Goal: Task Accomplishment & Management: Complete application form

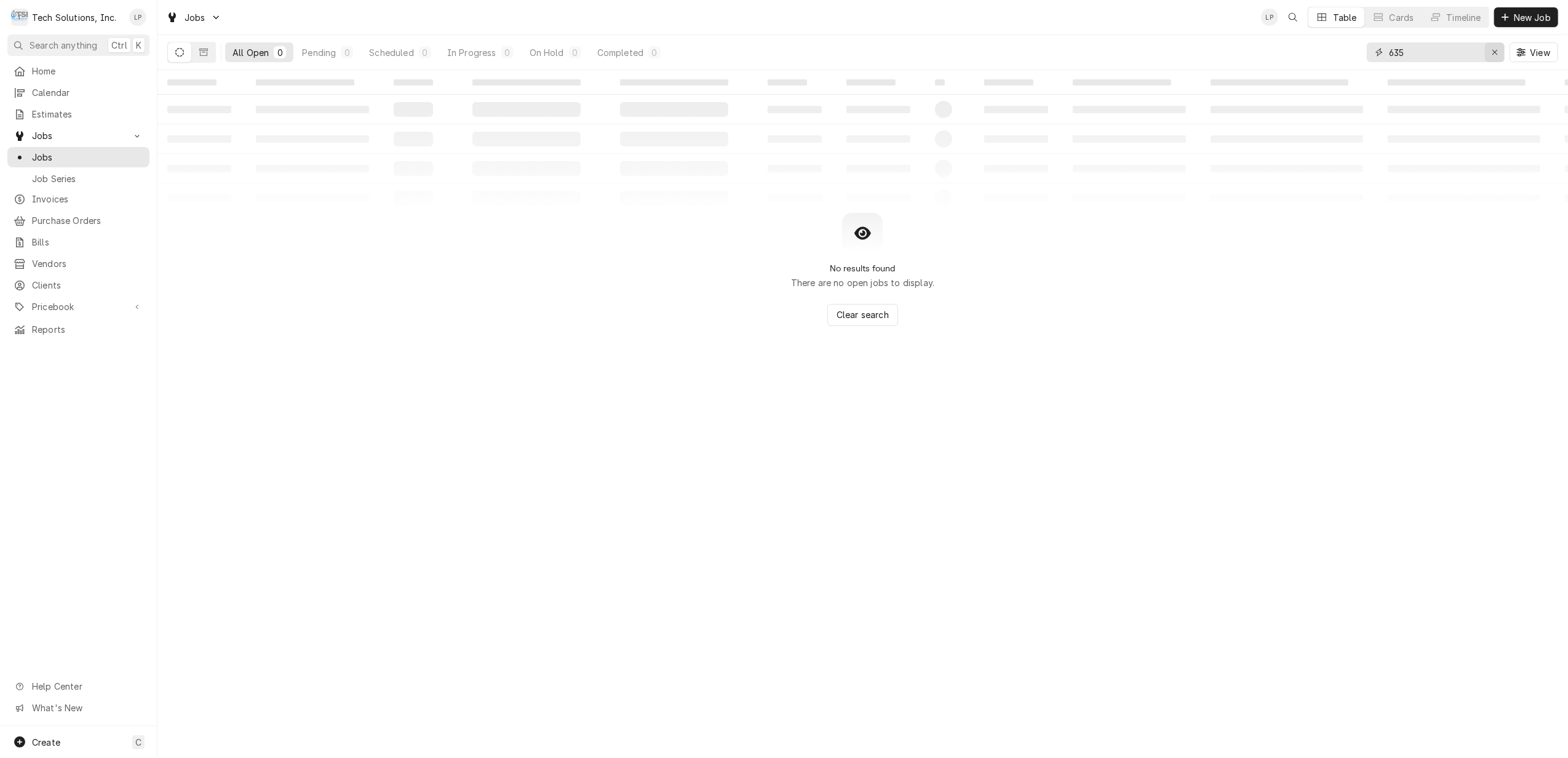
click at [1492, 50] on icon "Erase input" at bounding box center [1495, 52] width 7 height 9
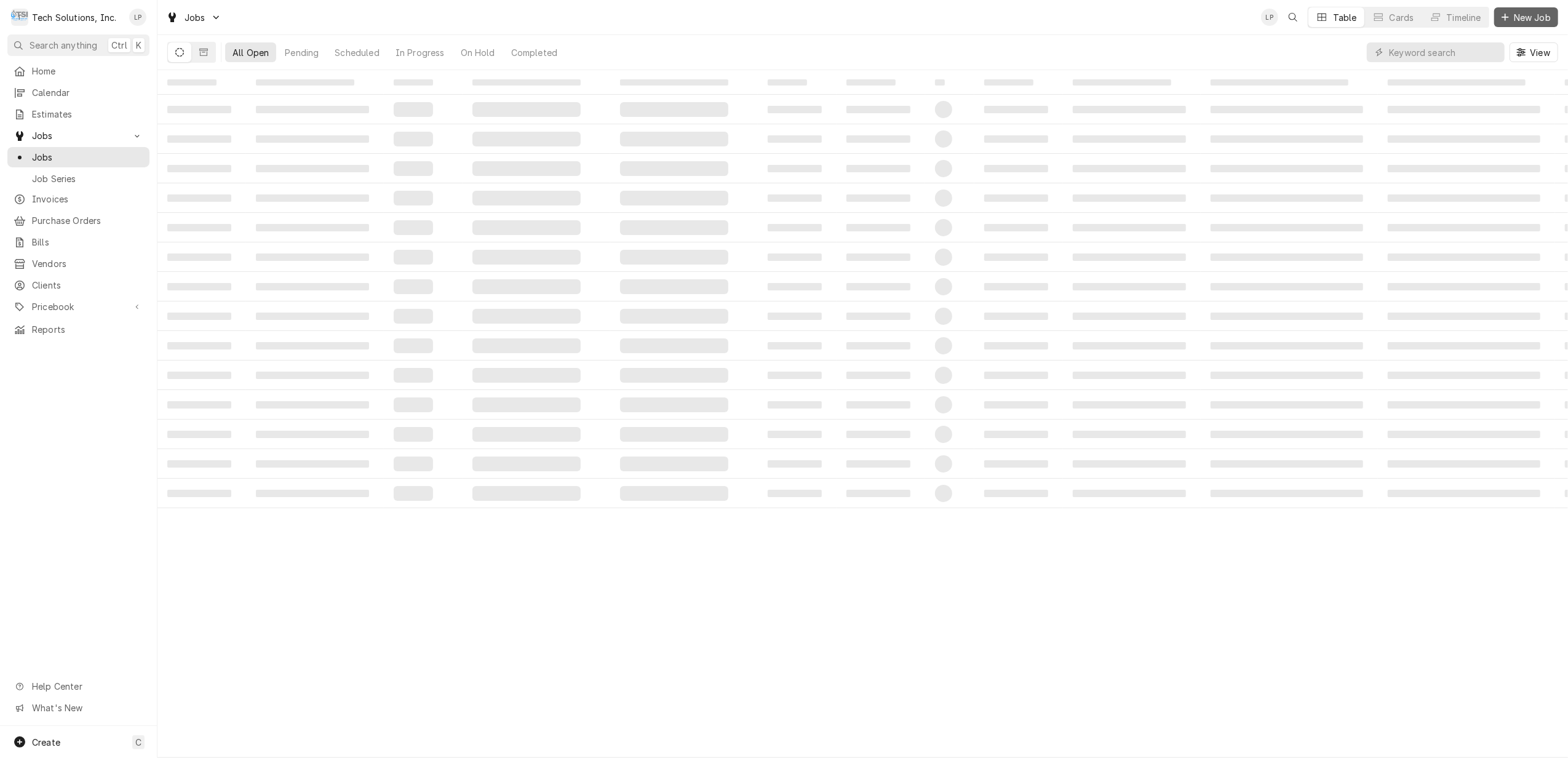
click at [1514, 15] on span "New Job" at bounding box center [1533, 17] width 42 height 13
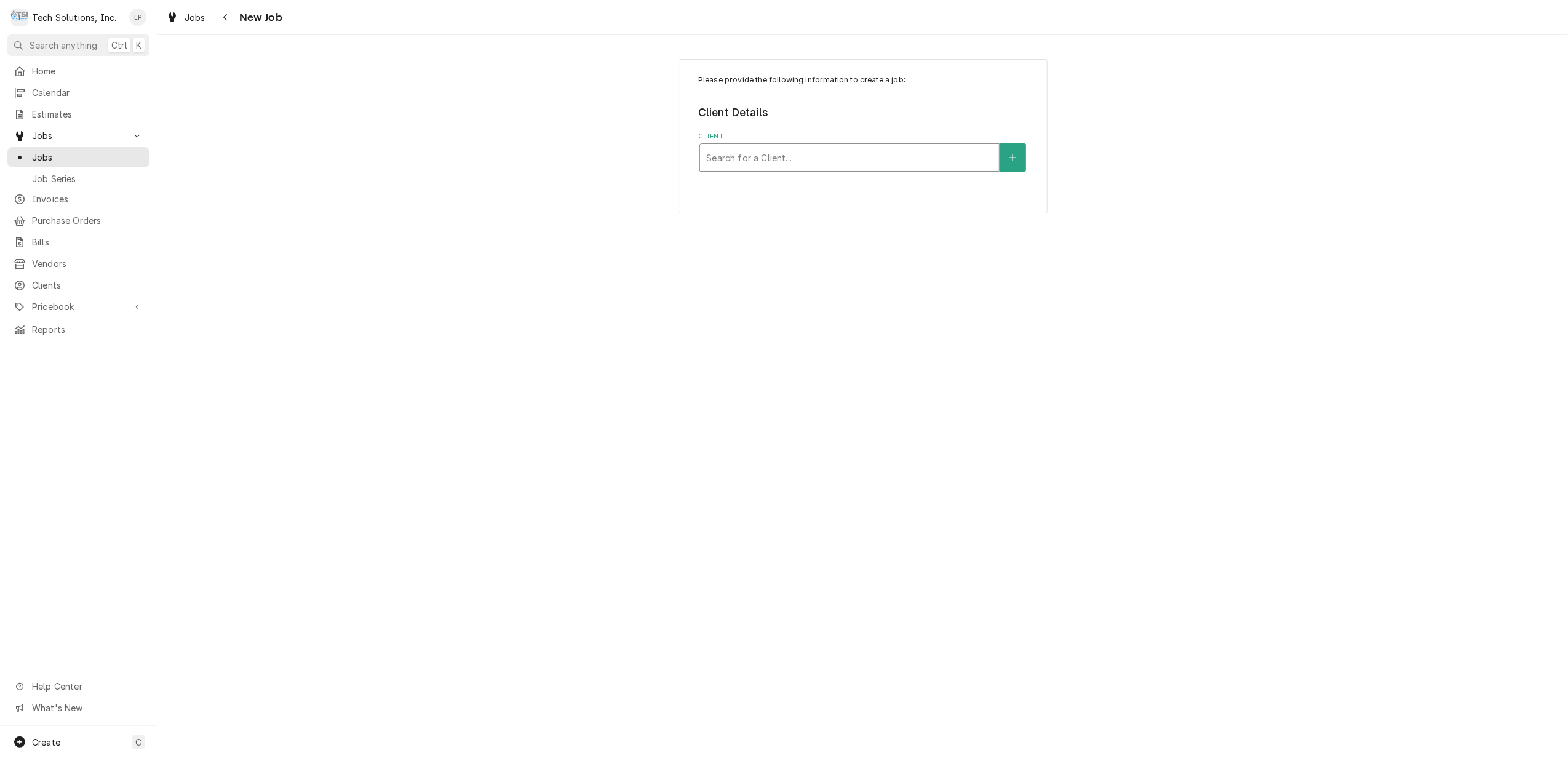
click at [937, 162] on div "Client" at bounding box center [849, 157] width 286 height 22
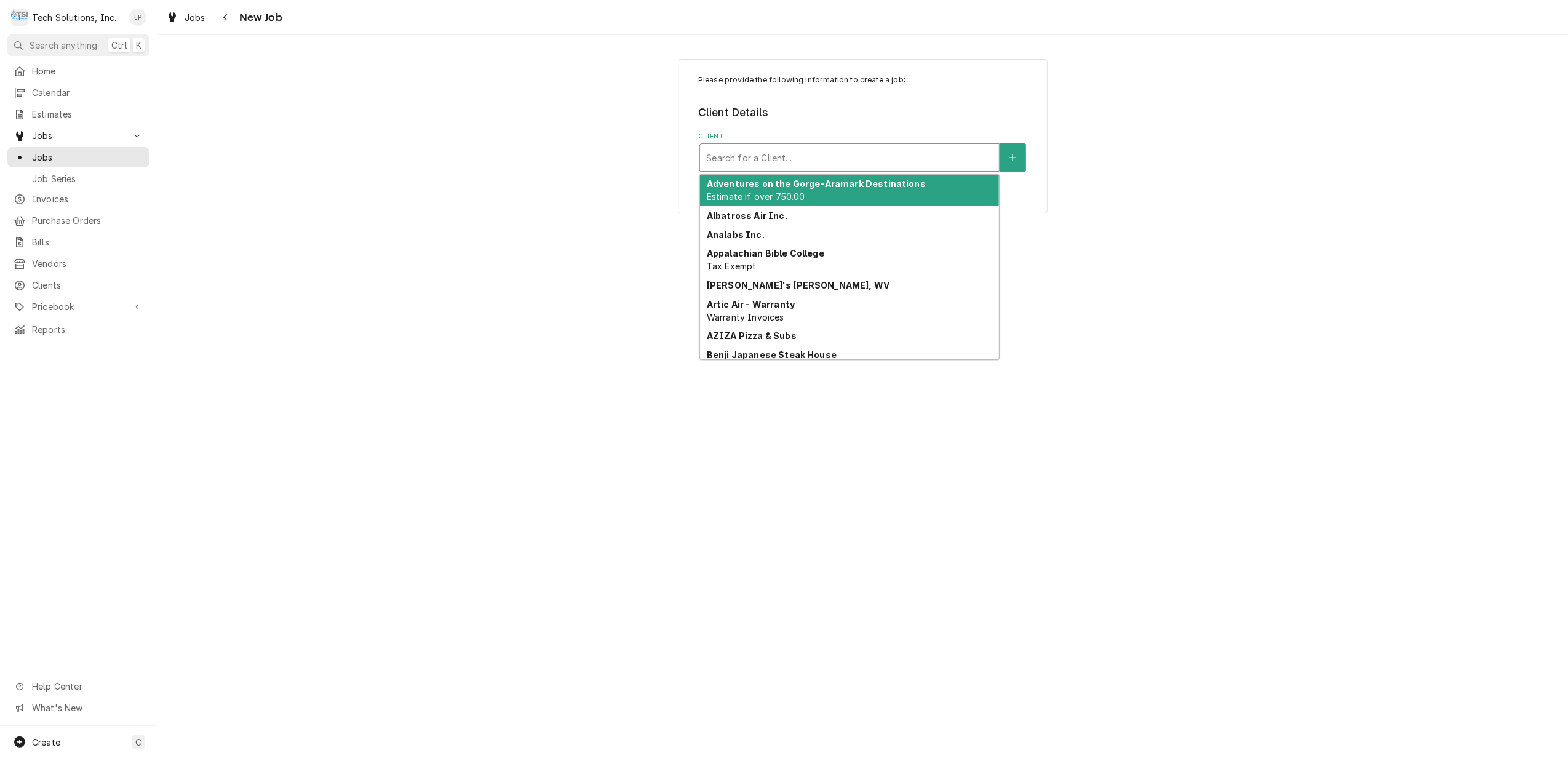
type input "o"
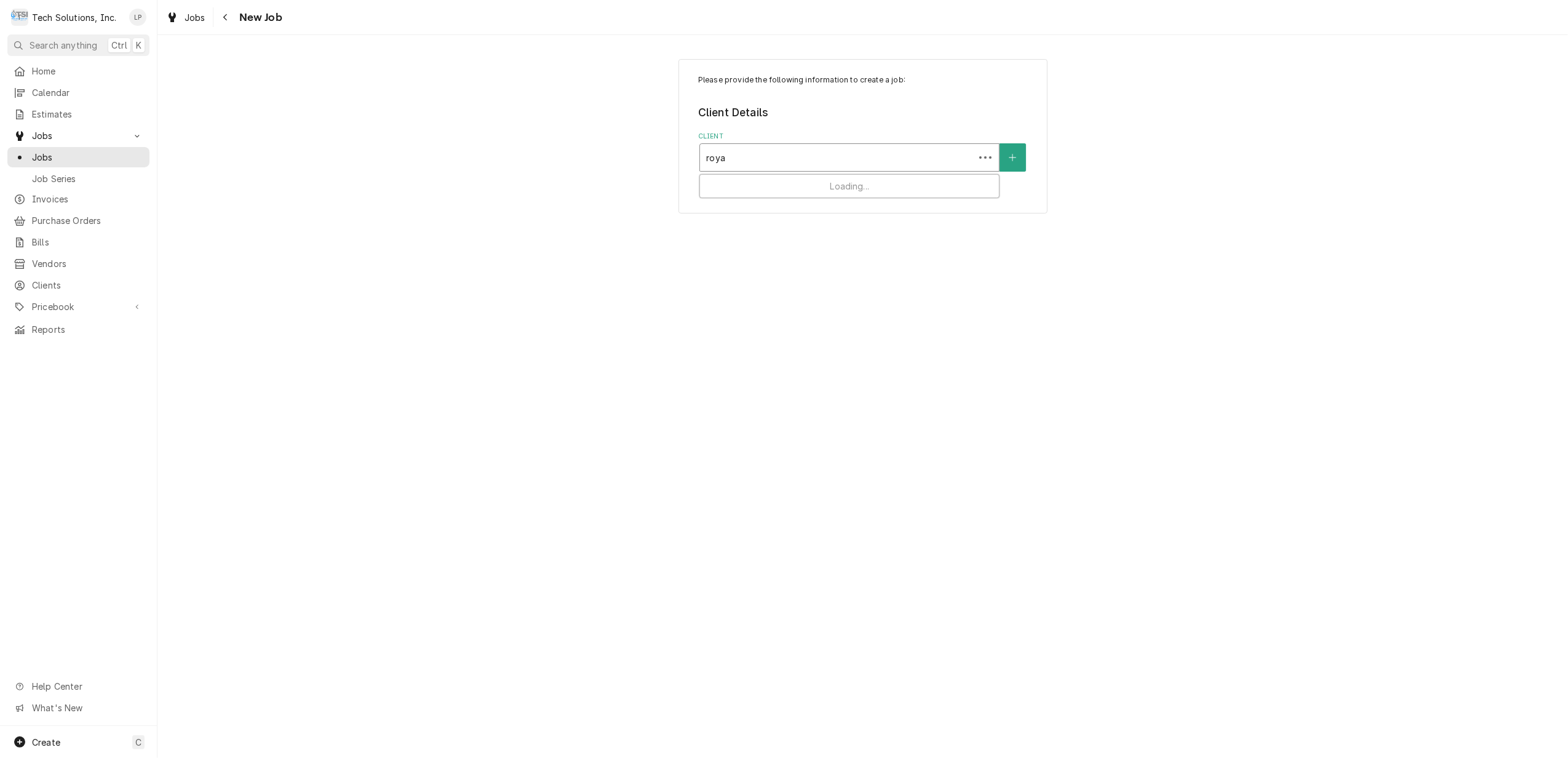
type input "royal"
click at [923, 184] on div "Royal Cup Coffee" at bounding box center [850, 184] width 299 height 20
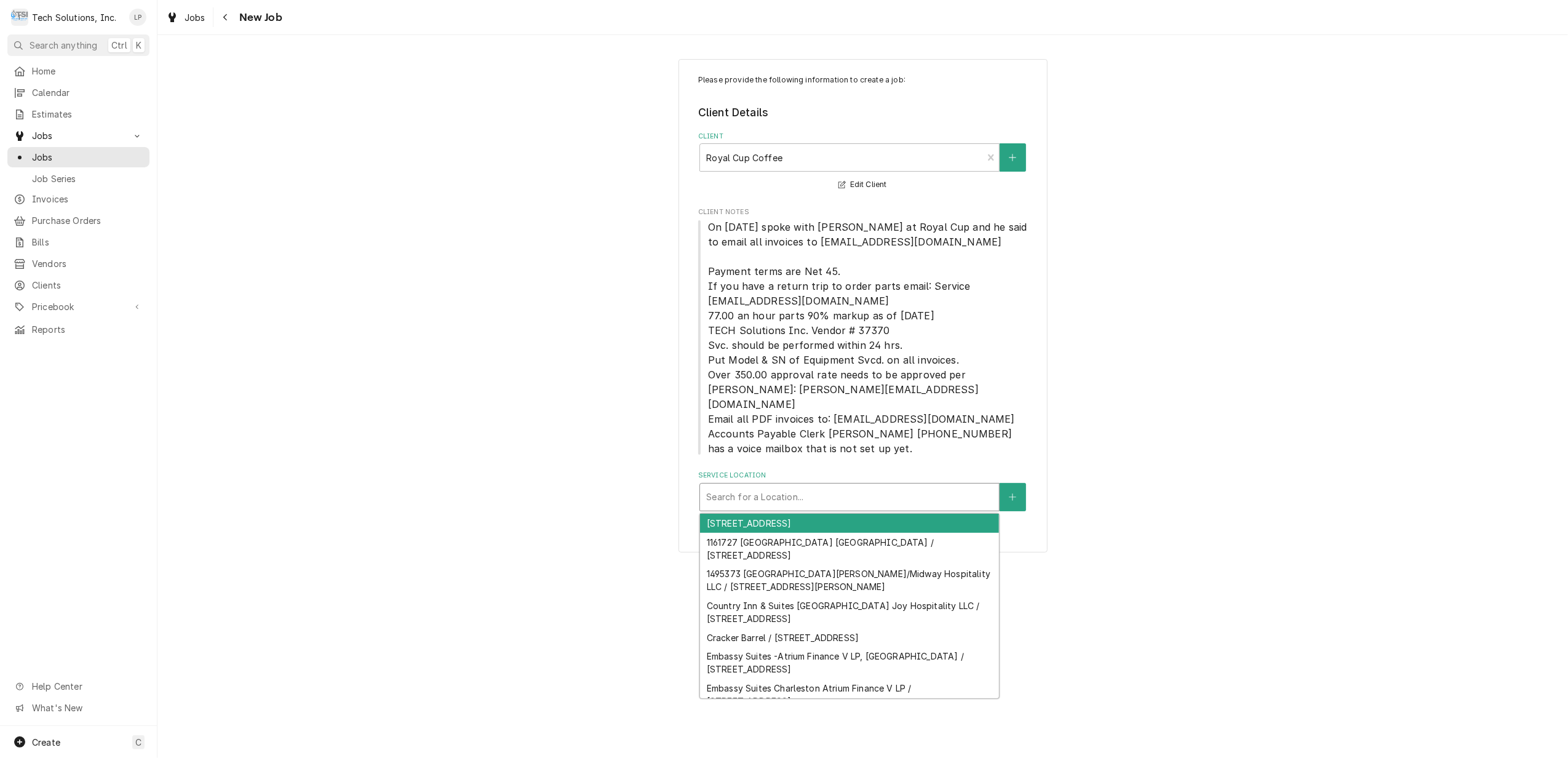
click at [857, 488] on div "Service Location" at bounding box center [849, 496] width 286 height 22
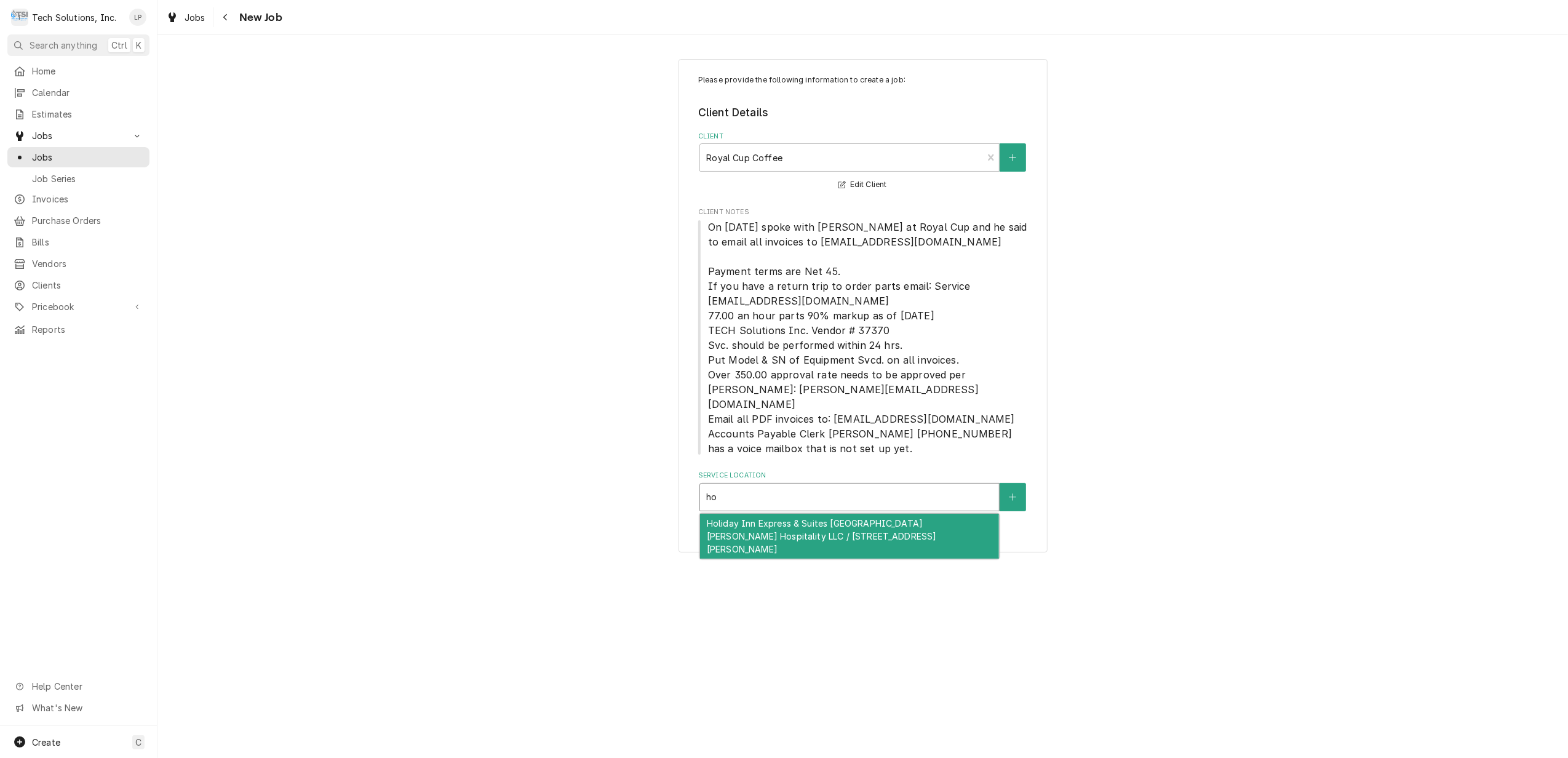
type input "h"
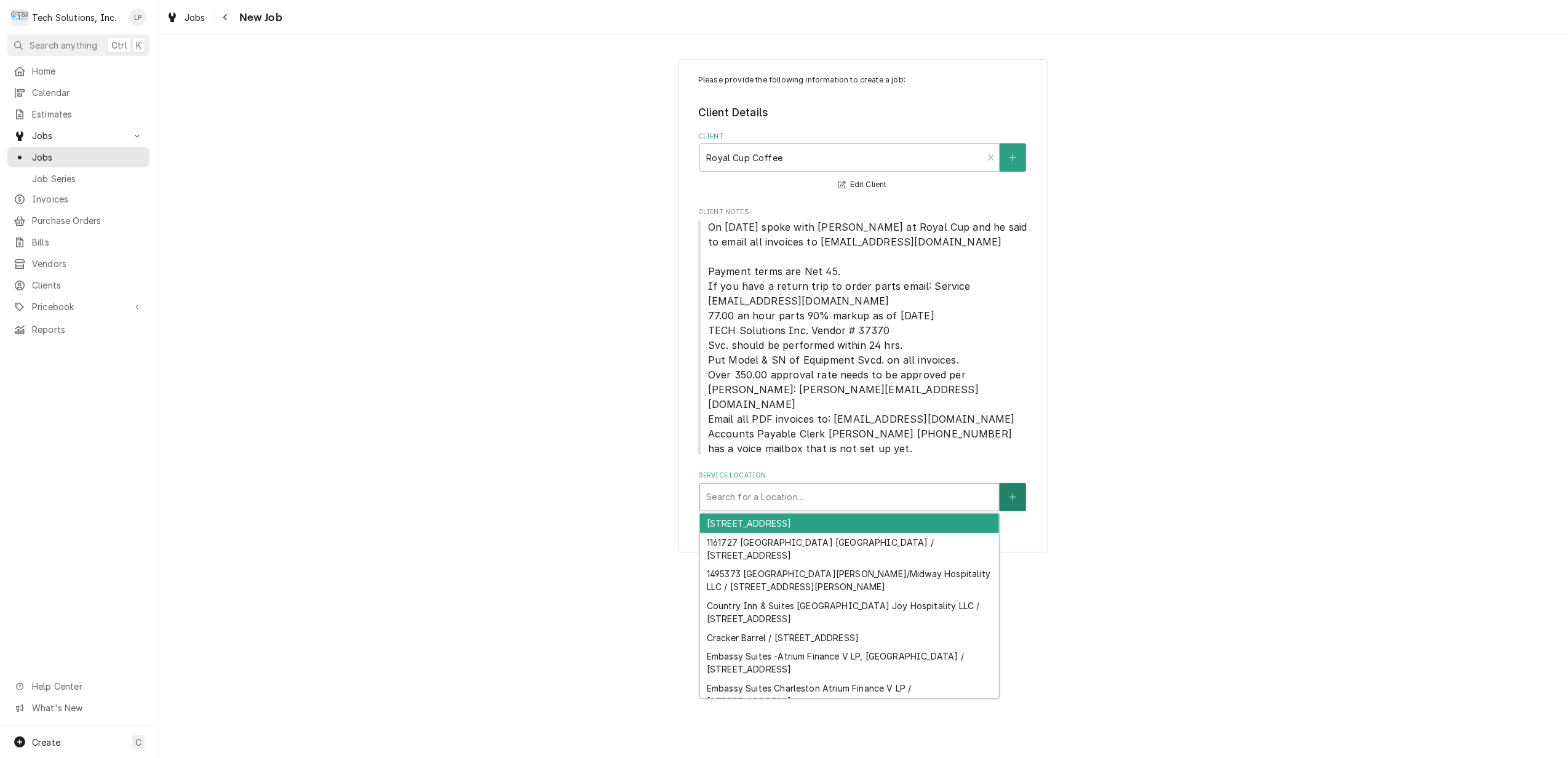
click at [1014, 493] on icon "Create New Location" at bounding box center [1013, 497] width 7 height 9
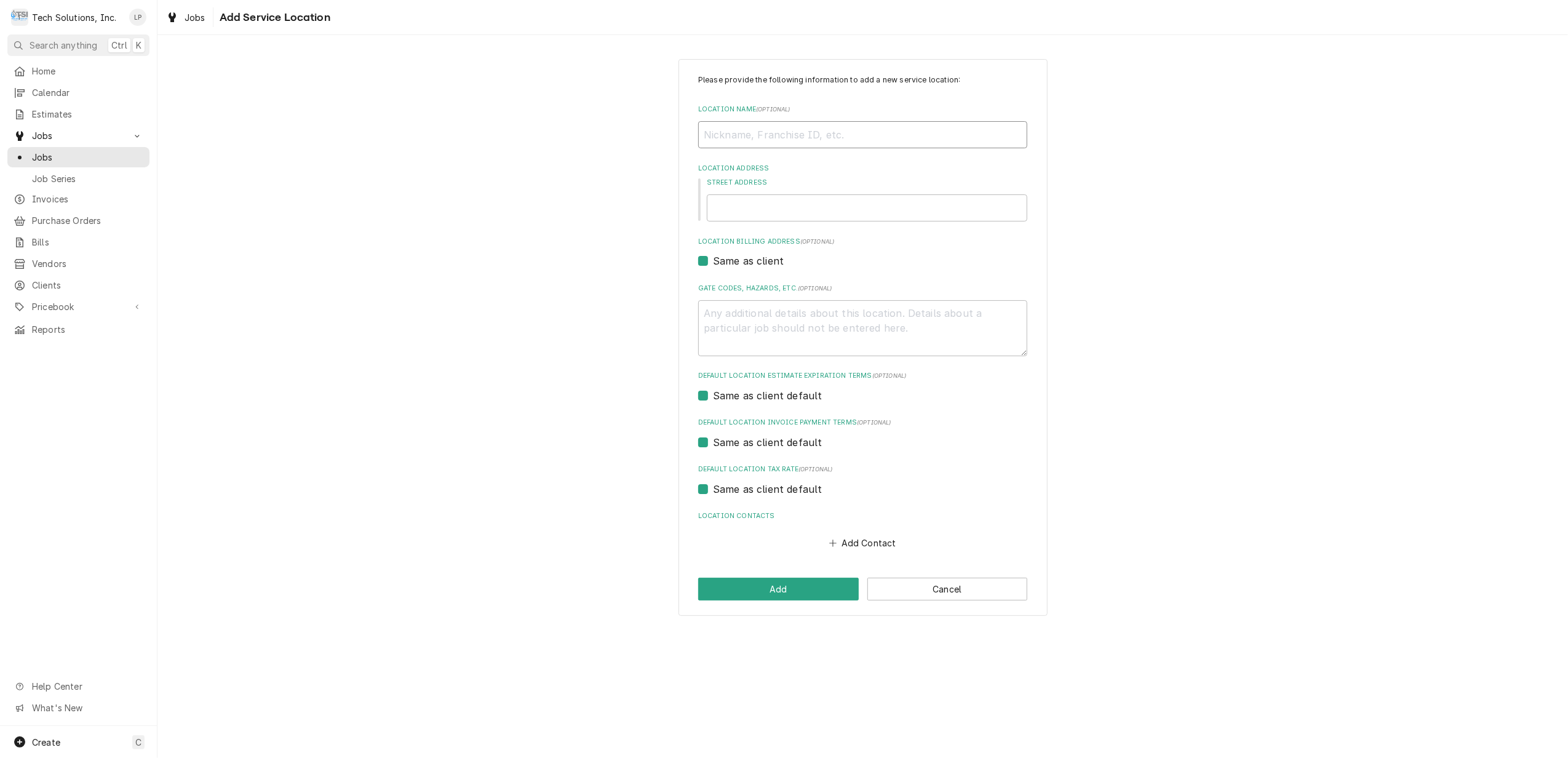
click at [843, 136] on input "Location Name ( optional )" at bounding box center [862, 135] width 329 height 27
type textarea "x"
type input "H"
type textarea "x"
type input "Ho"
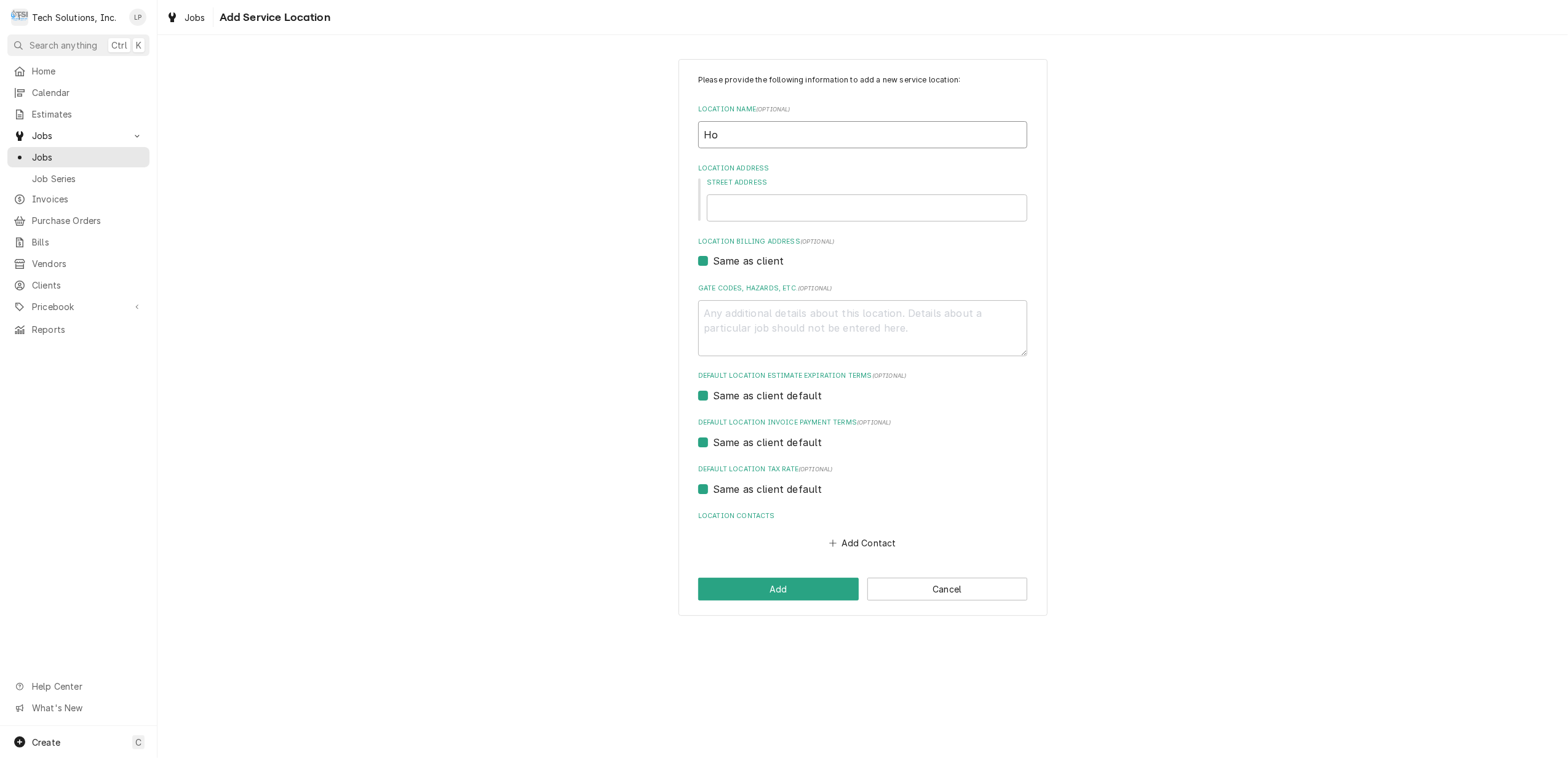
type textarea "x"
type input "Hol"
type textarea "x"
type input "Holi"
type textarea "x"
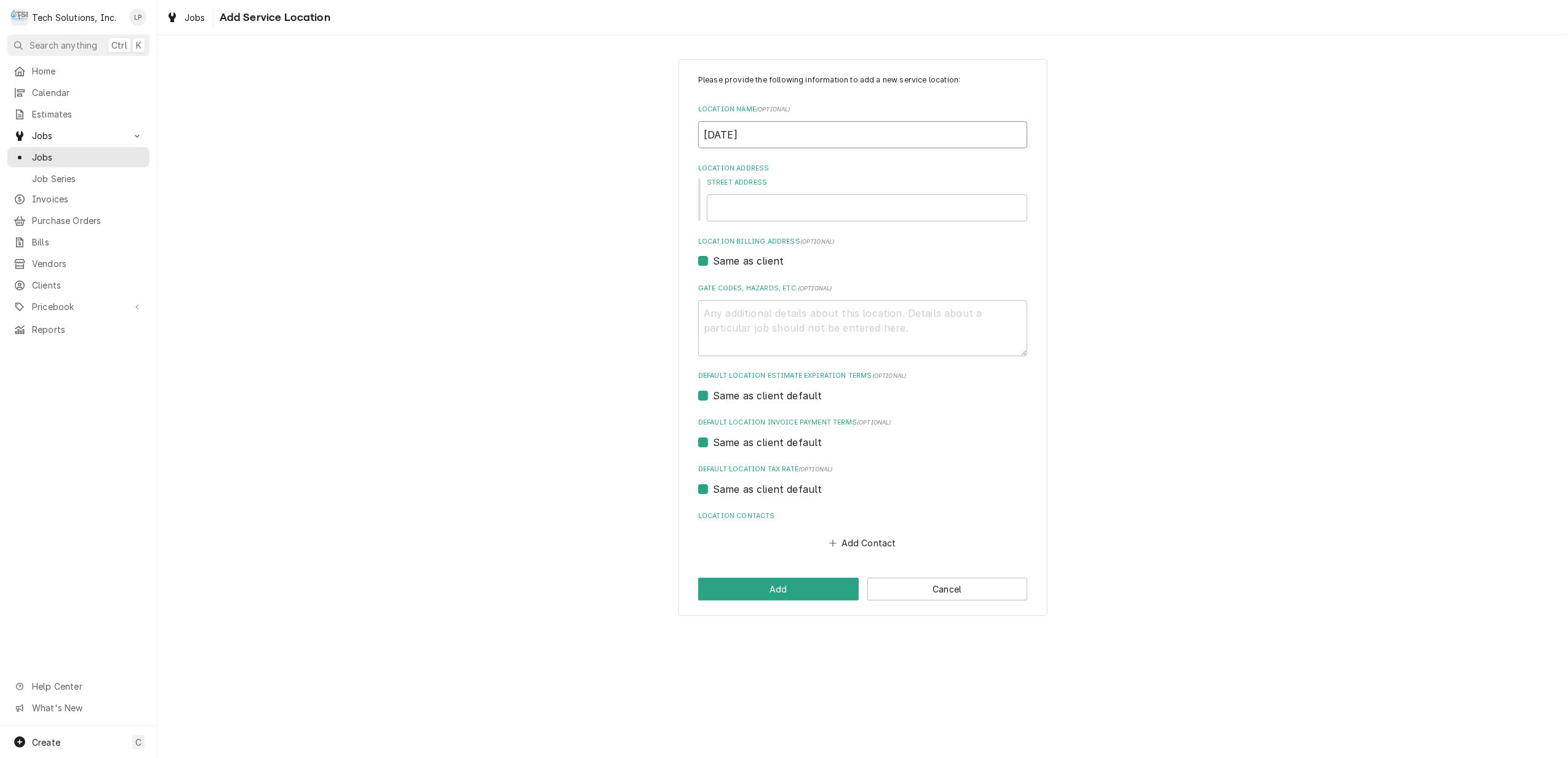
type input "Holid"
type textarea "x"
type input "Holida"
type textarea "x"
type input "Holiday"
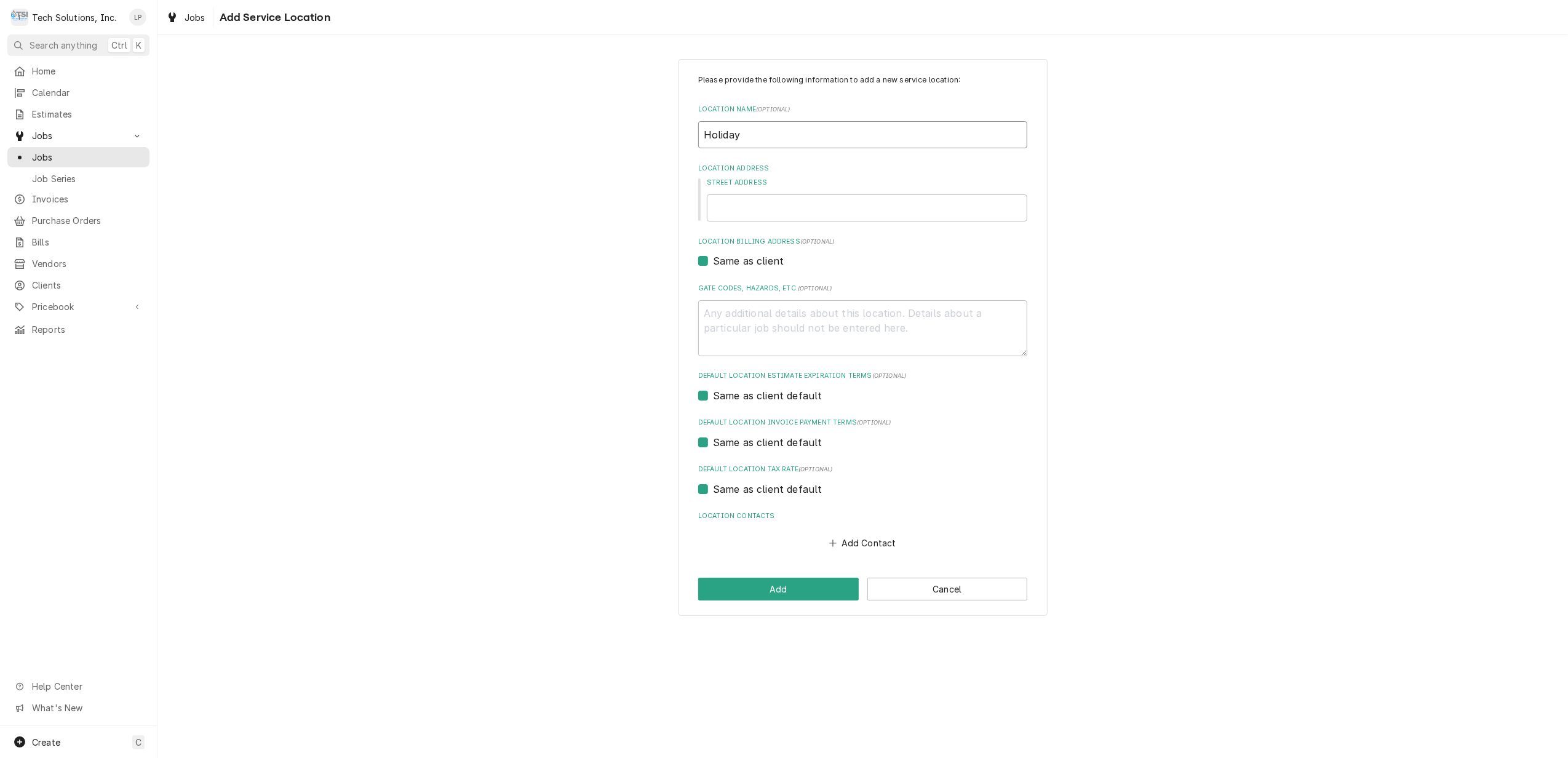
type textarea "x"
type input "Holiday"
type textarea "x"
type input "Holiday I"
type textarea "x"
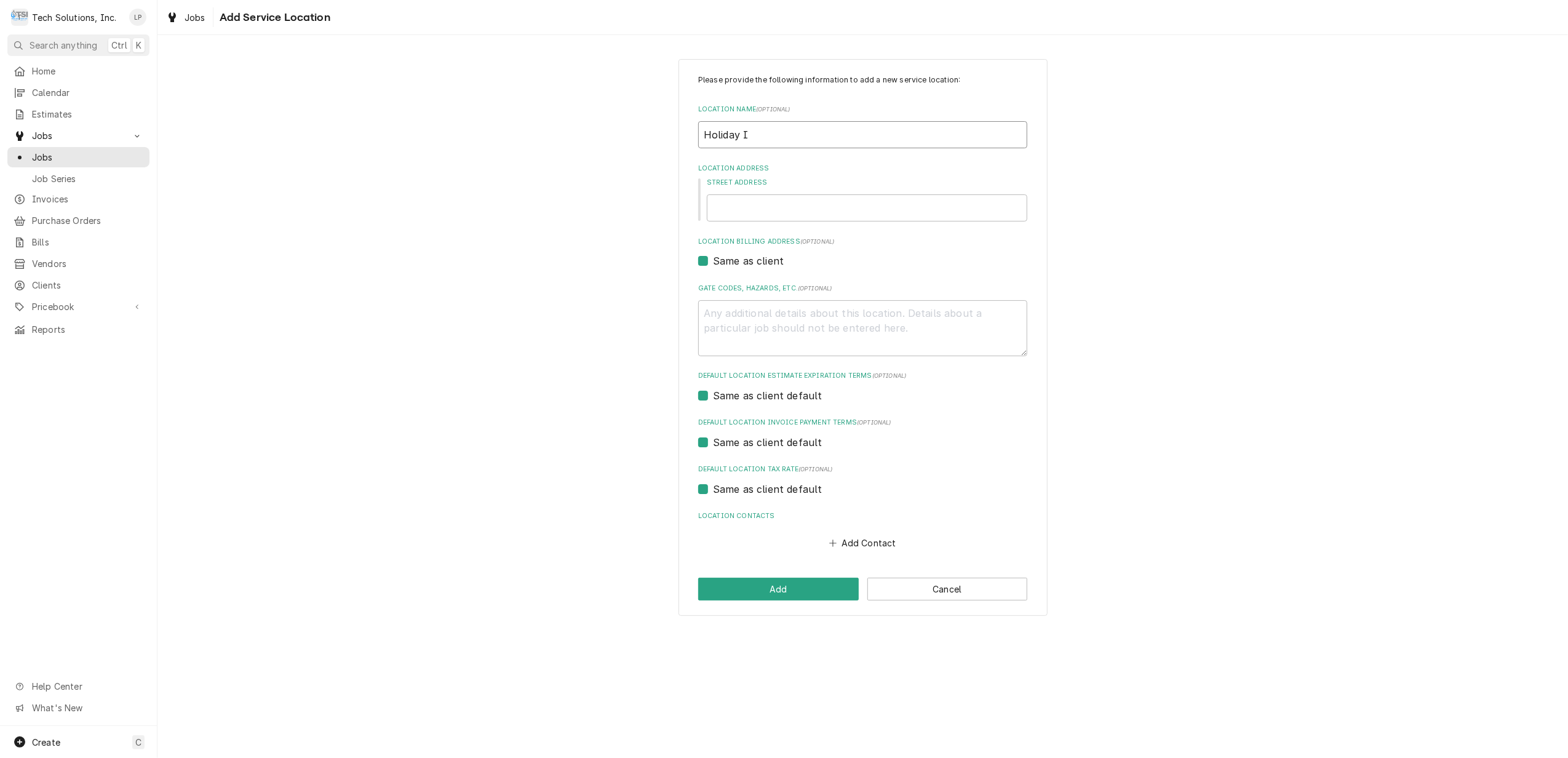
type input "Holiday In"
type textarea "x"
type input "Holiday Inn"
type textarea "x"
type input "Holiday InnE"
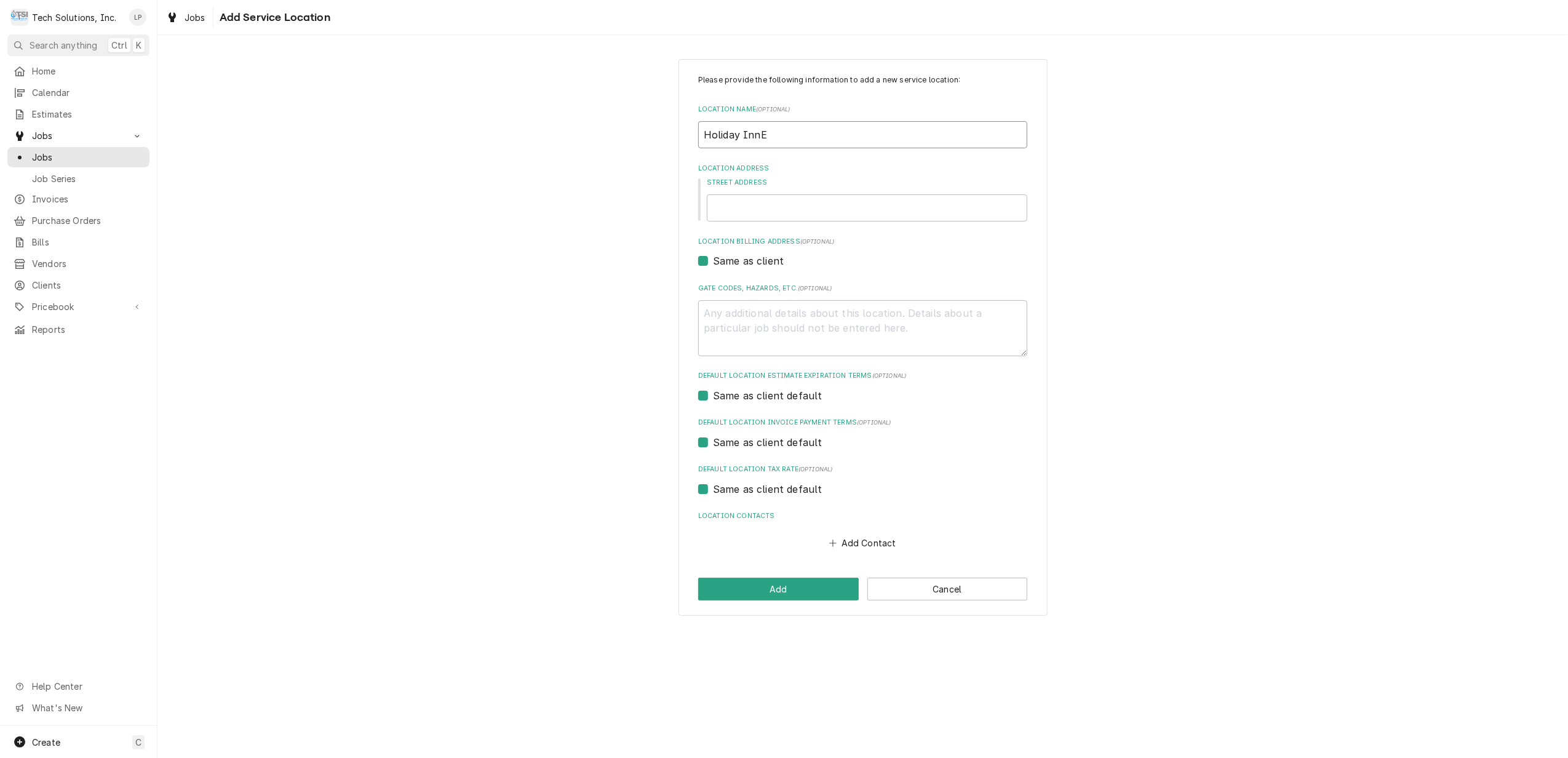
type textarea "x"
type input "Holiday InnEs"
type textarea "x"
type input "Holiday InnE"
type textarea "x"
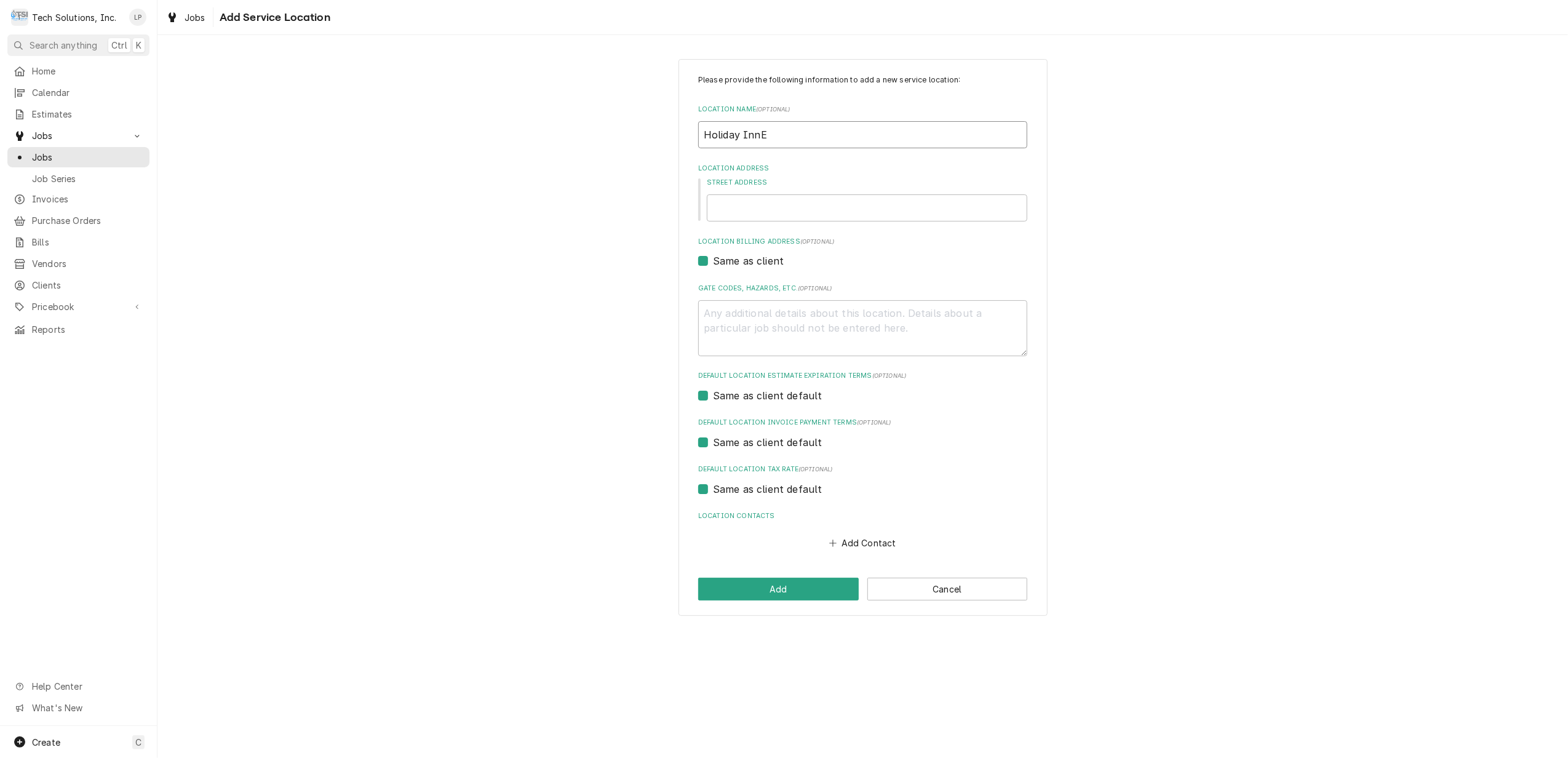
type input "Holiday Inn"
type textarea "x"
type input "Holiday Inn"
type textarea "x"
type input "Holiday Inn E"
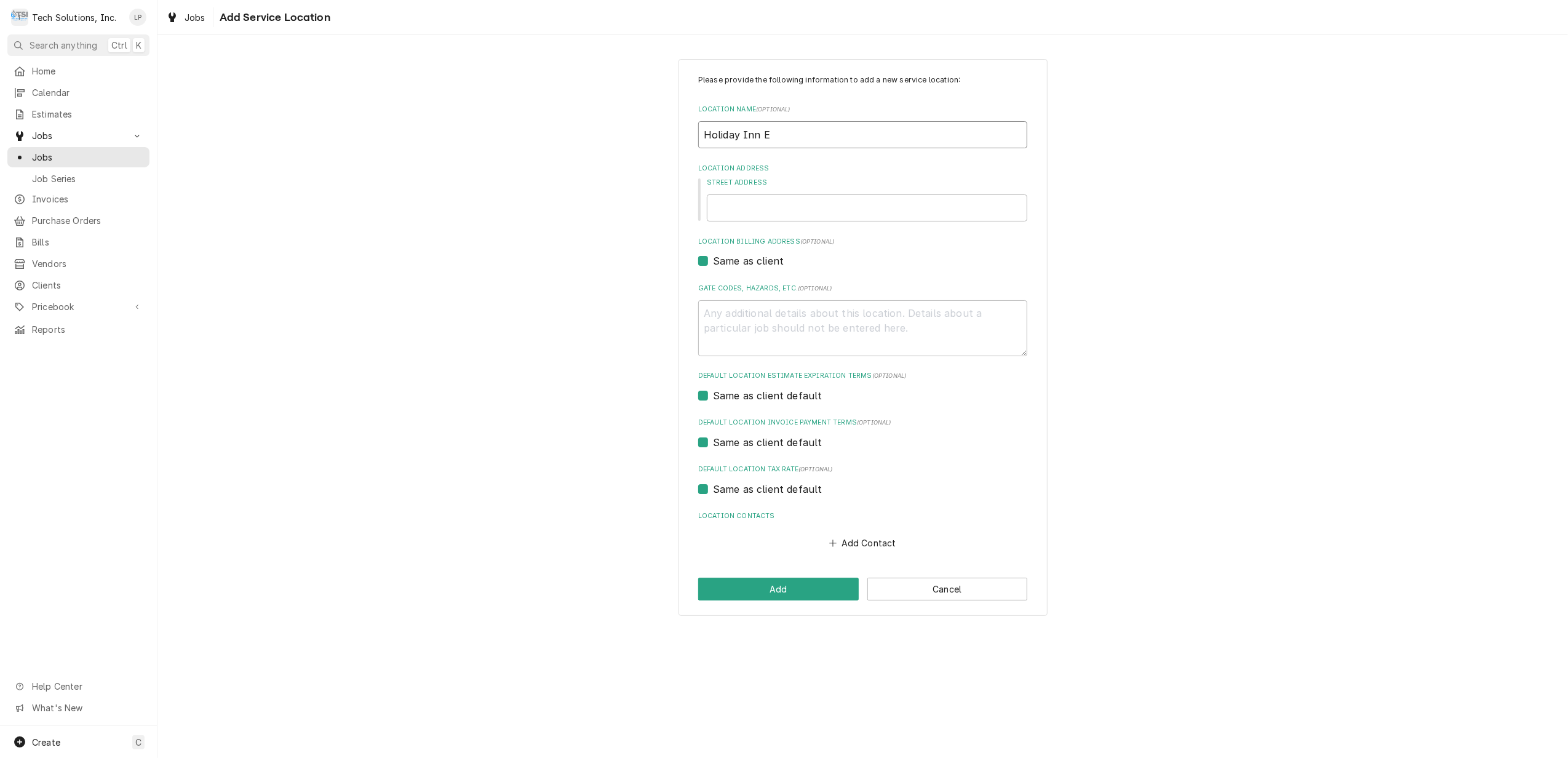
type textarea "x"
type input "Holiday Inn Ex"
type textarea "x"
type input "Holiday Inn Exp"
type textarea "x"
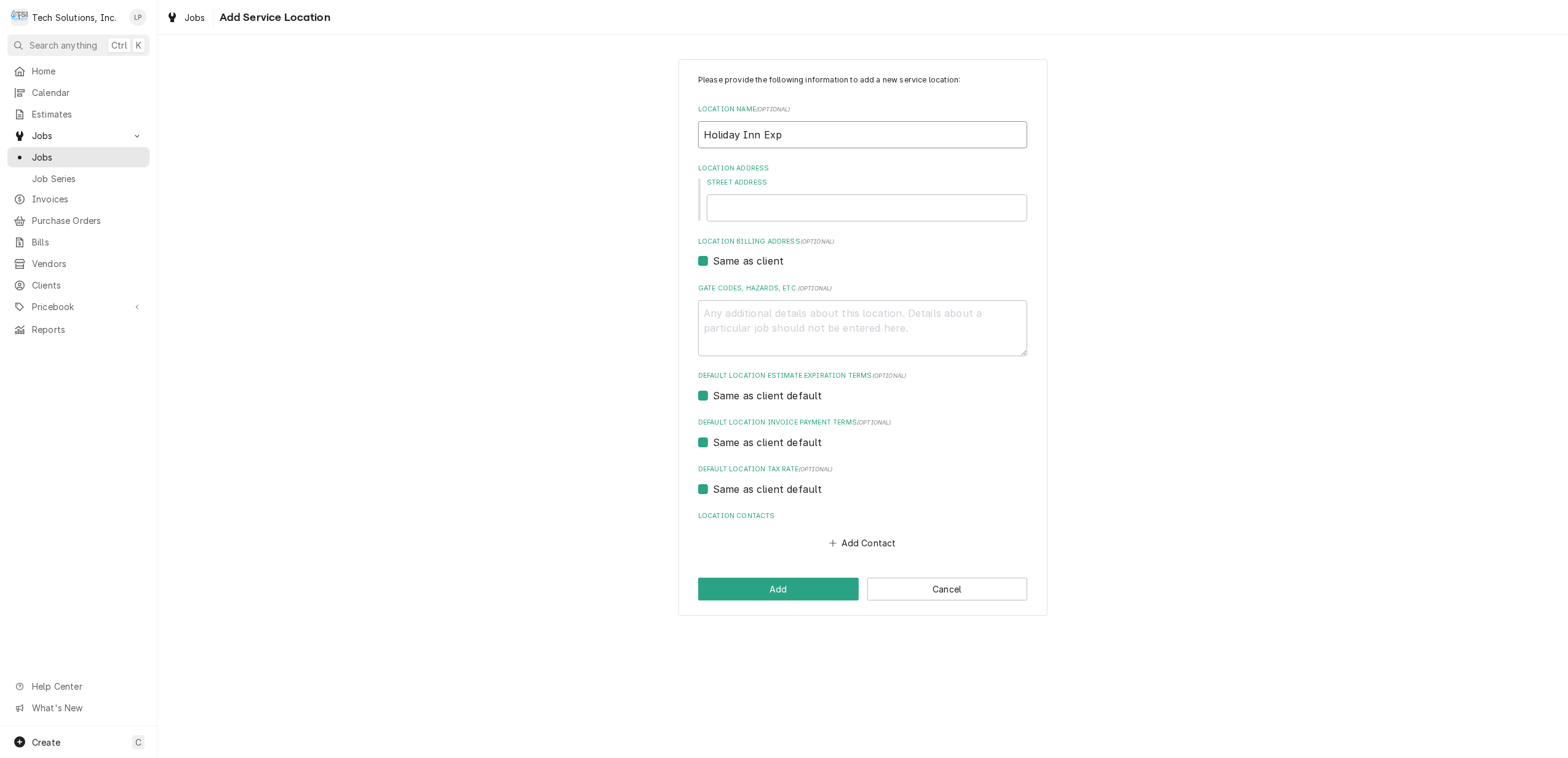
type input "Holiday Inn Expr"
type textarea "x"
type input "Holiday Inn Expre"
type textarea "x"
type input "Holiday Inn Expres"
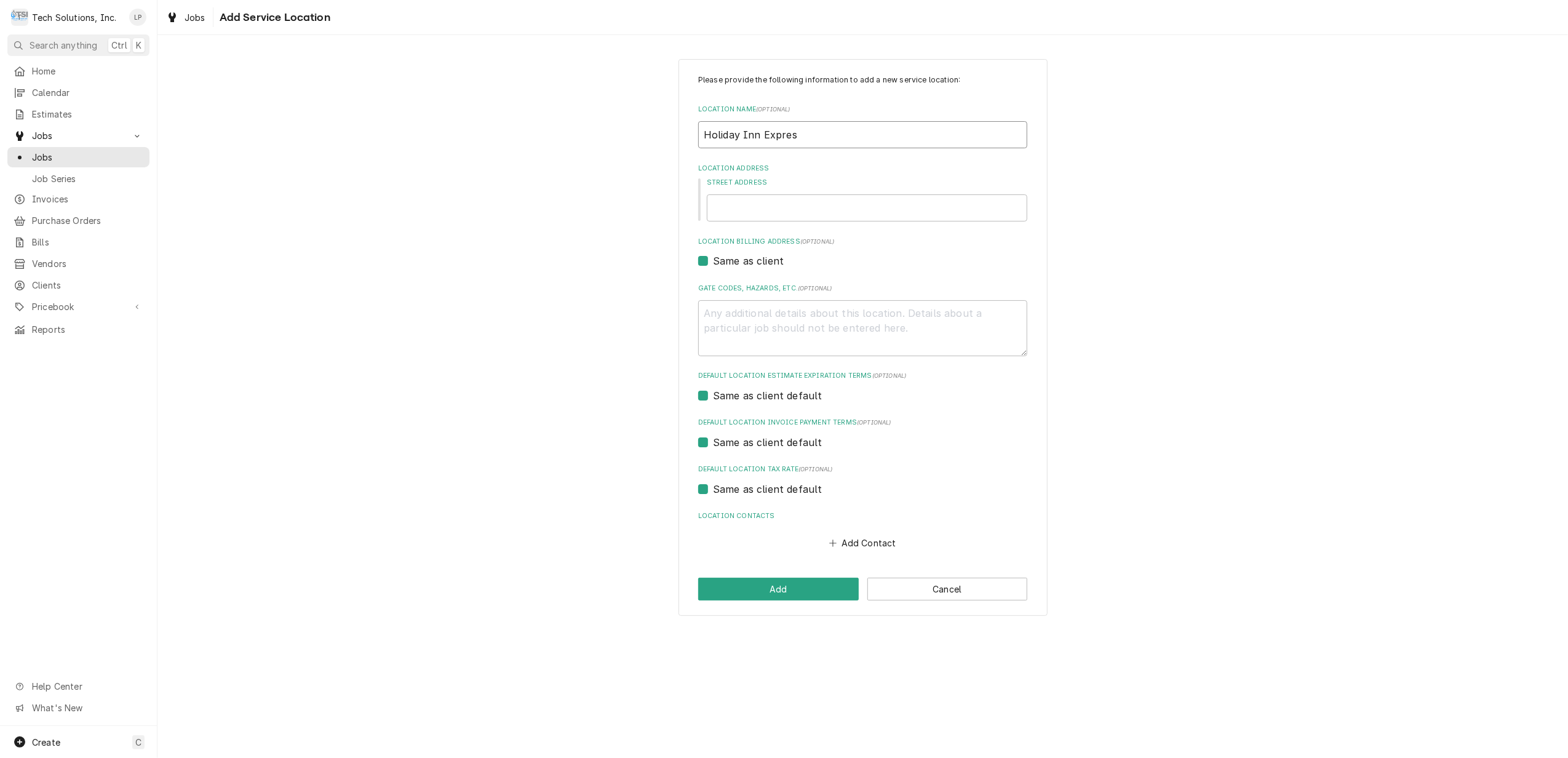
type textarea "x"
type input "Holiday Inn Express"
type textarea "x"
type input "Holiday Inn Express"
type textarea "x"
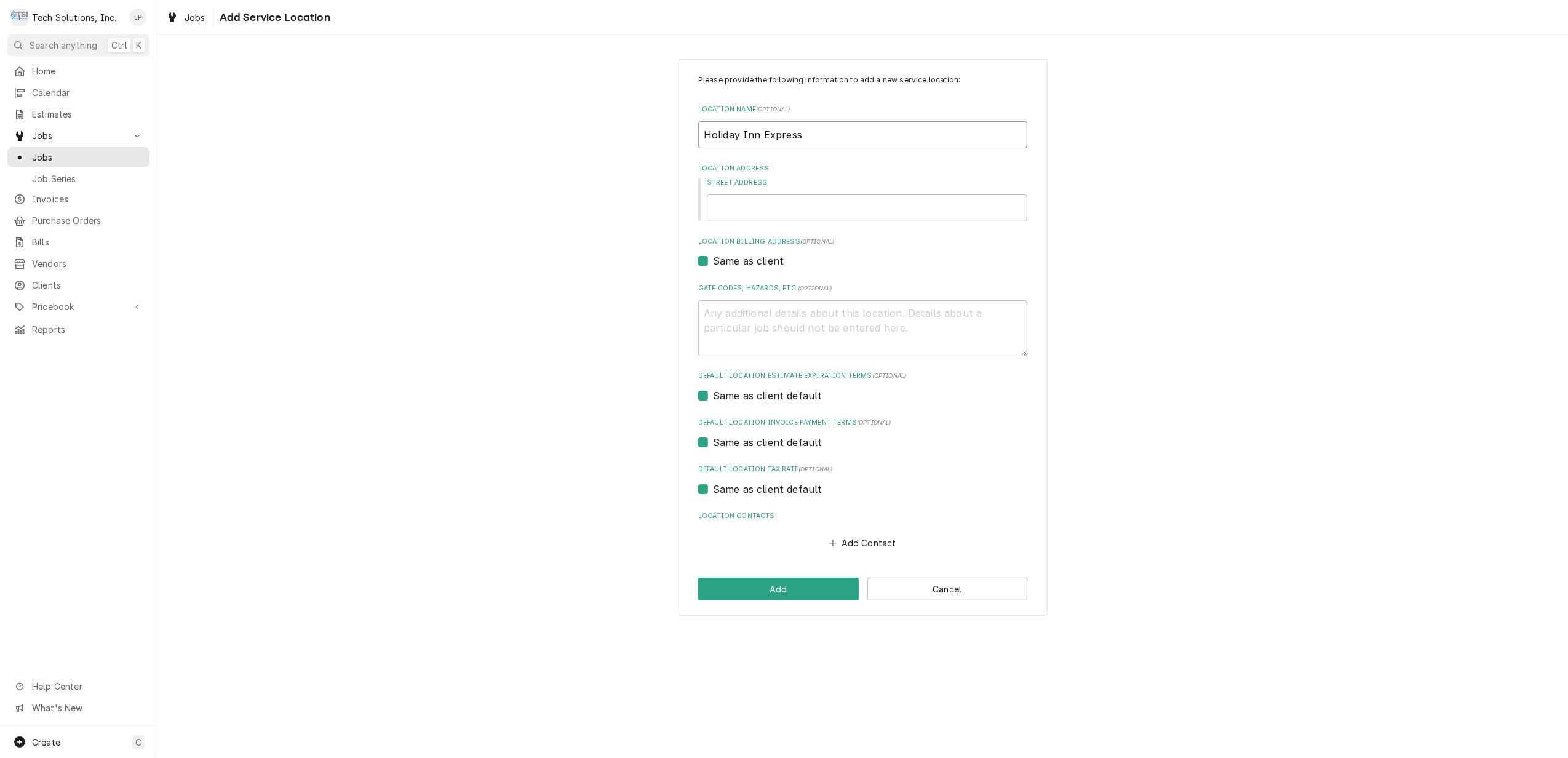
type input "Holiday Inn Express P"
type textarea "x"
type input "Holiday Inn Express Pr"
type textarea "x"
type input "Holiday Inn Express Pri"
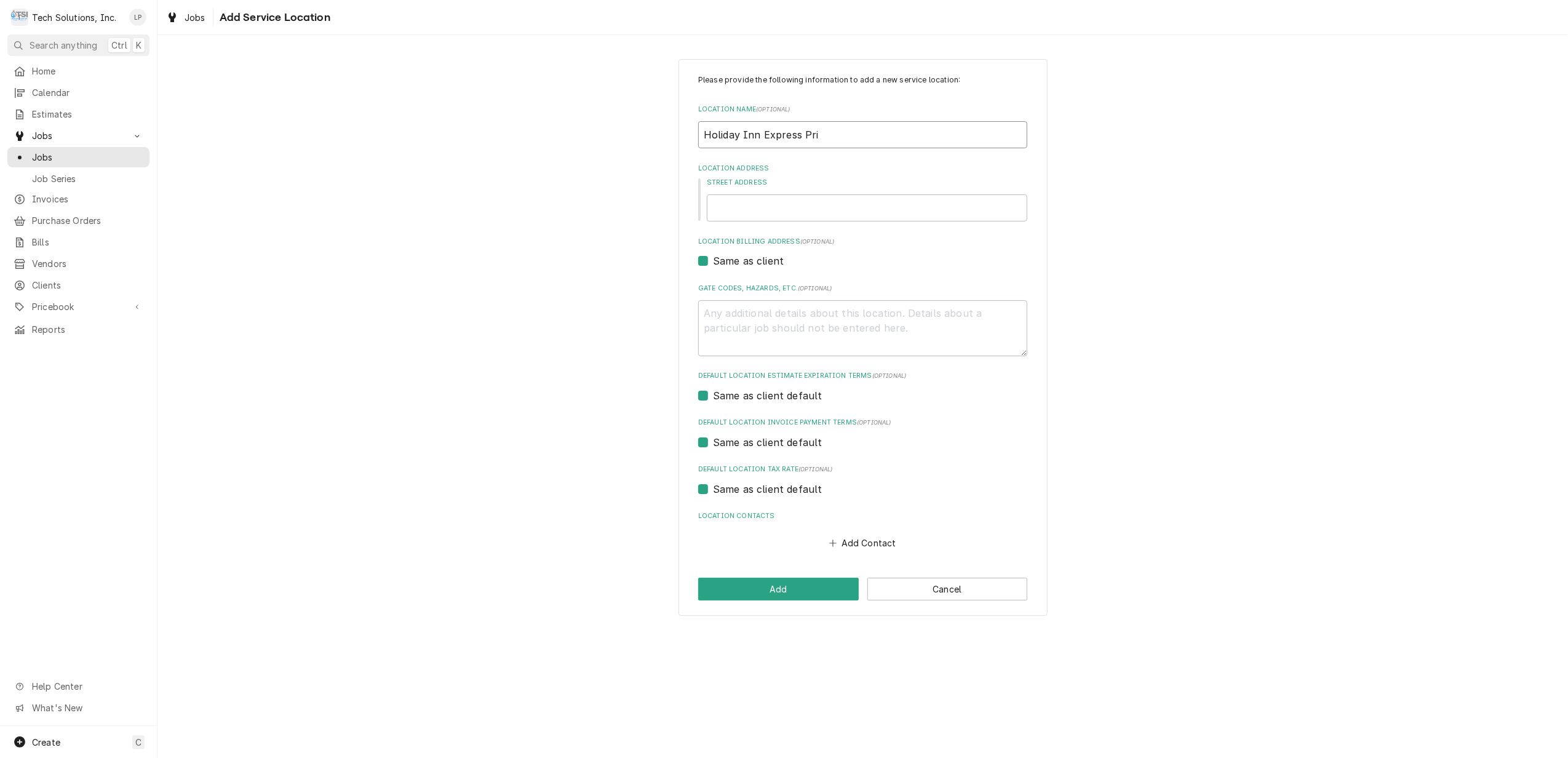
type textarea "x"
type input "Holiday Inn Express Prin"
type textarea "x"
type input "Holiday Inn Express Princ"
type textarea "x"
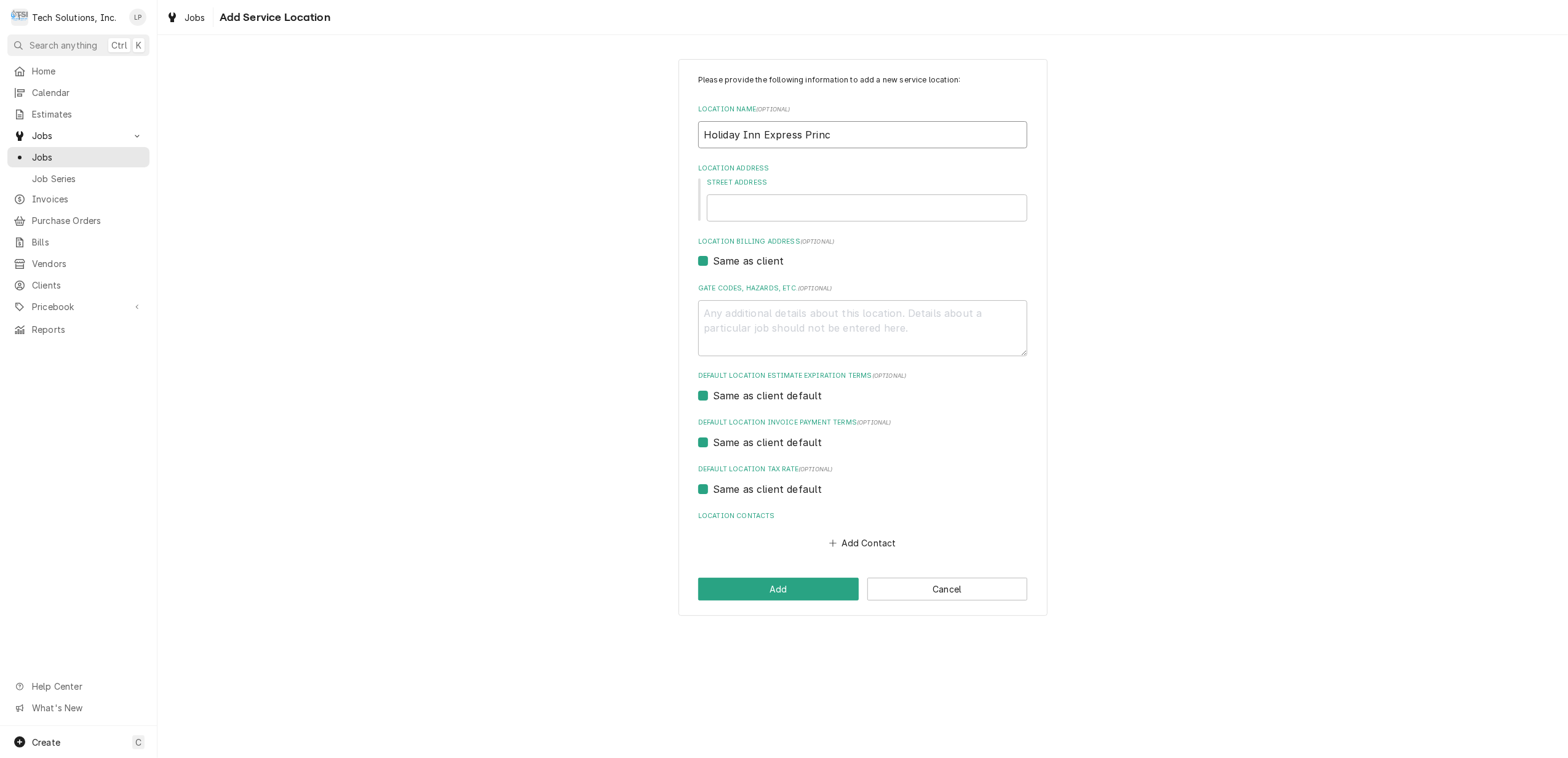
type input "Holiday Inn Express Prince"
type textarea "x"
type input "Holiday Inn Express Princet"
type textarea "x"
type input "Holiday Inn Express Princeto"
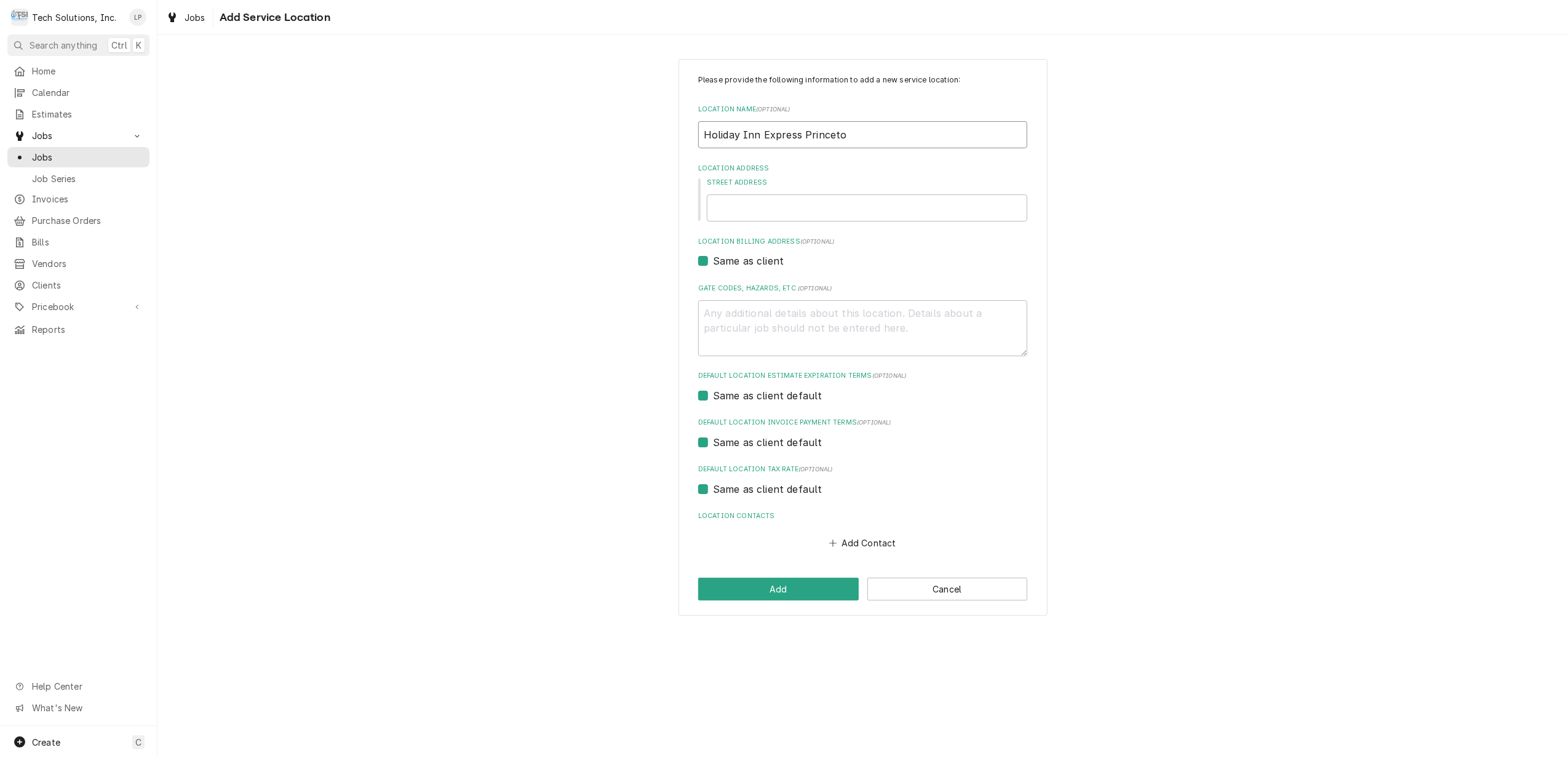
type textarea "x"
type input "Holiday Inn Express Princeton"
type textarea "x"
type input "Holiday Inn Express Princeto"
type textarea "x"
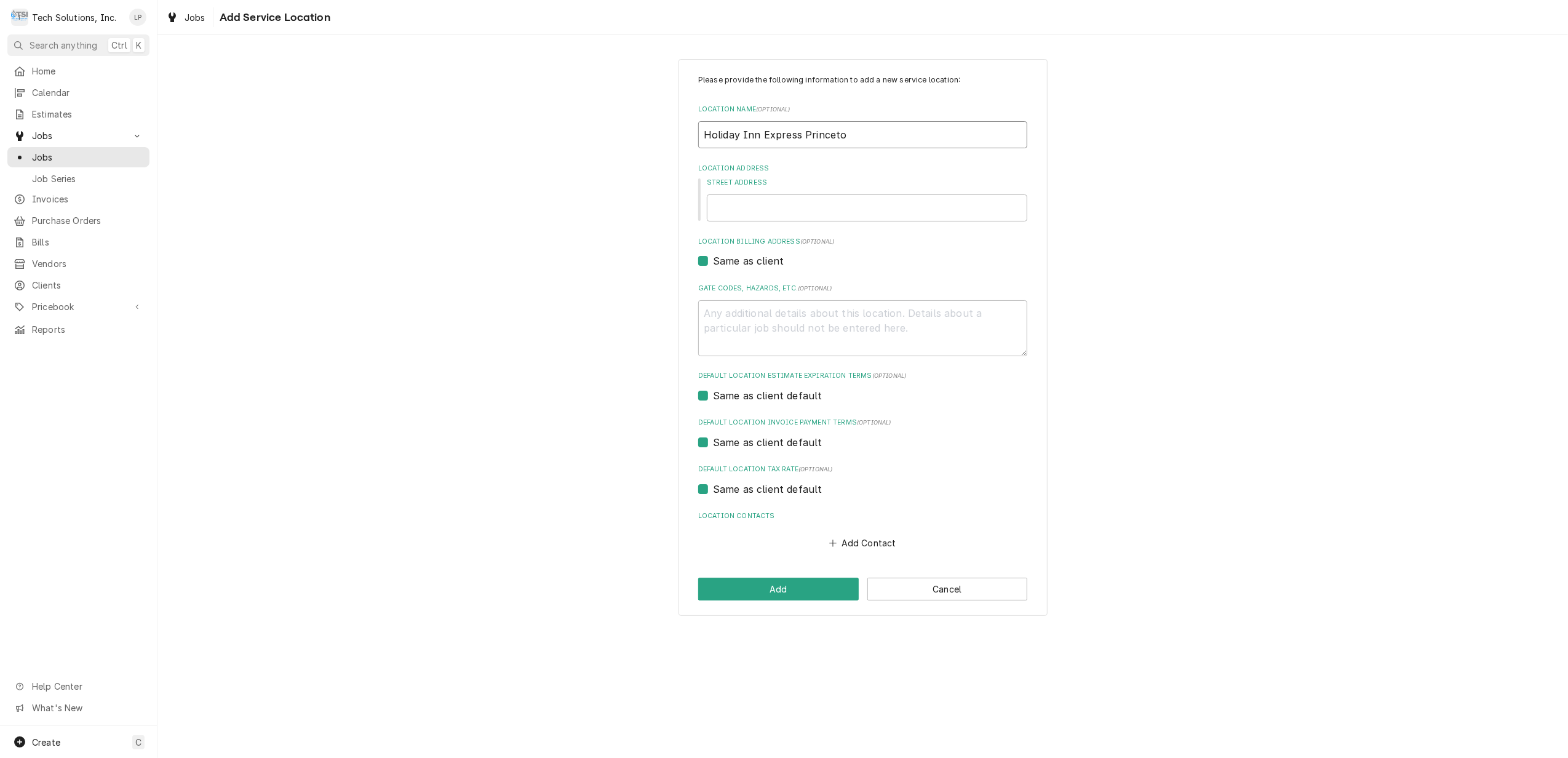
type input "Holiday Inn Express Princet"
type textarea "x"
type input "Holiday Inn Express Prince"
type textarea "x"
type input "Holiday Inn Express Princ"
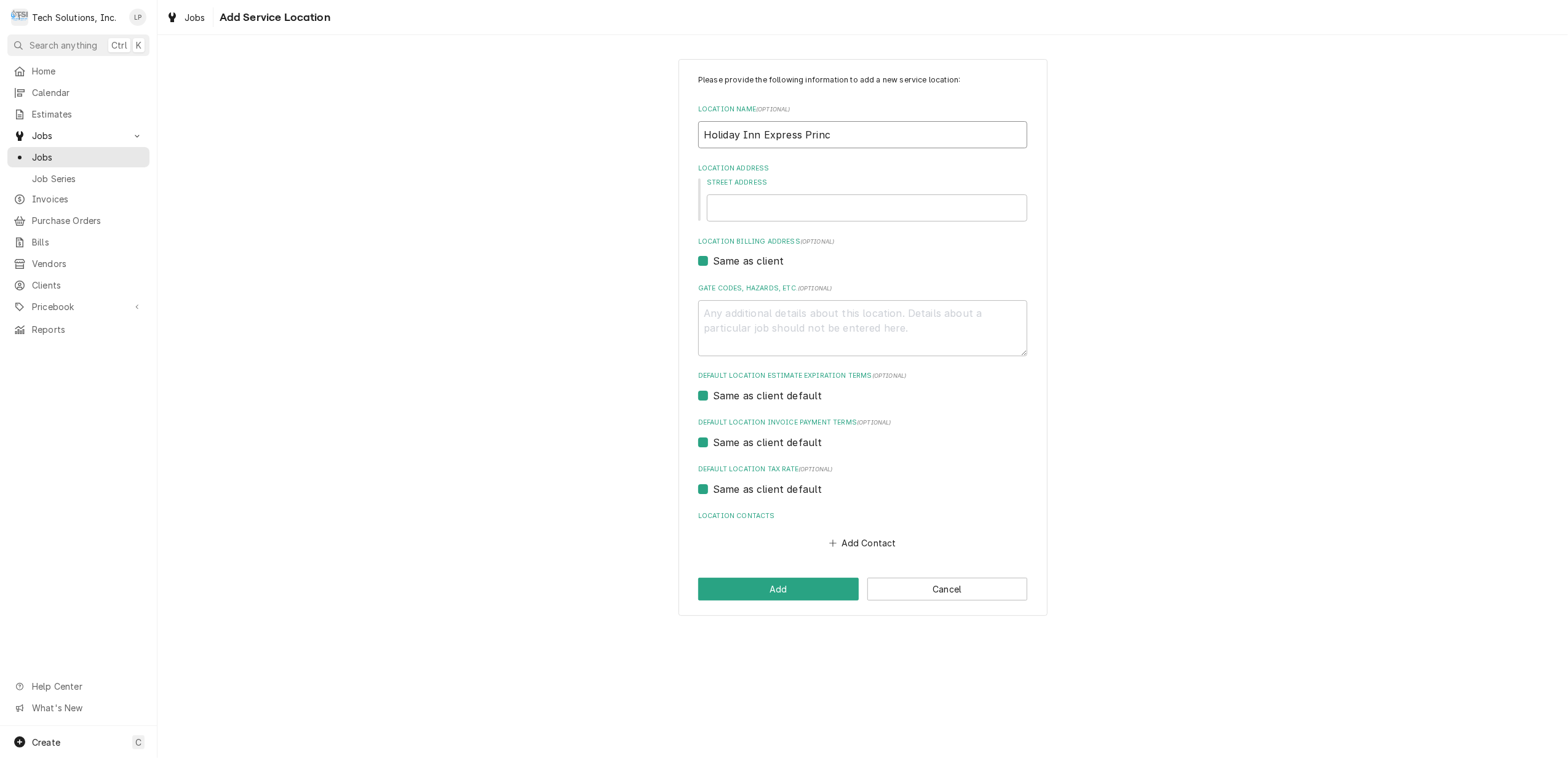
type textarea "x"
type input "Holiday Inn Express Prin"
type textarea "x"
type input "Holiday Inn Express Pri"
type textarea "x"
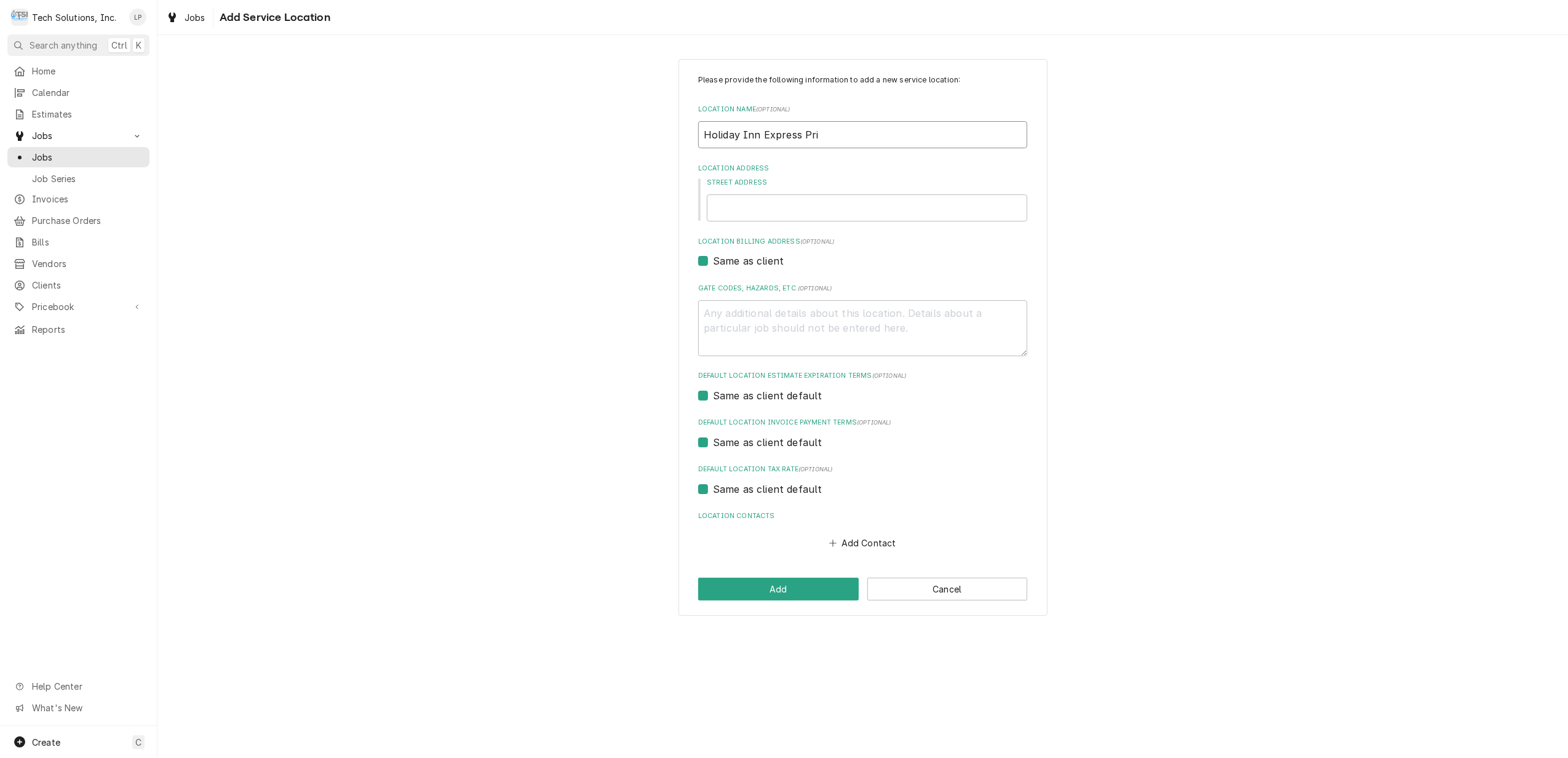
type input "Holiday Inn Express Pr"
type textarea "x"
type input "Holiday Inn Express P"
type textarea "x"
type input "Holiday Inn Express"
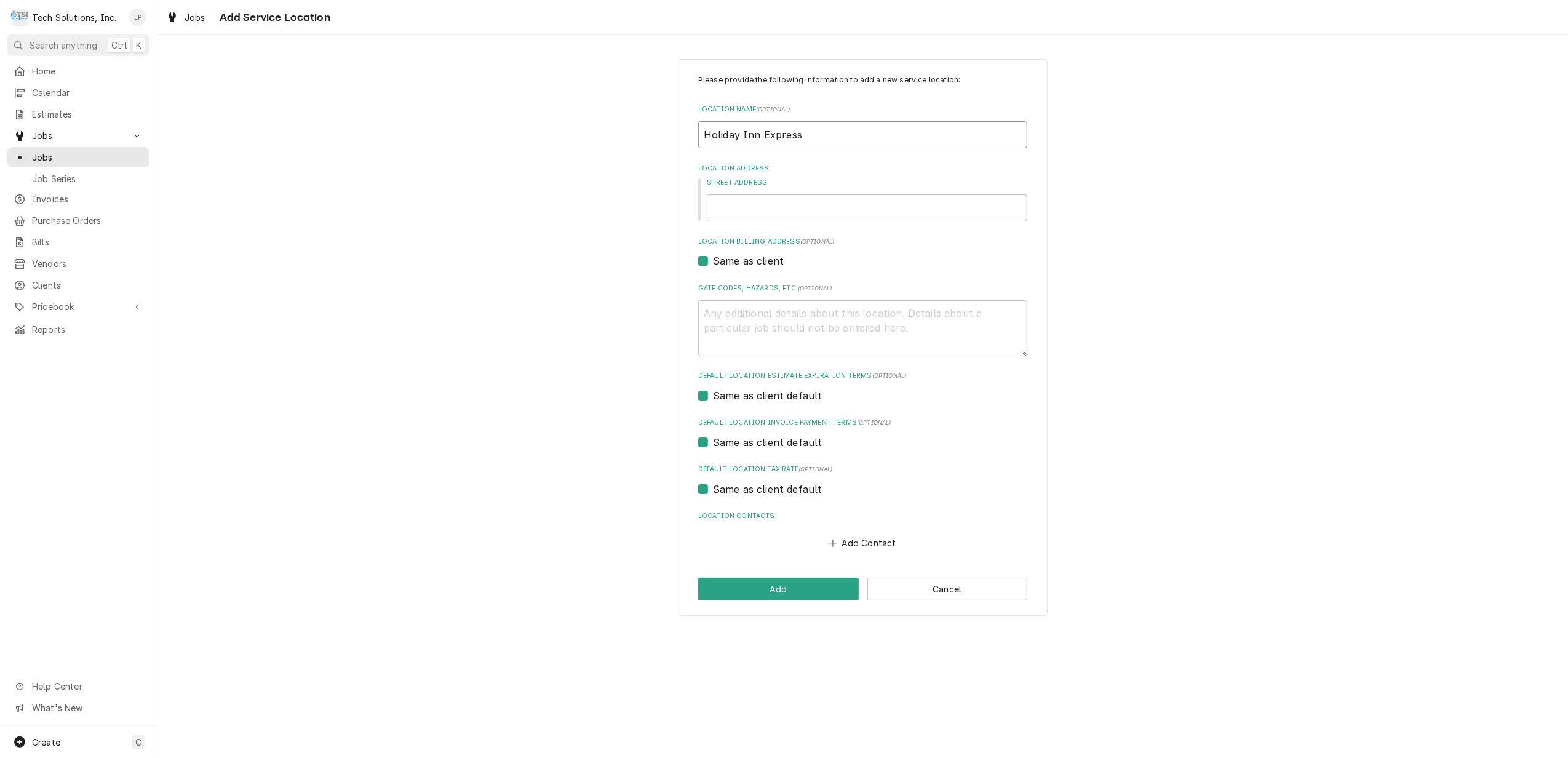
type textarea "x"
type input "Holiday Inn Express P"
type textarea "x"
type input "Holiday Inn Express Pr"
type textarea "x"
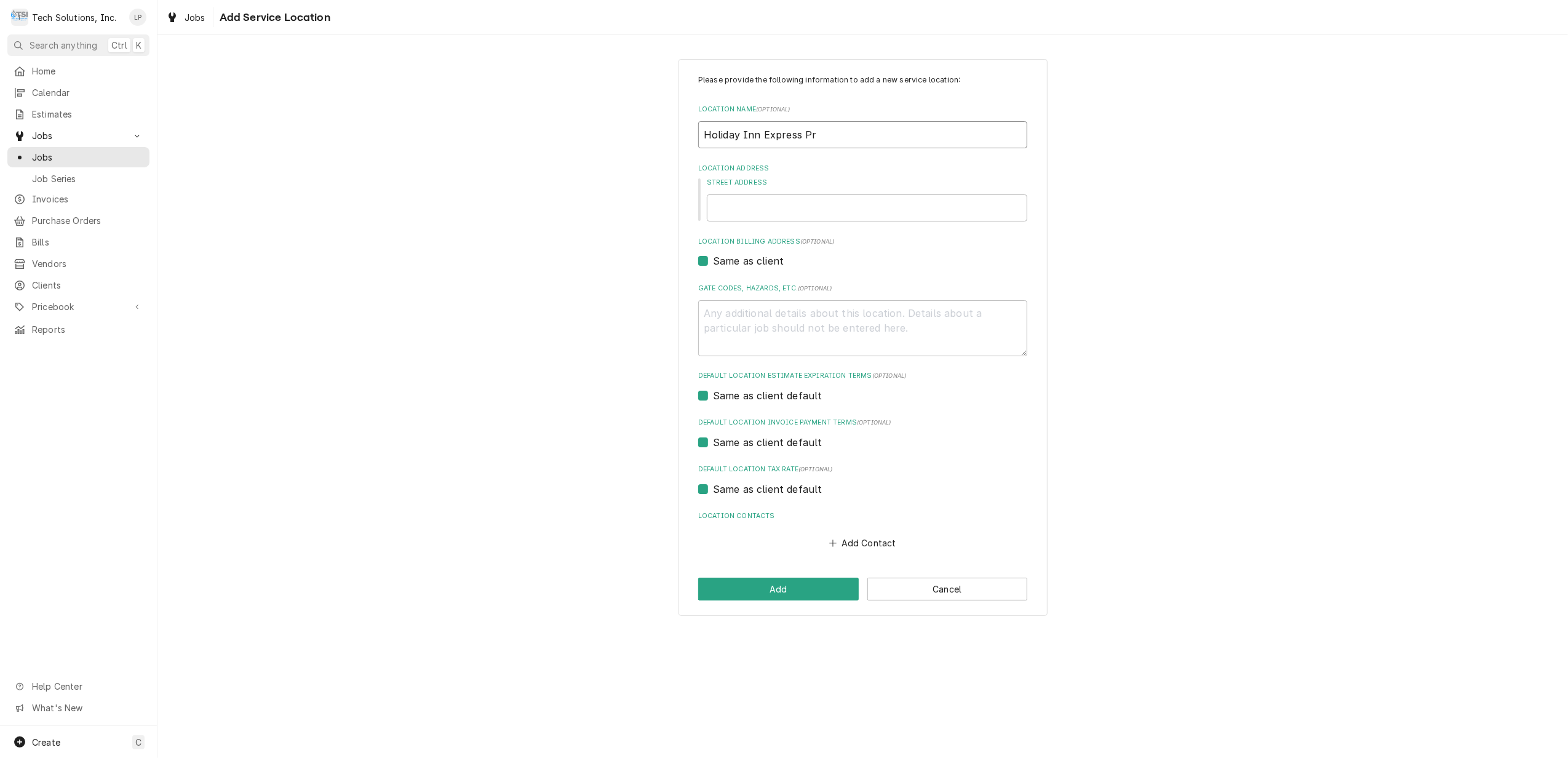
type input "Holiday Inn Express Pri"
type textarea "x"
type input "Holiday Inn Express Prin"
type textarea "x"
type input "Holiday Inn Express Princ"
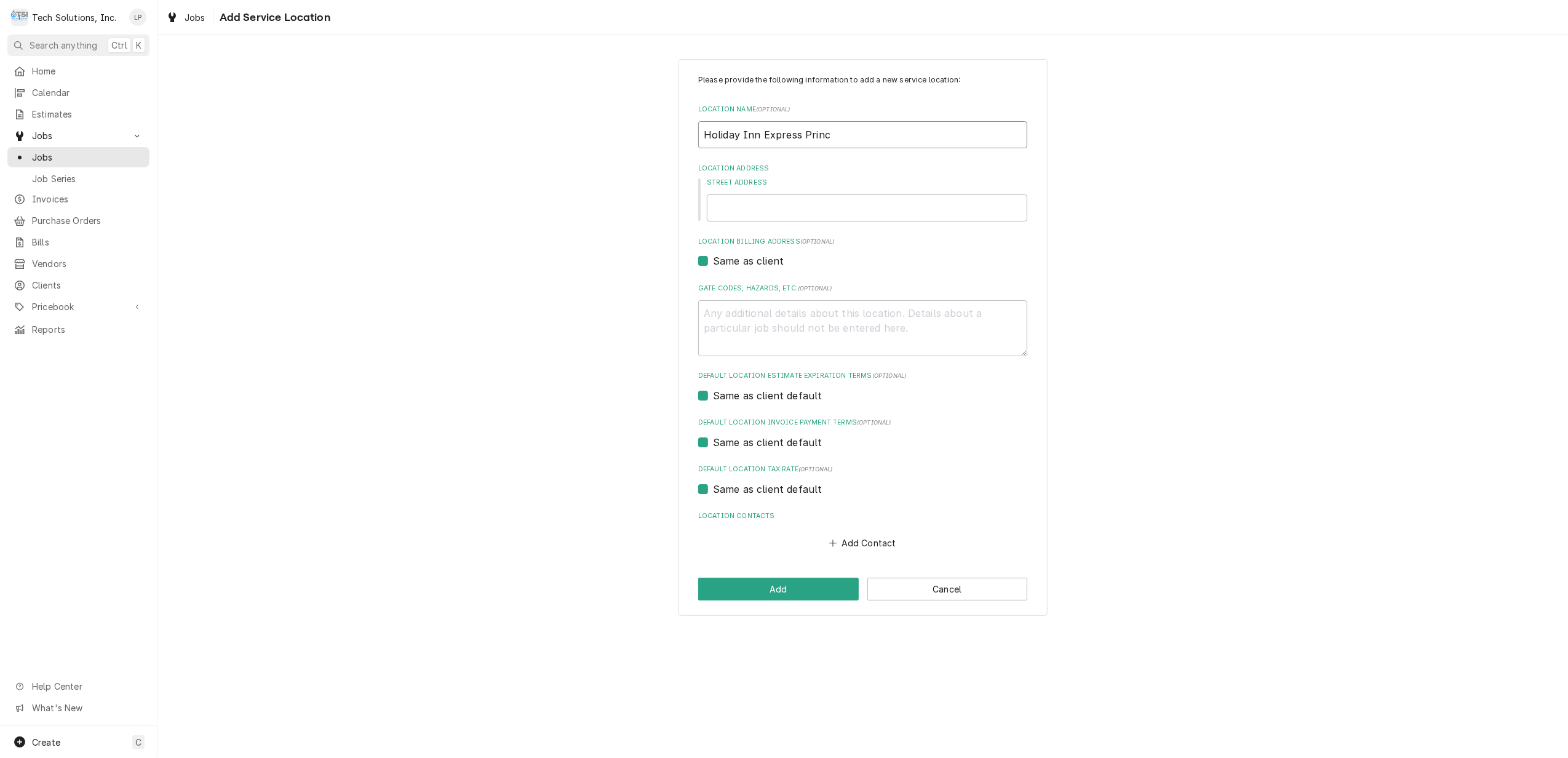
type textarea "x"
type input "Holiday Inn Express Prince"
type textarea "x"
type input "Holiday Inn Express Princet"
type textarea "x"
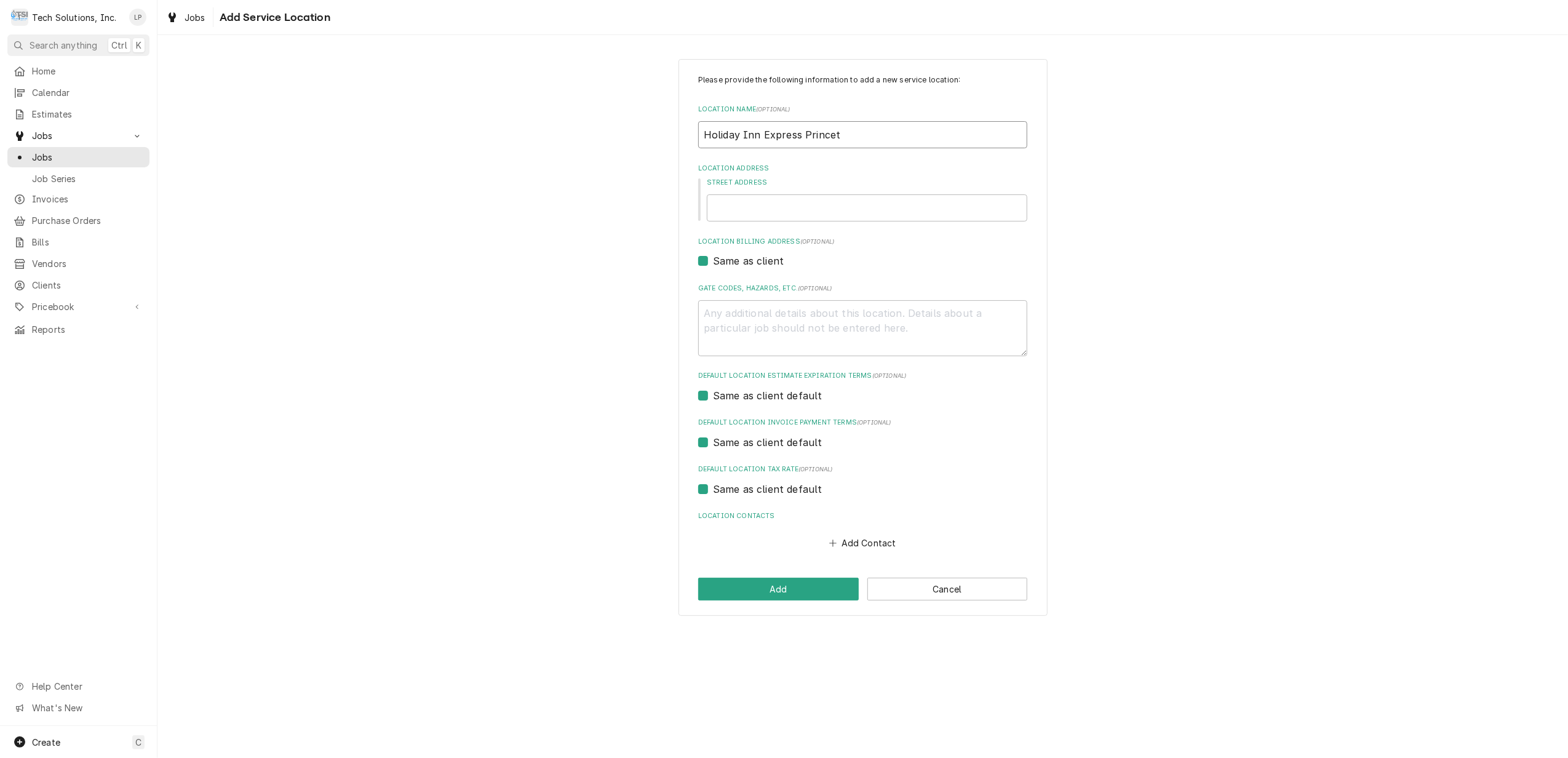
type input "Holiday Inn Express Princeto"
type textarea "x"
type input "Holiday Inn Express Princeton"
type textarea "x"
type input "Holiday Inn Express Princeton"
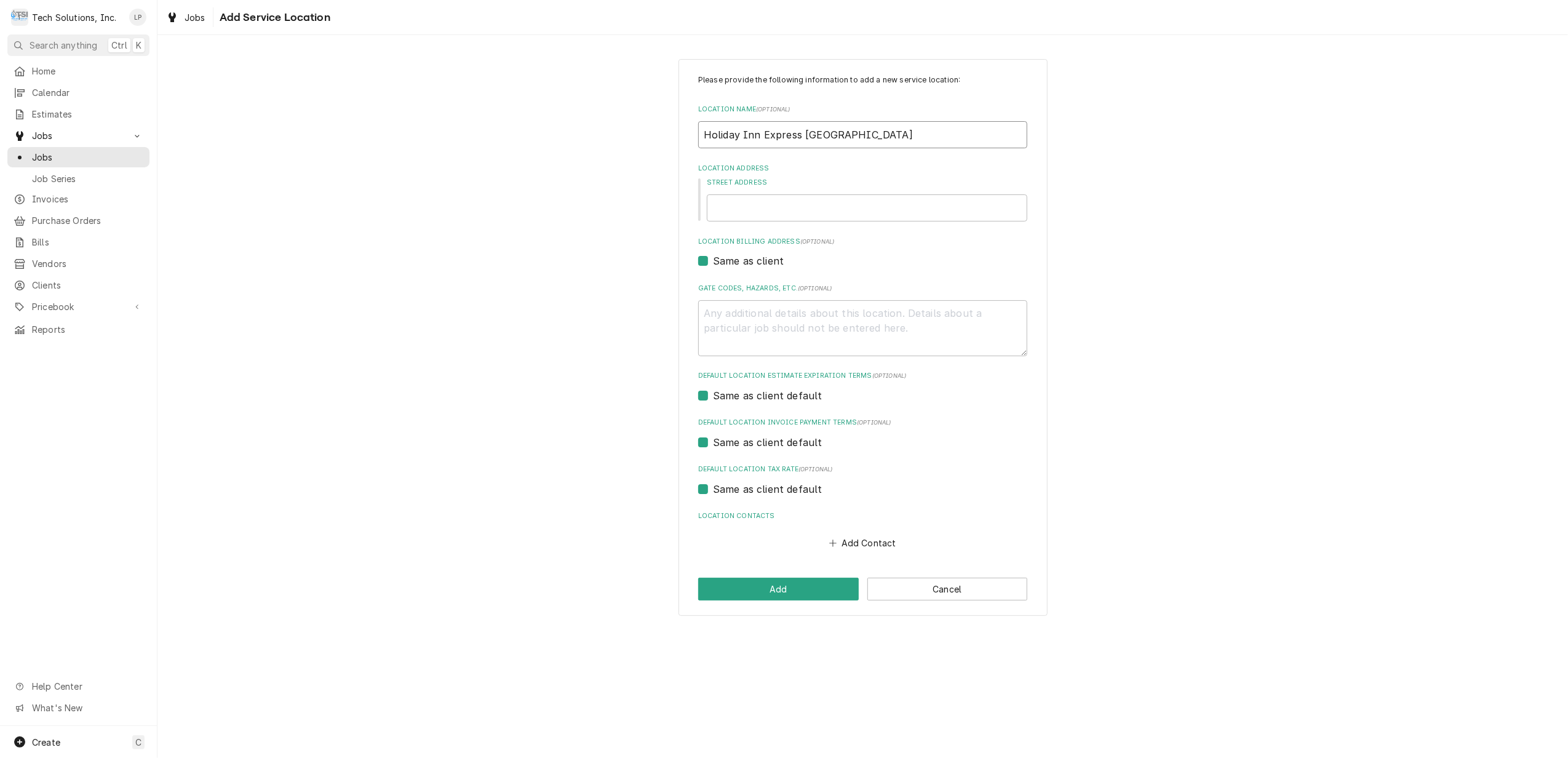
type textarea "x"
type input "Holiday Inn Express Princeton A"
type textarea "x"
type input "Holiday Inn Express Princeton Al"
type textarea "x"
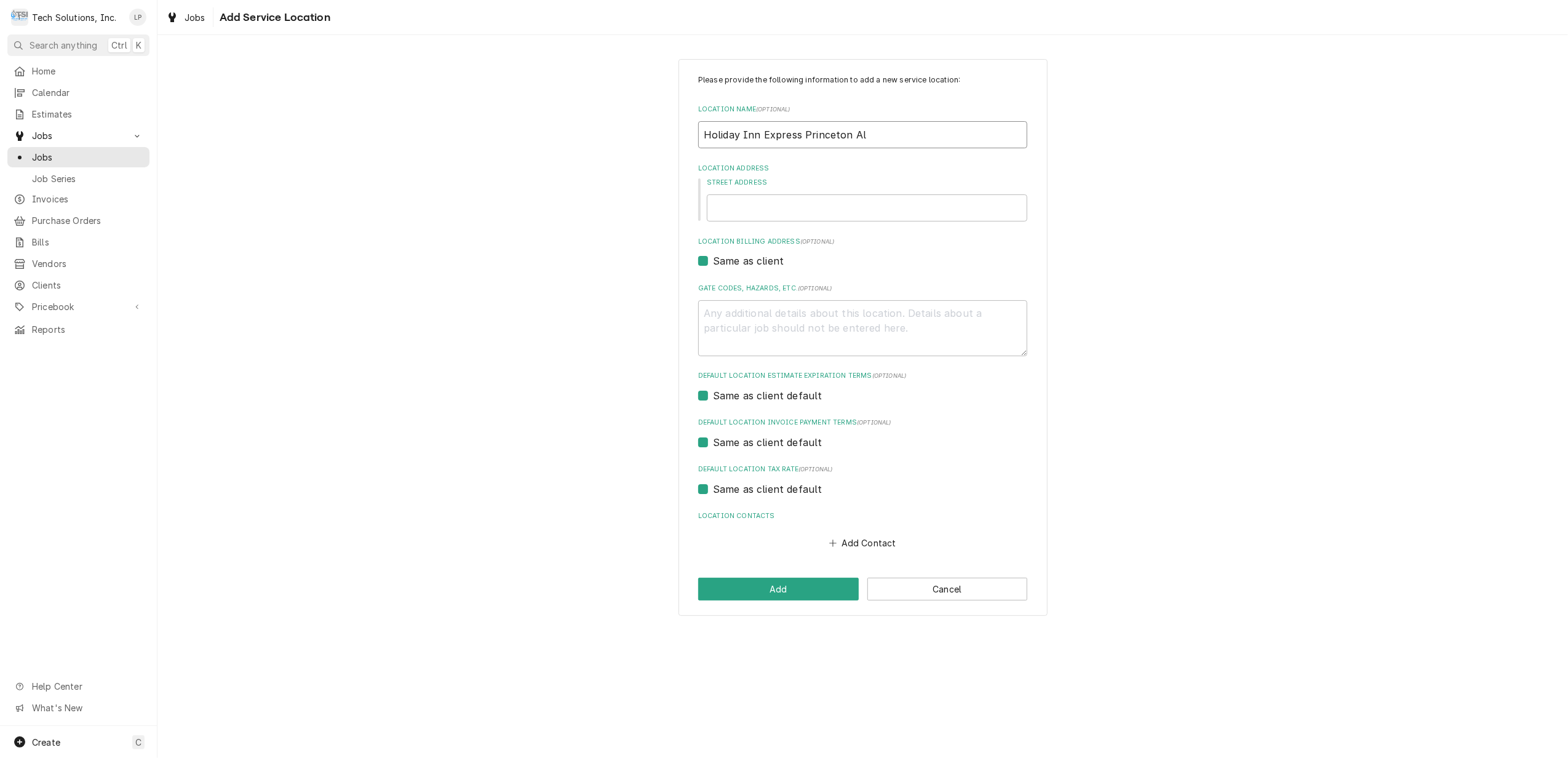
type input "Holiday Inn Express Princeton Alp"
type textarea "x"
type input "Holiday Inn Express Princeton Alpa"
type textarea "x"
type input "Holiday Inn Express Princeton Alpah"
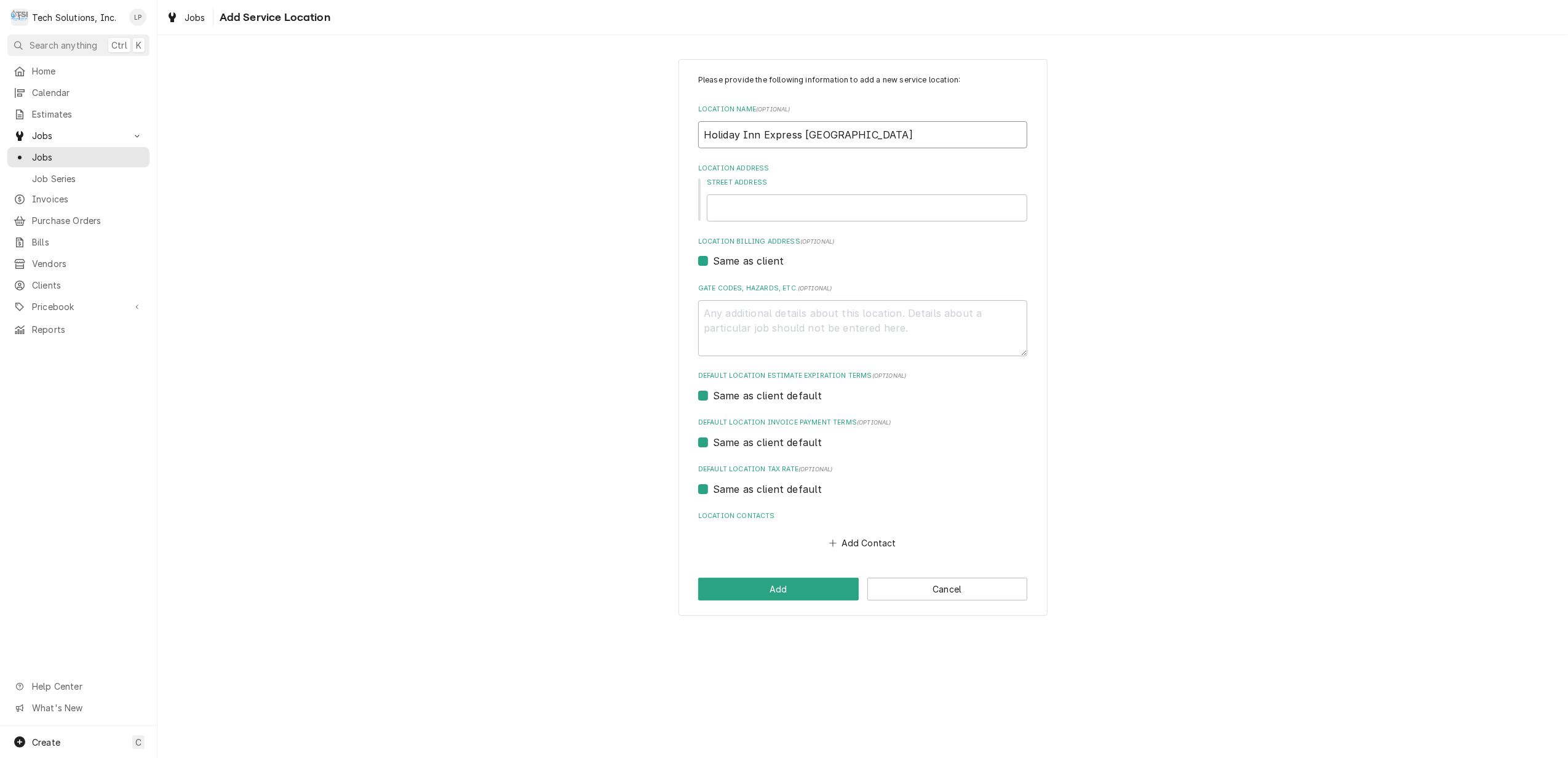
type textarea "x"
type input "Holiday Inn Express Princeton Alpah"
type textarea "x"
type input "Holiday Inn Express Princeton Alpah H"
type textarea "x"
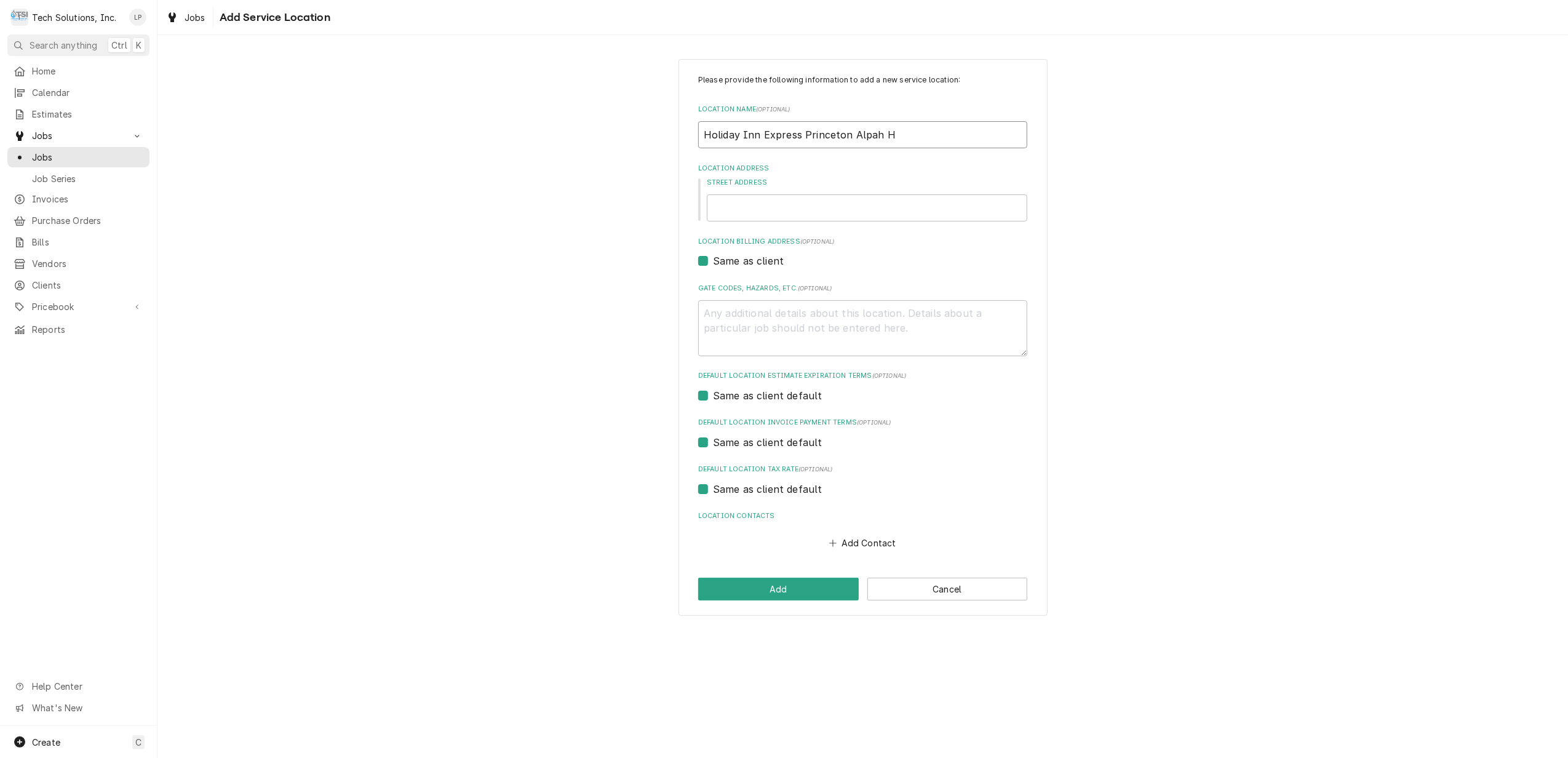
type input "Holiday Inn Express Princeton Alpah Ho"
type textarea "x"
type input "Holiday Inn Express Princeton Alpah Hos"
type textarea "x"
type input "Holiday Inn Express Princeton Alpah Hosp"
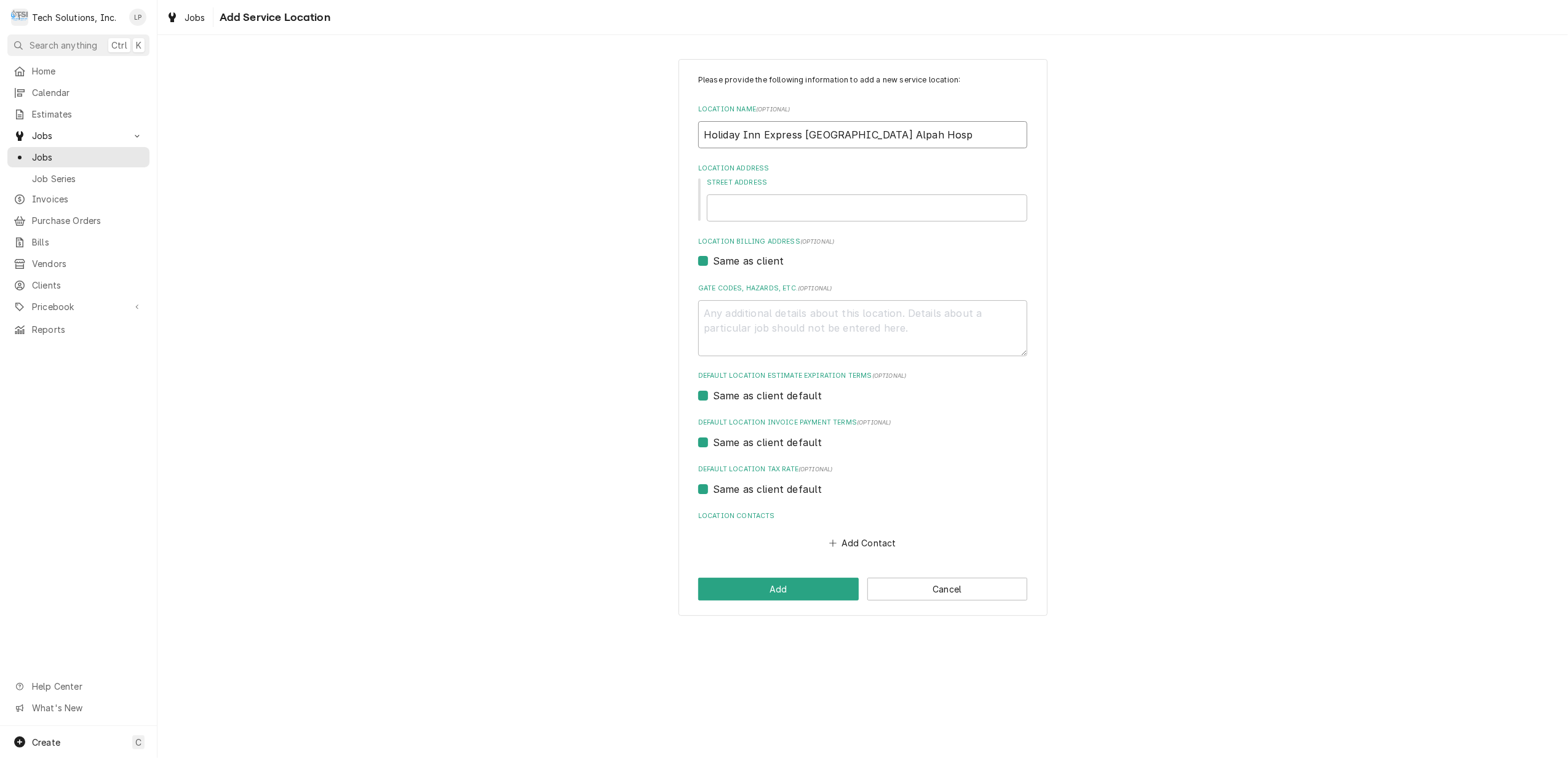
type textarea "x"
type input "Holiday Inn Express Princeton Alpah Hospi"
type textarea "x"
type input "Holiday Inn Express Princeton Alpah Hospit"
type textarea "x"
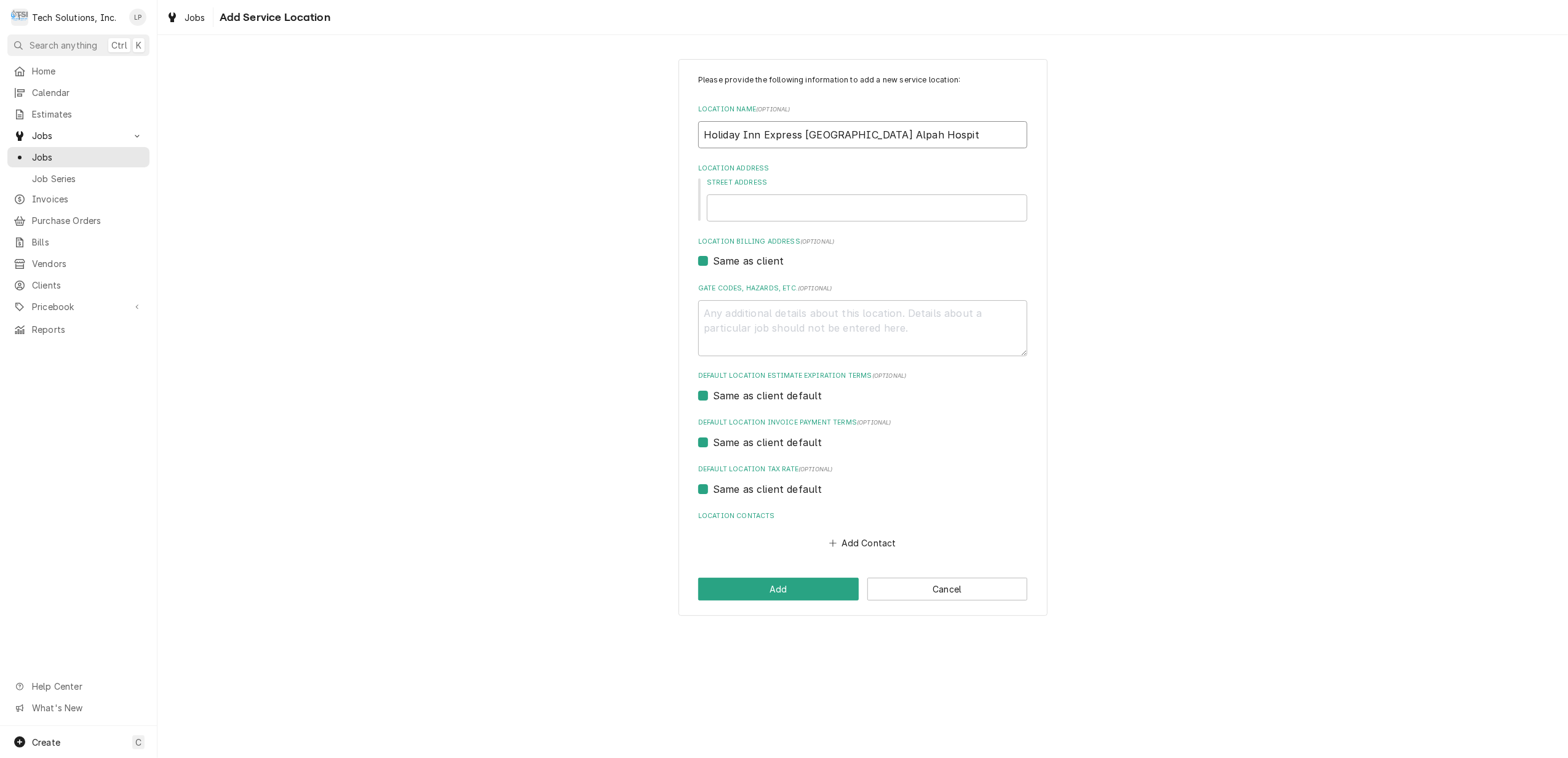
type input "Holiday Inn Express Princeton Alpah Hospita"
type textarea "x"
type input "Holiday Inn Express Princeton Alpah Hospital"
type textarea "x"
type input "Holiday Inn Express Princeton Alpah Hospitali"
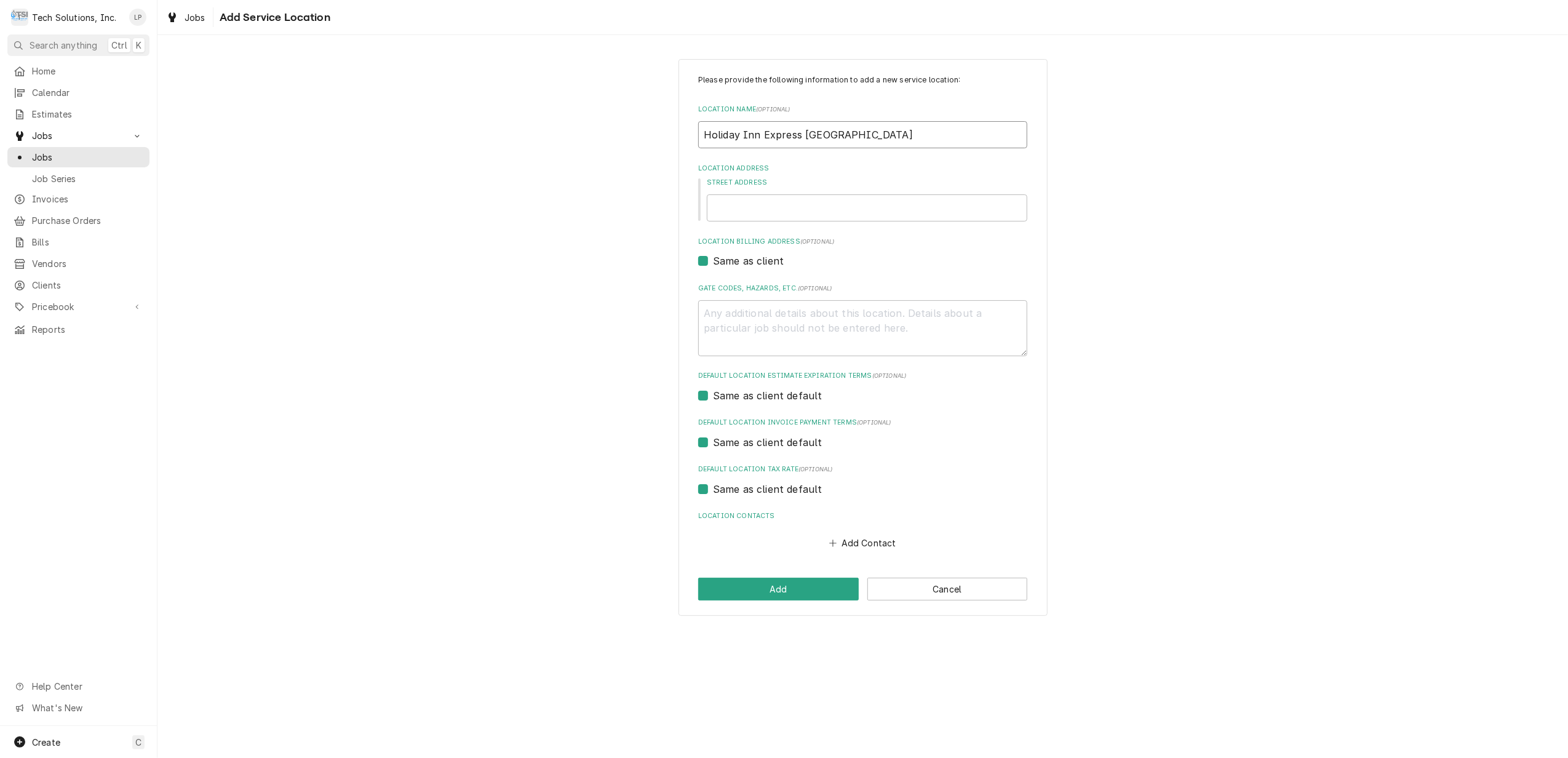
type textarea "x"
type input "Holiday Inn Express Princeton Alpah Hospitalit"
type textarea "x"
type input "Holiday Inn Express Princeton Alpah Hospitality"
type textarea "x"
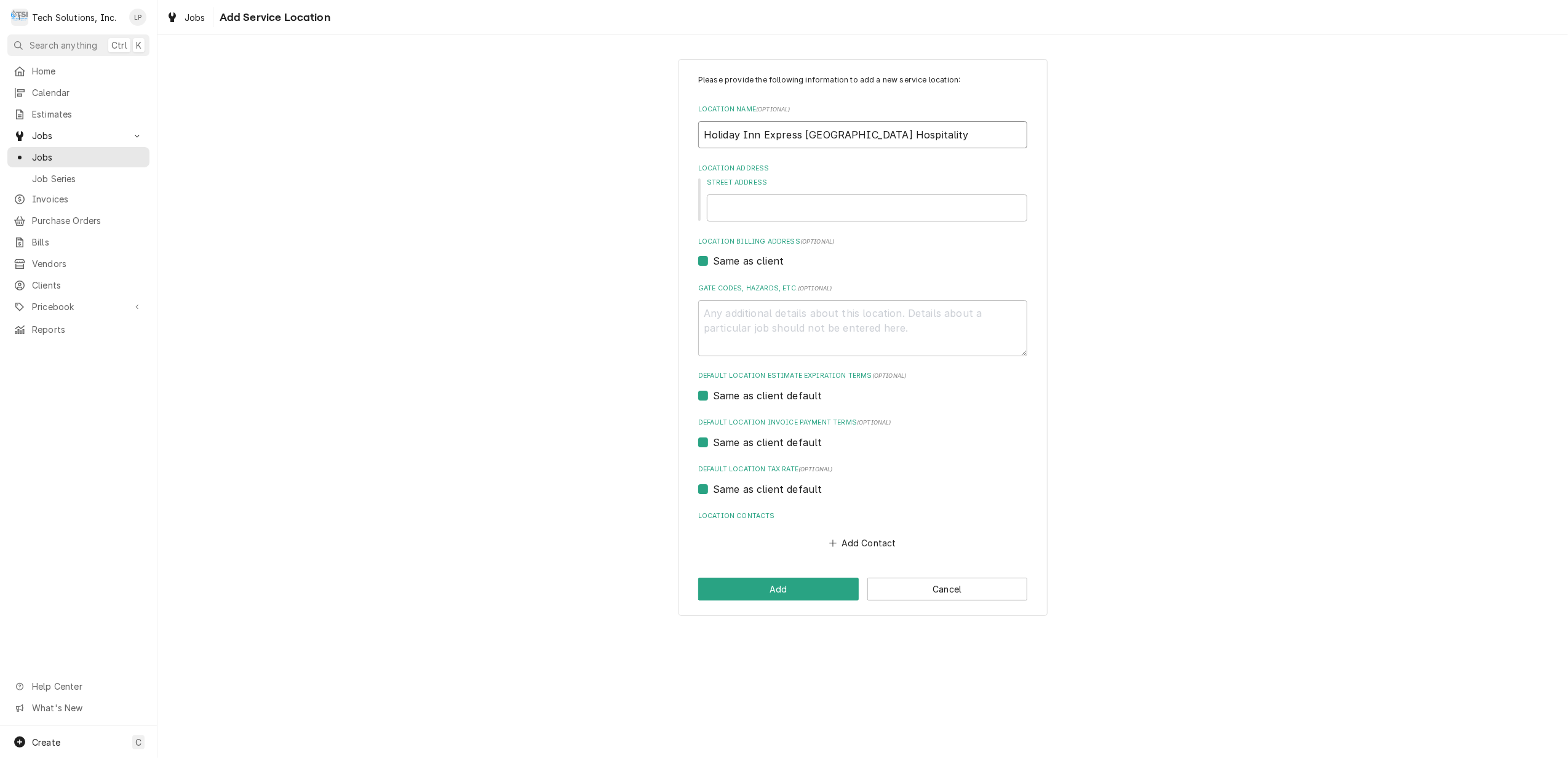
type input "Holiday Inn Express Princeton Alpah Hospitality"
type textarea "x"
type input "Holiday Inn Express Princeton Alpah Hospitality L"
type textarea "x"
type input "Holiday Inn Express Princeton Alpah Hospitality LL"
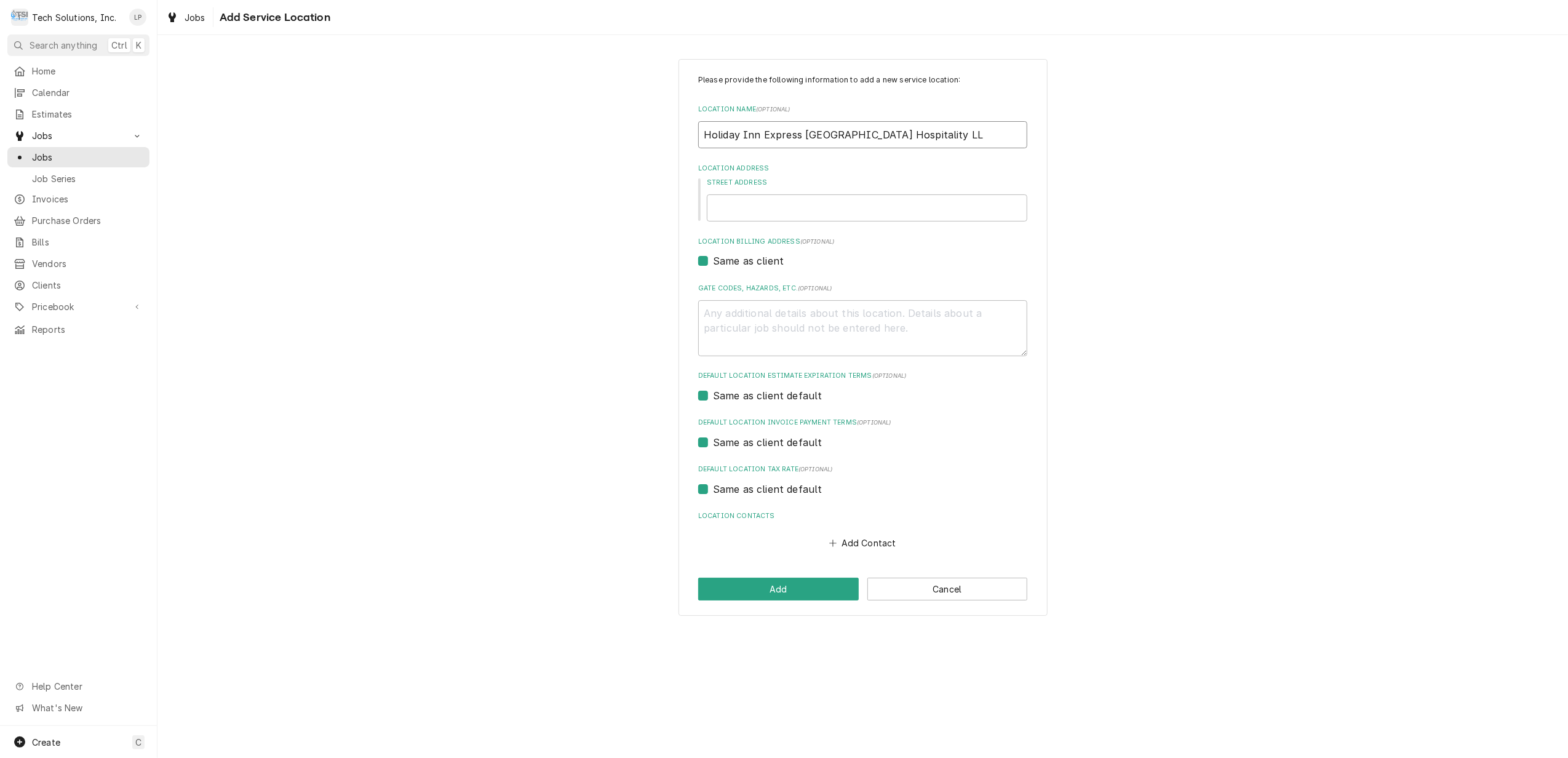
type textarea "x"
type input "Holiday Inn Express Princeton Alpah Hospitality LLC"
type textarea "x"
type input "Holiday Inn Express Princeton Alpah Hospitality LLC"
type textarea "x"
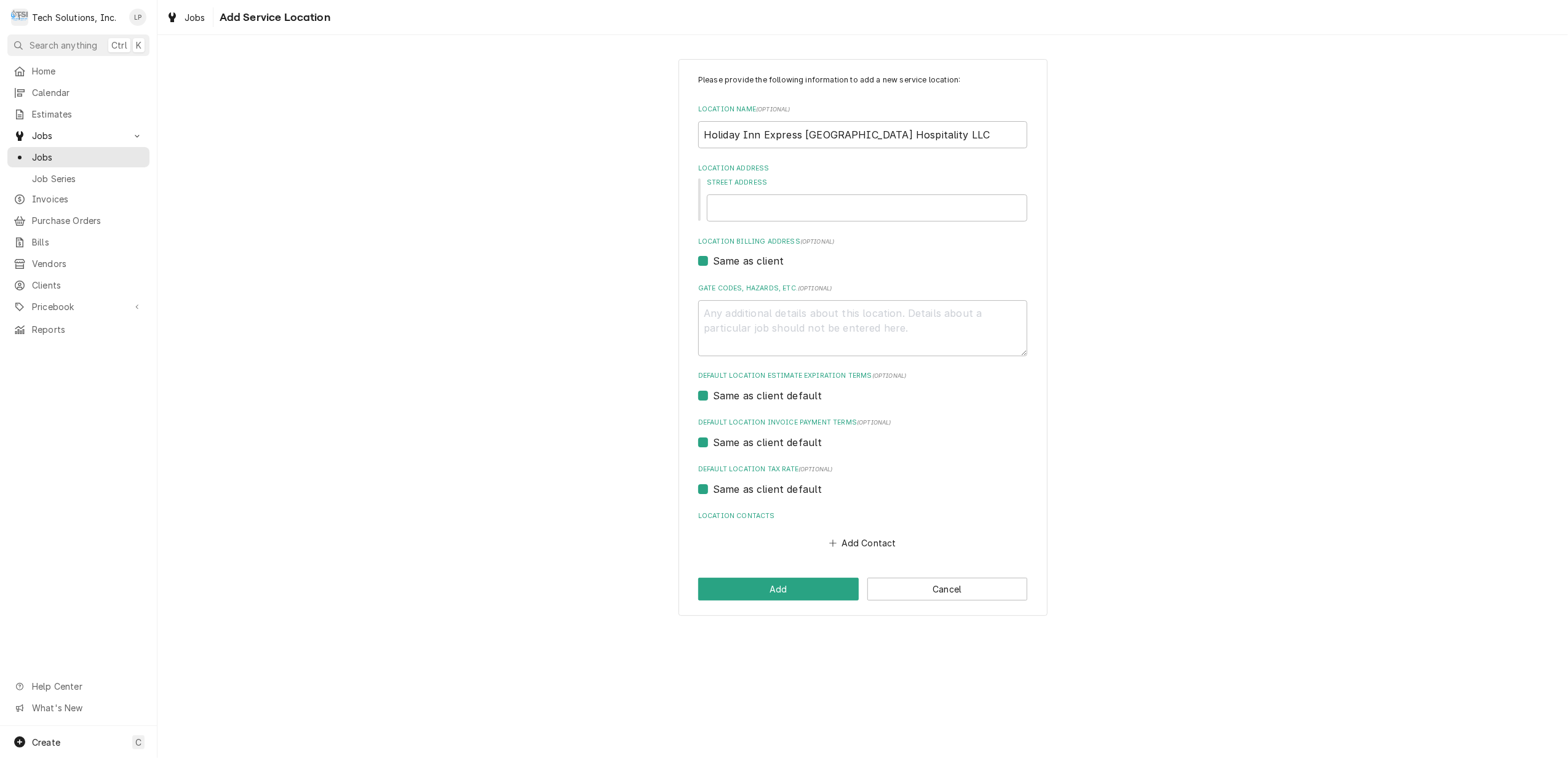
type input "Holiday Inn Express Princeton Alpha Hospitality LLC"
type textarea "x"
type input "Holiday Inn Express Princeton Alpha Hospitality LLC"
click at [860, 210] on input "Street Address" at bounding box center [866, 207] width 320 height 27
type textarea "x"
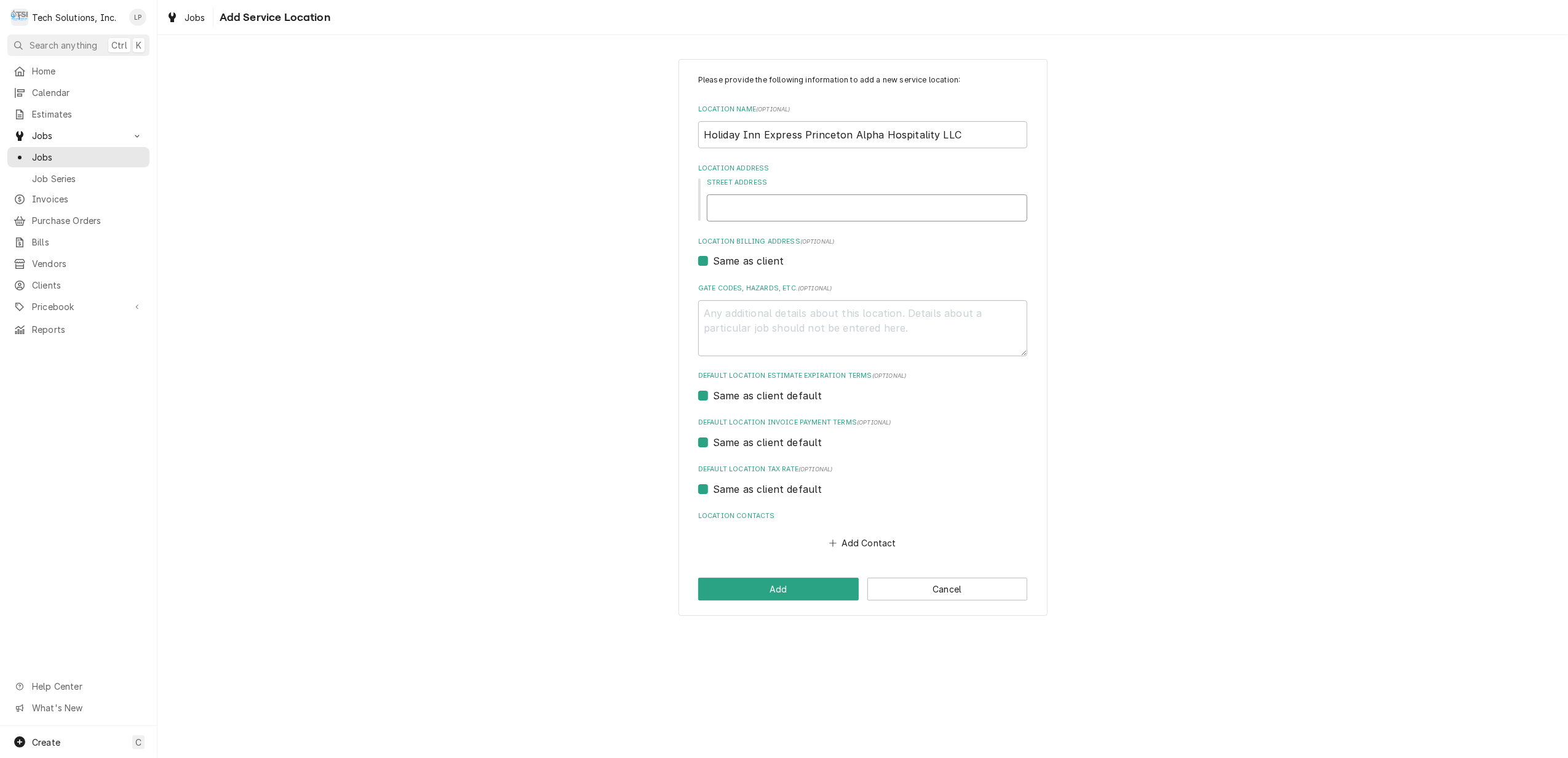
type input "8"
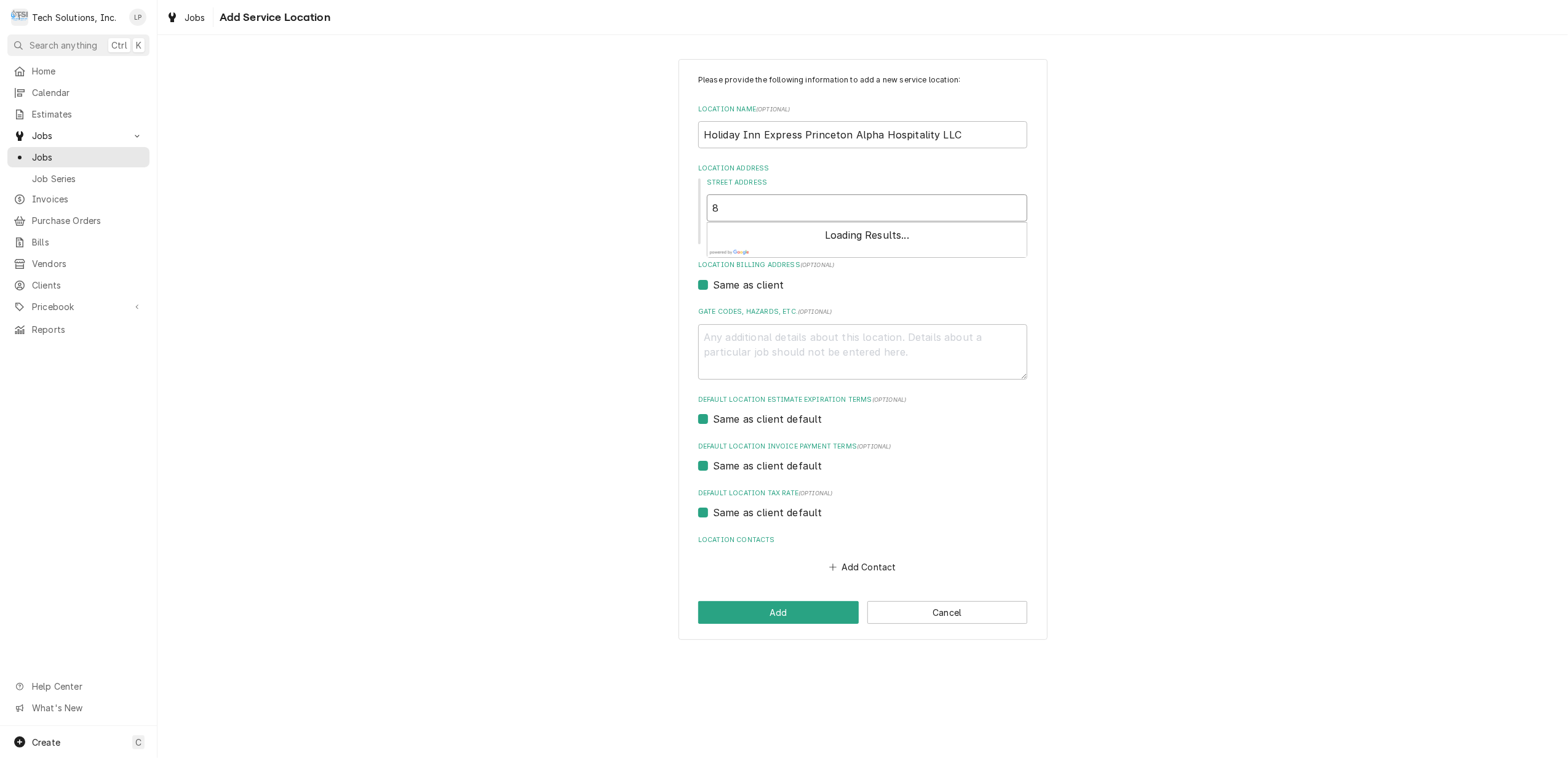
type textarea "x"
type input "80"
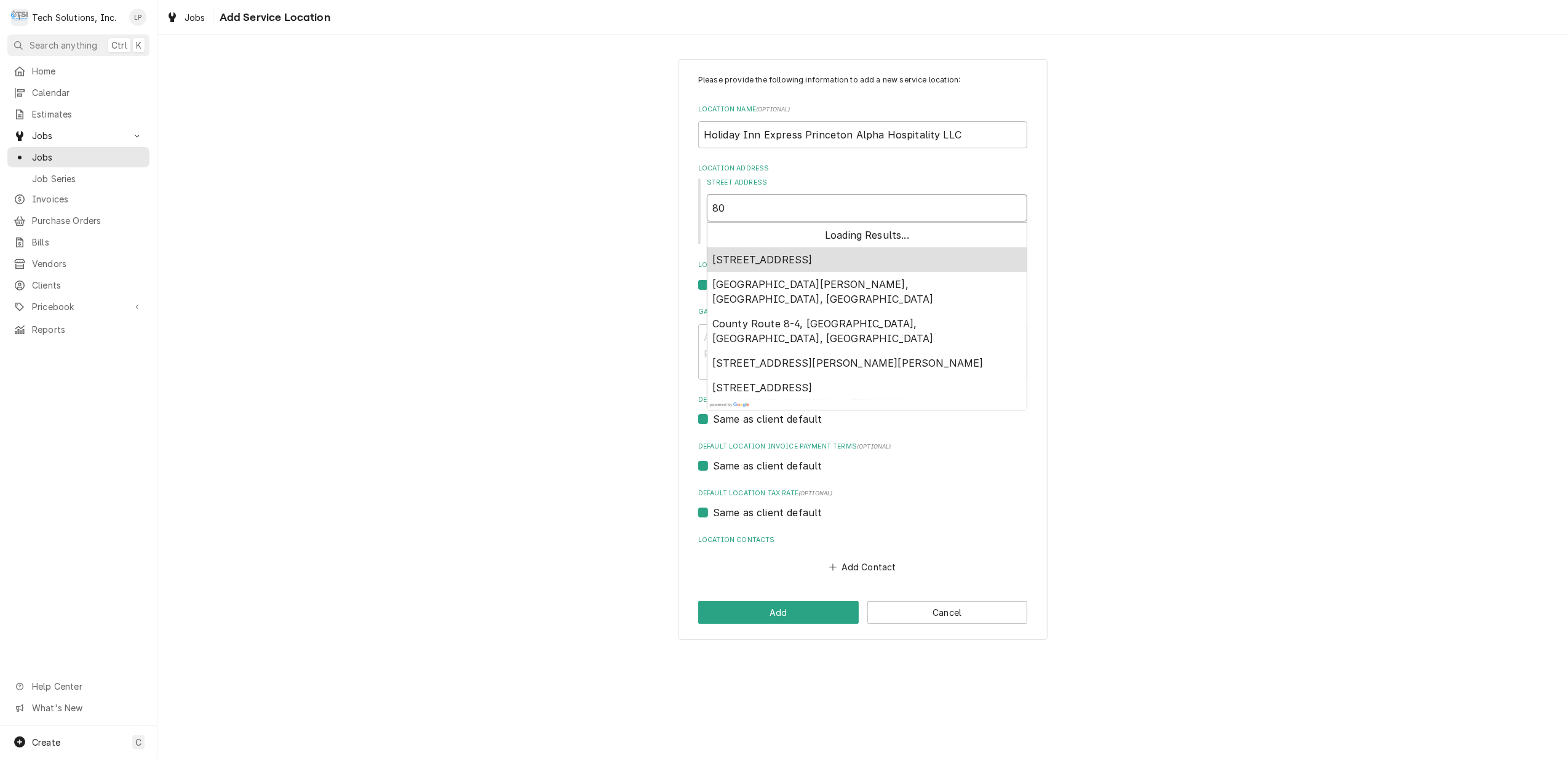
type textarea "x"
type input "805"
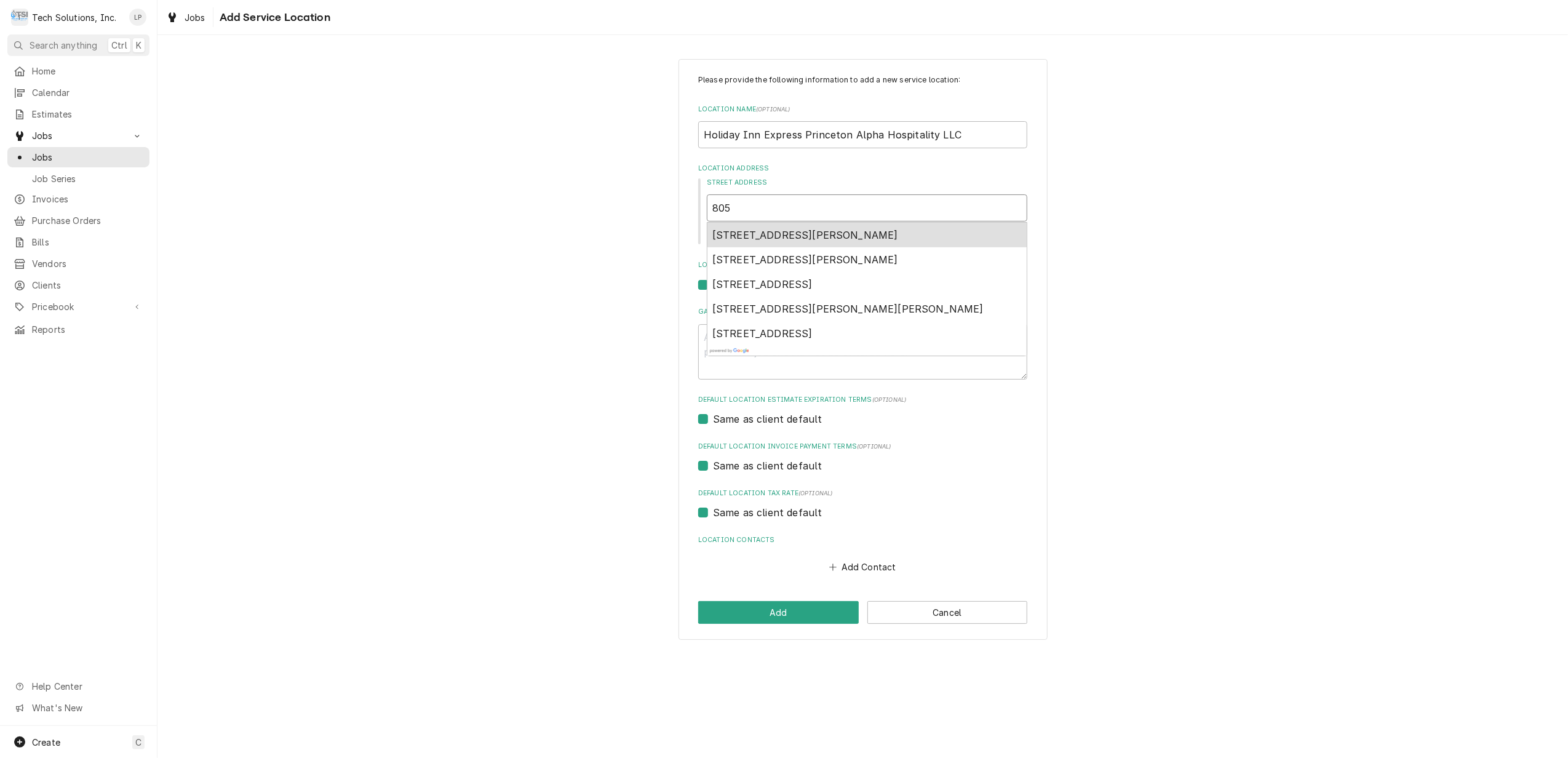
type textarea "x"
type input "805"
type textarea "x"
type input "805 O"
type textarea "x"
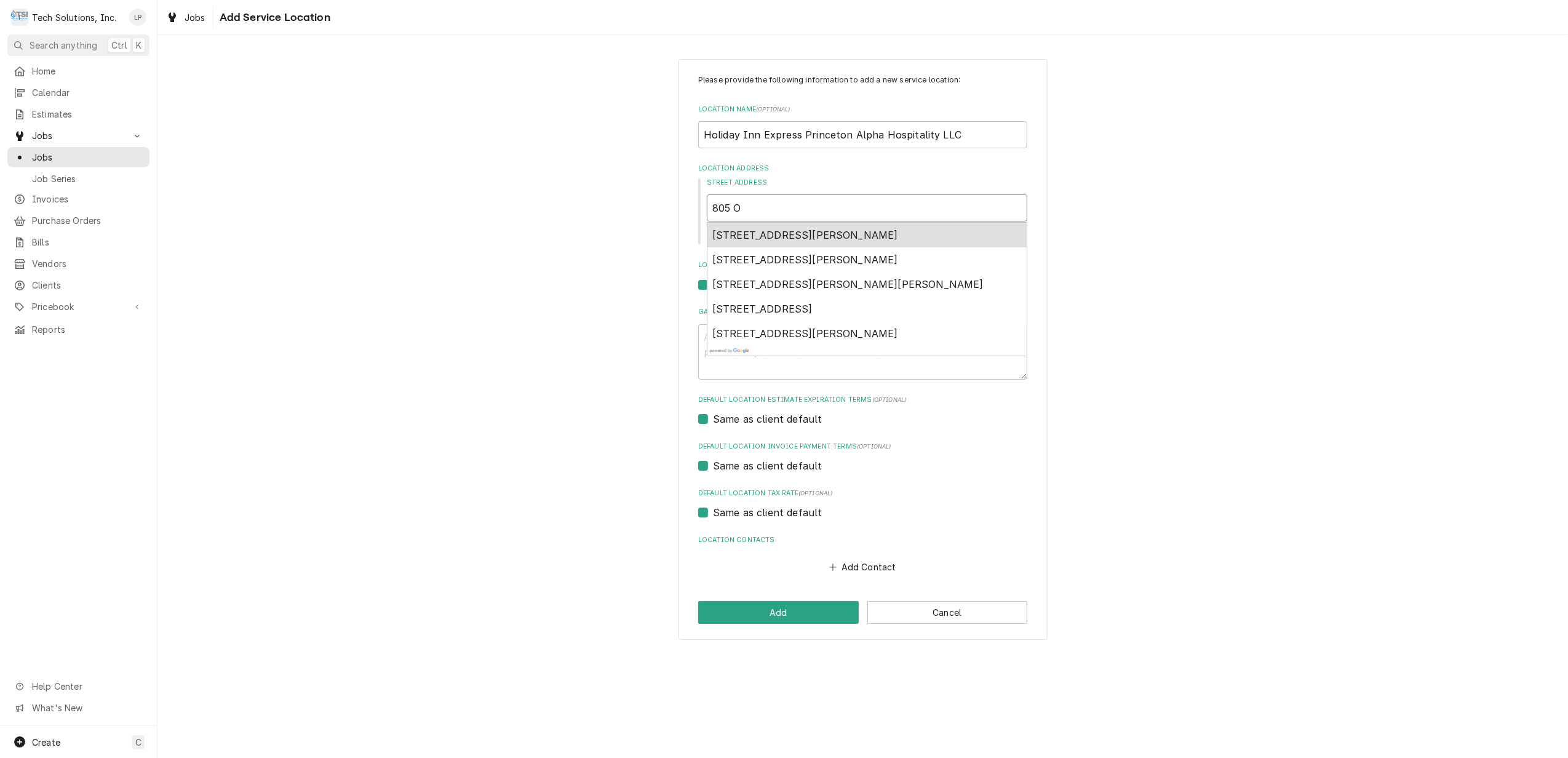
type input "805 Oa"
type textarea "x"
type input "805 Oak"
type textarea "x"
type input "805 Oakv"
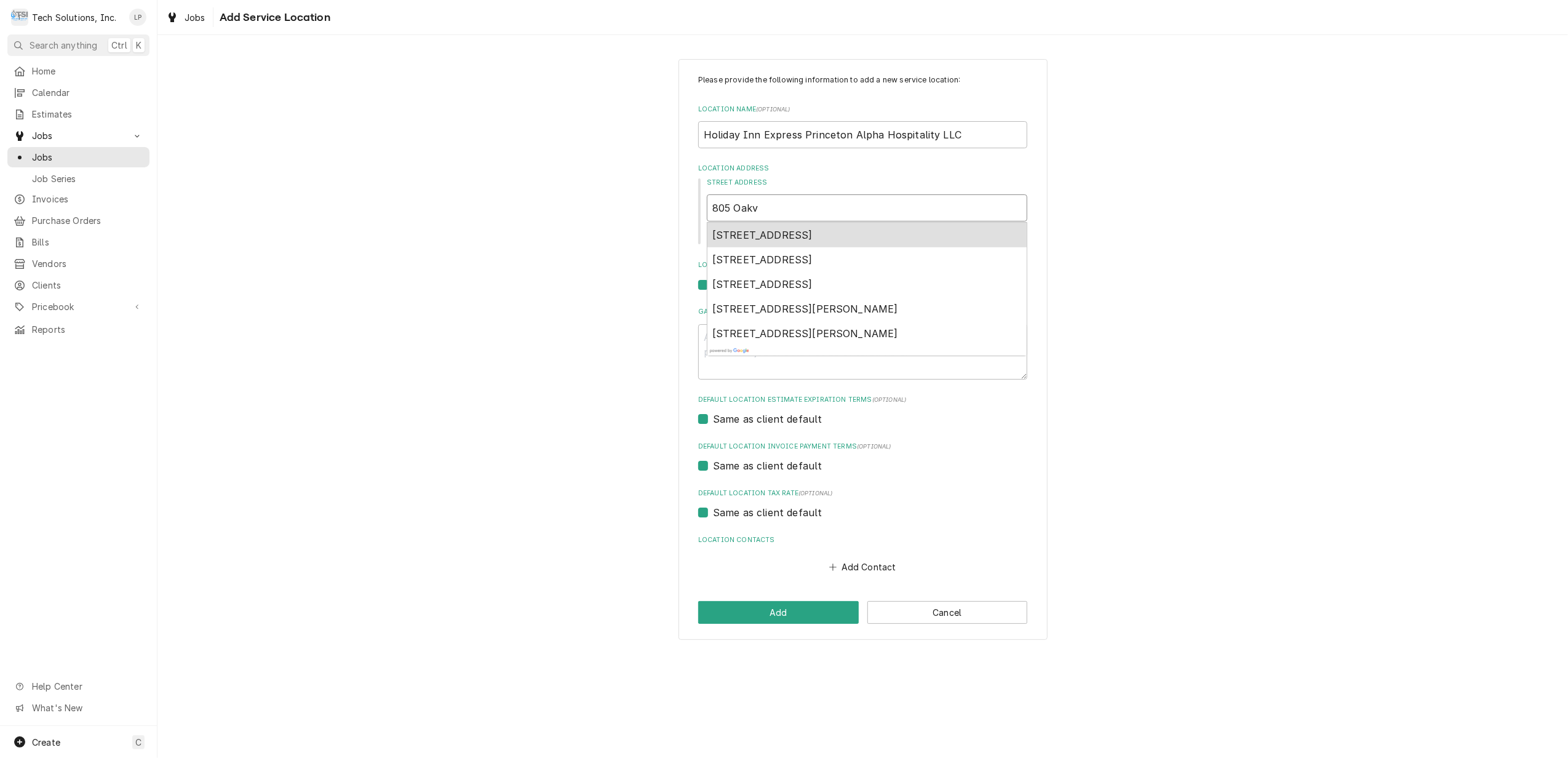
type textarea "x"
type input "805 Oakva"
type textarea "x"
type input "805 Oakval"
type textarea "x"
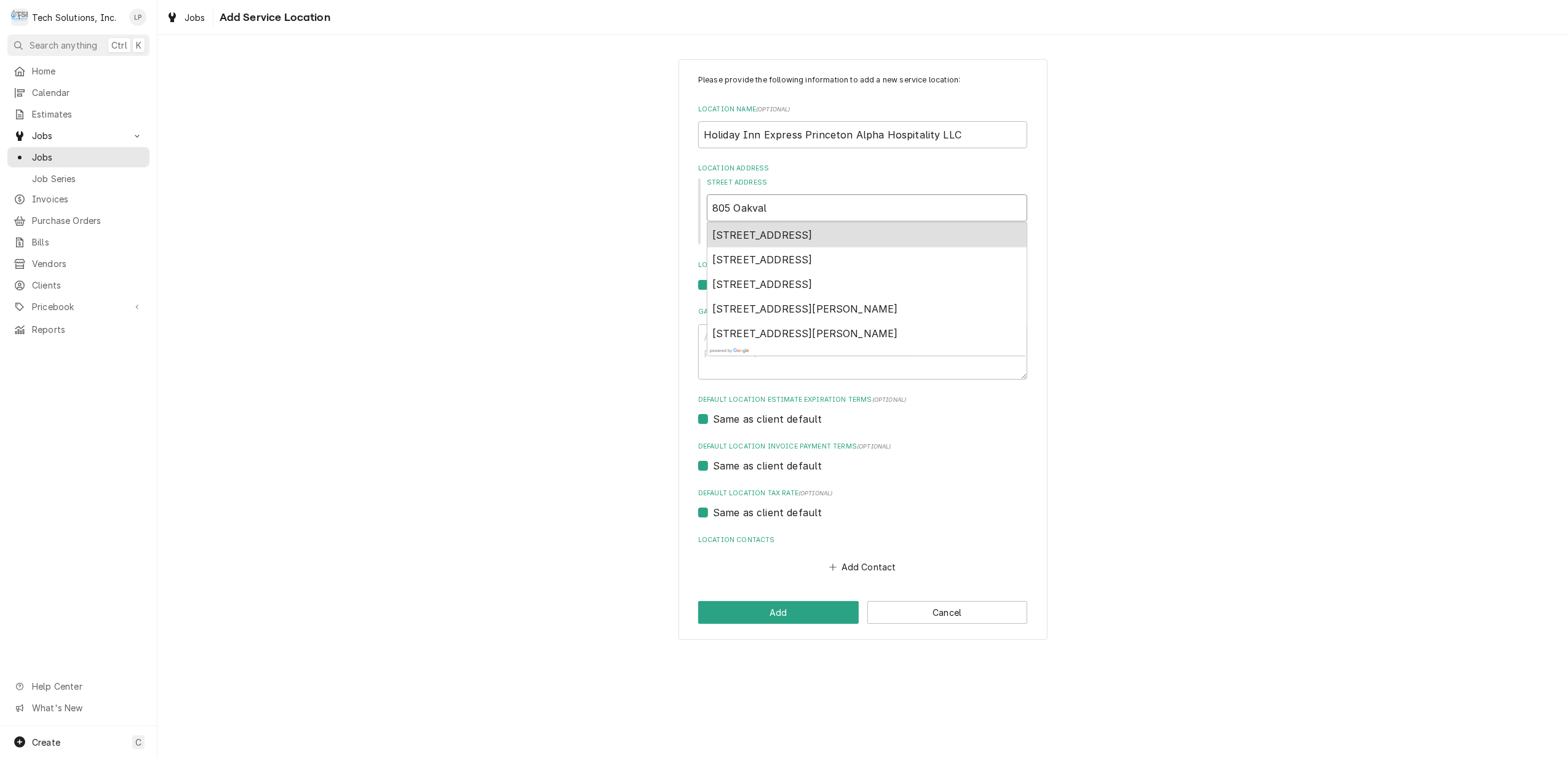
type input "805 Oakvale"
type textarea "x"
type input "805 Oakvale"
type textarea "x"
type input "805 Oakvale R"
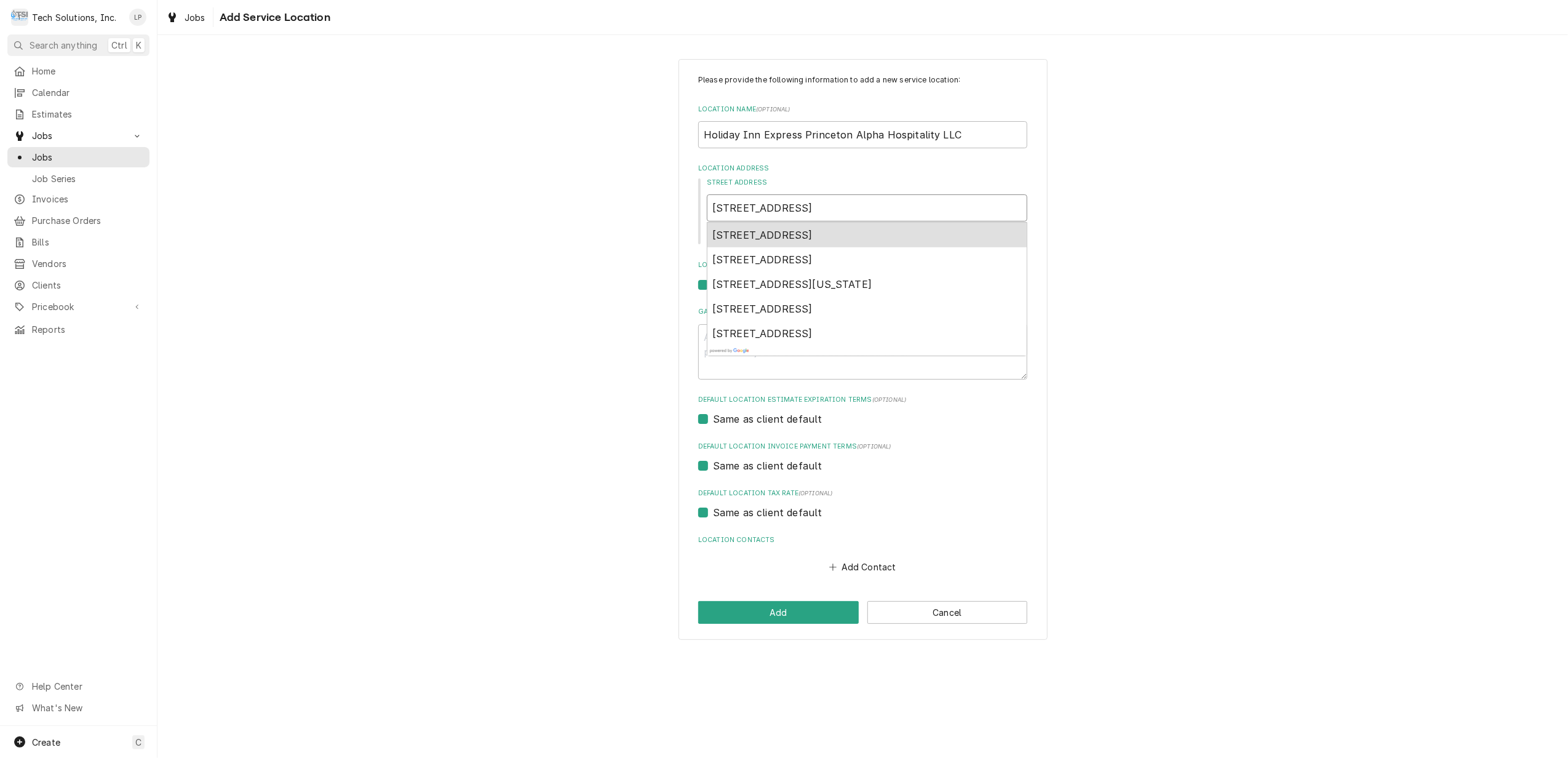
type textarea "x"
type input "805 Oakvale Ro"
type textarea "x"
type input "805 Oakvale Roa"
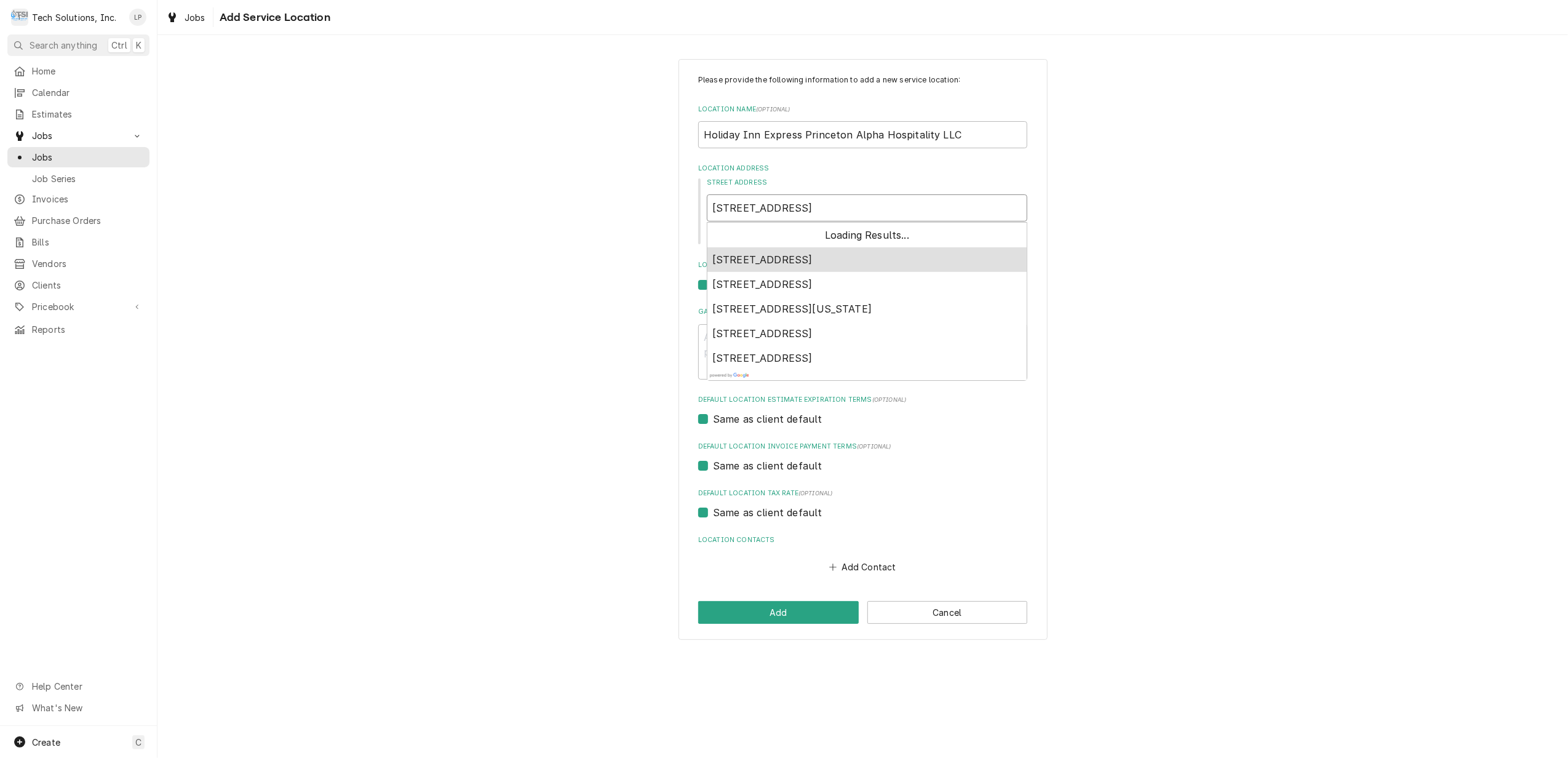
type textarea "x"
type input "805 Oakvale Road"
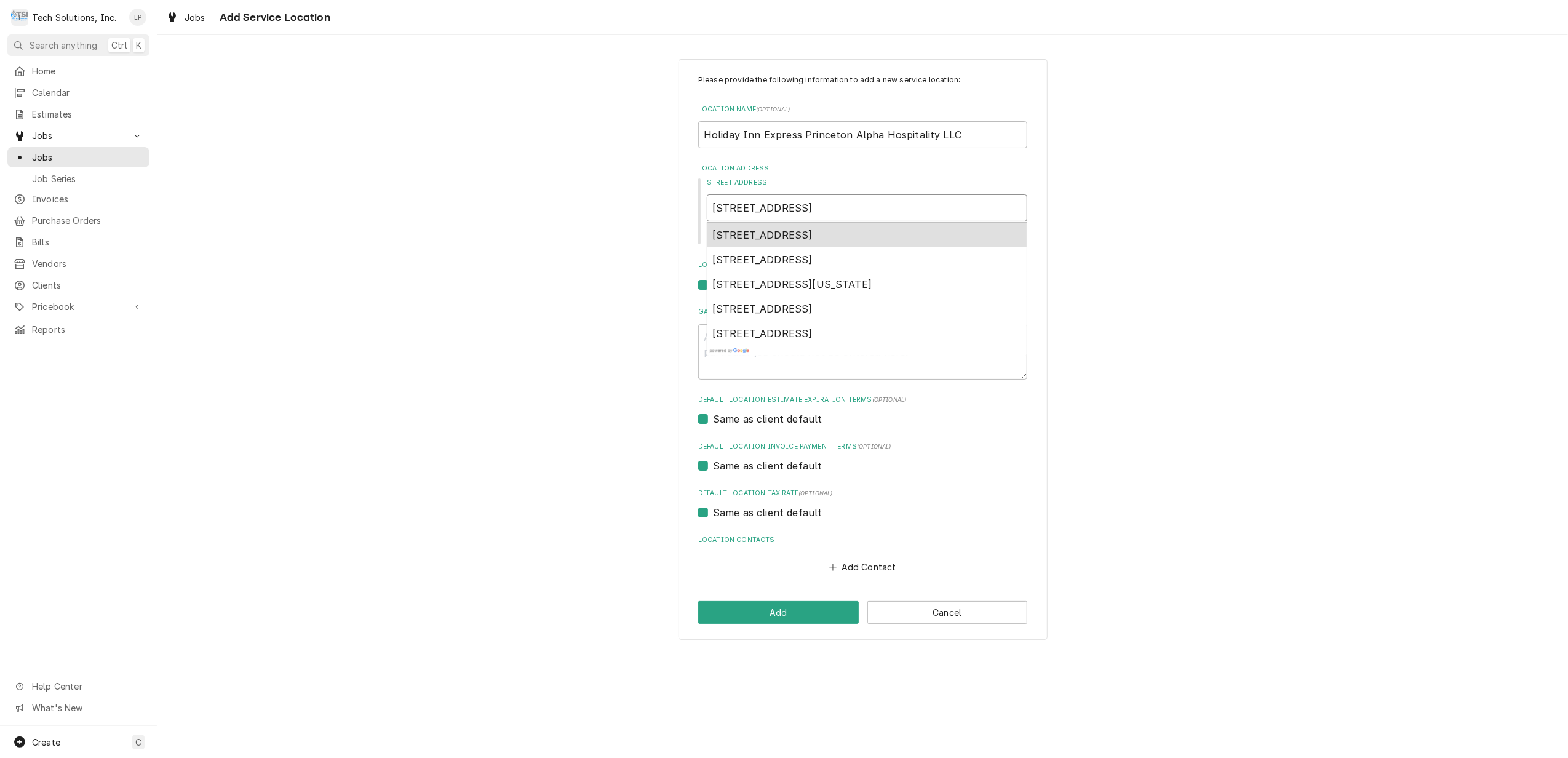
click at [812, 238] on span "805 Oakvale Road, Princeton, WV, USA" at bounding box center [762, 235] width 100 height 12
type textarea "x"
type input "805 Oakvale Rd"
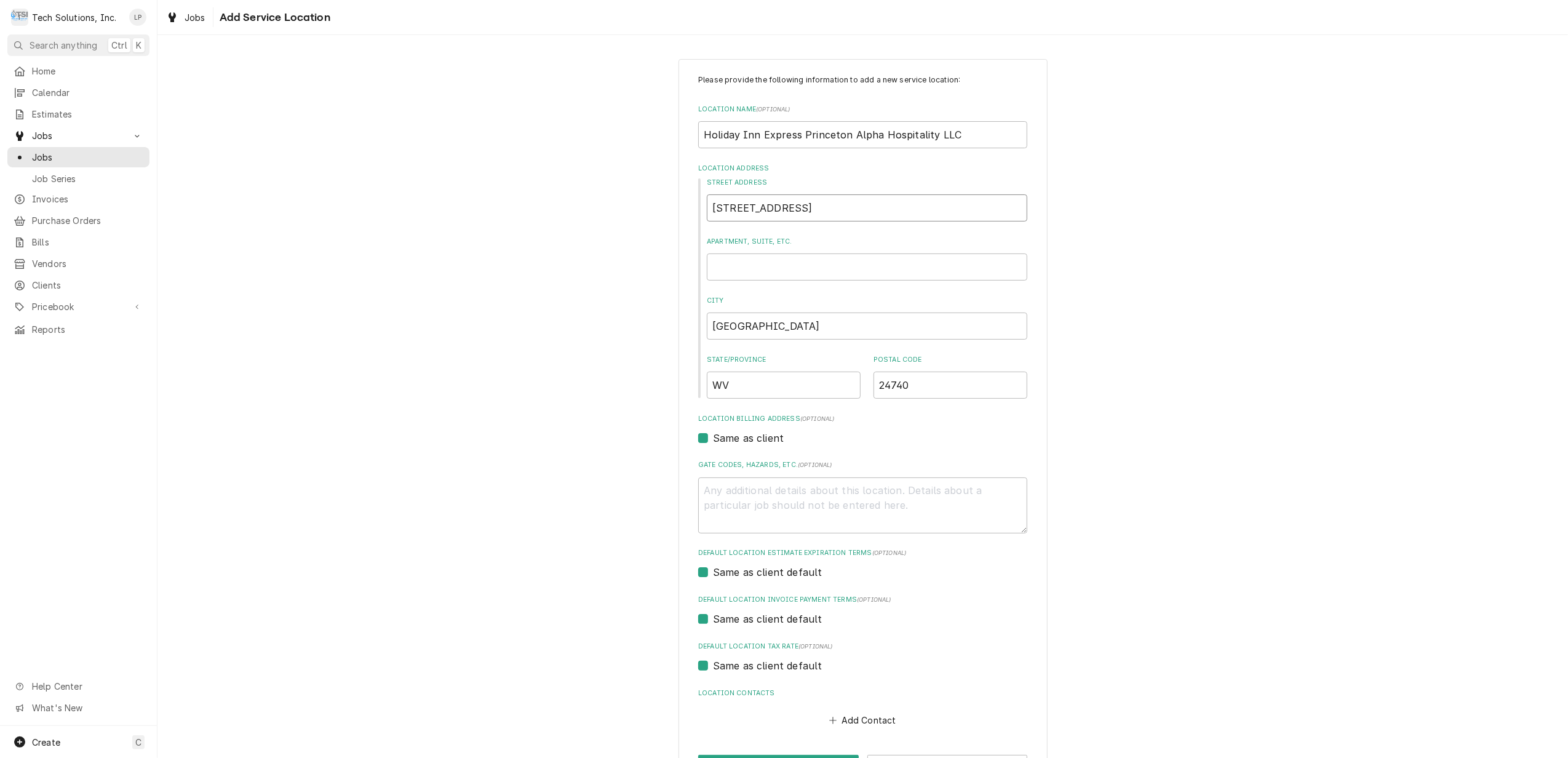
type textarea "x"
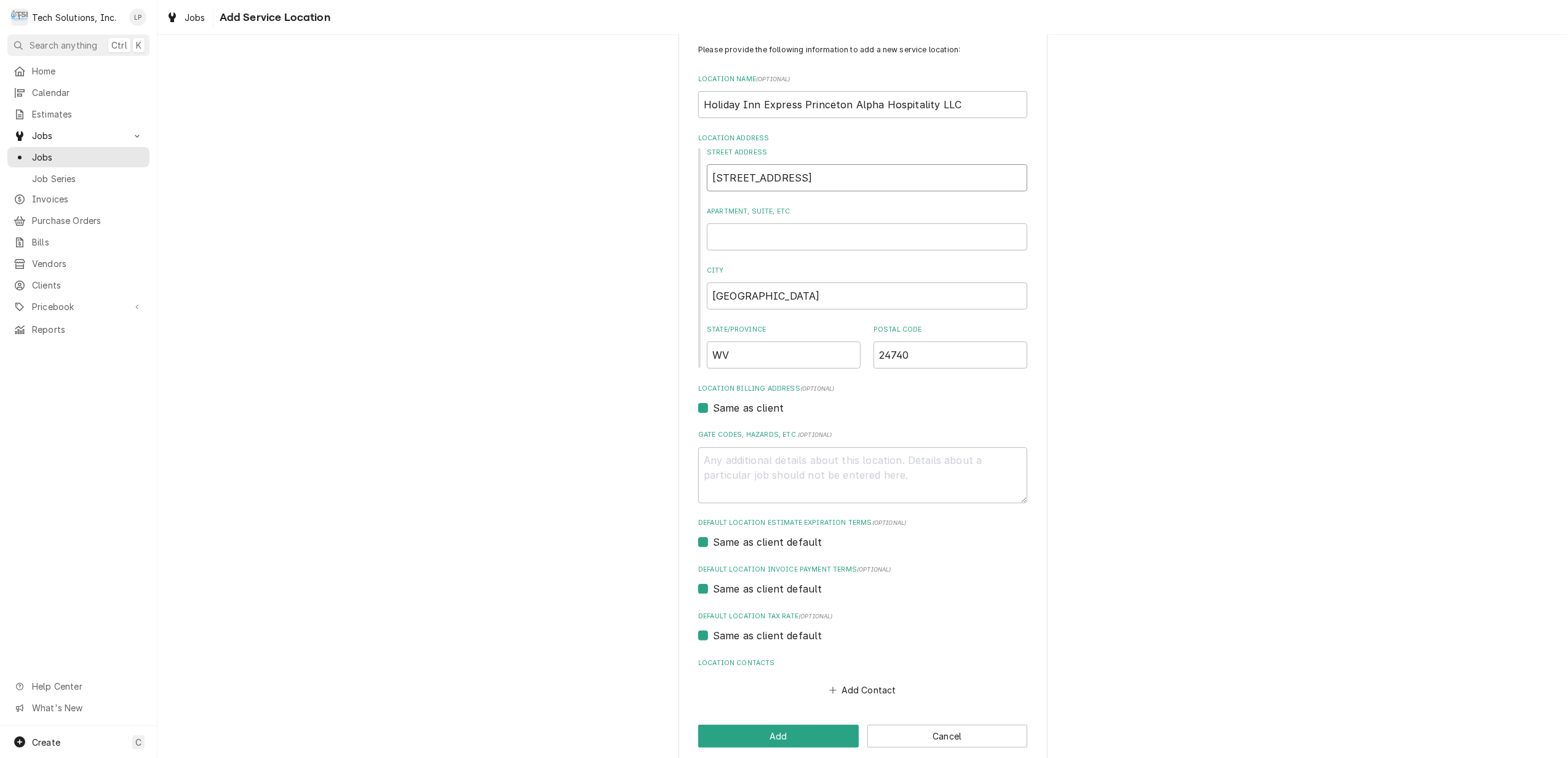
scroll to position [47, 0]
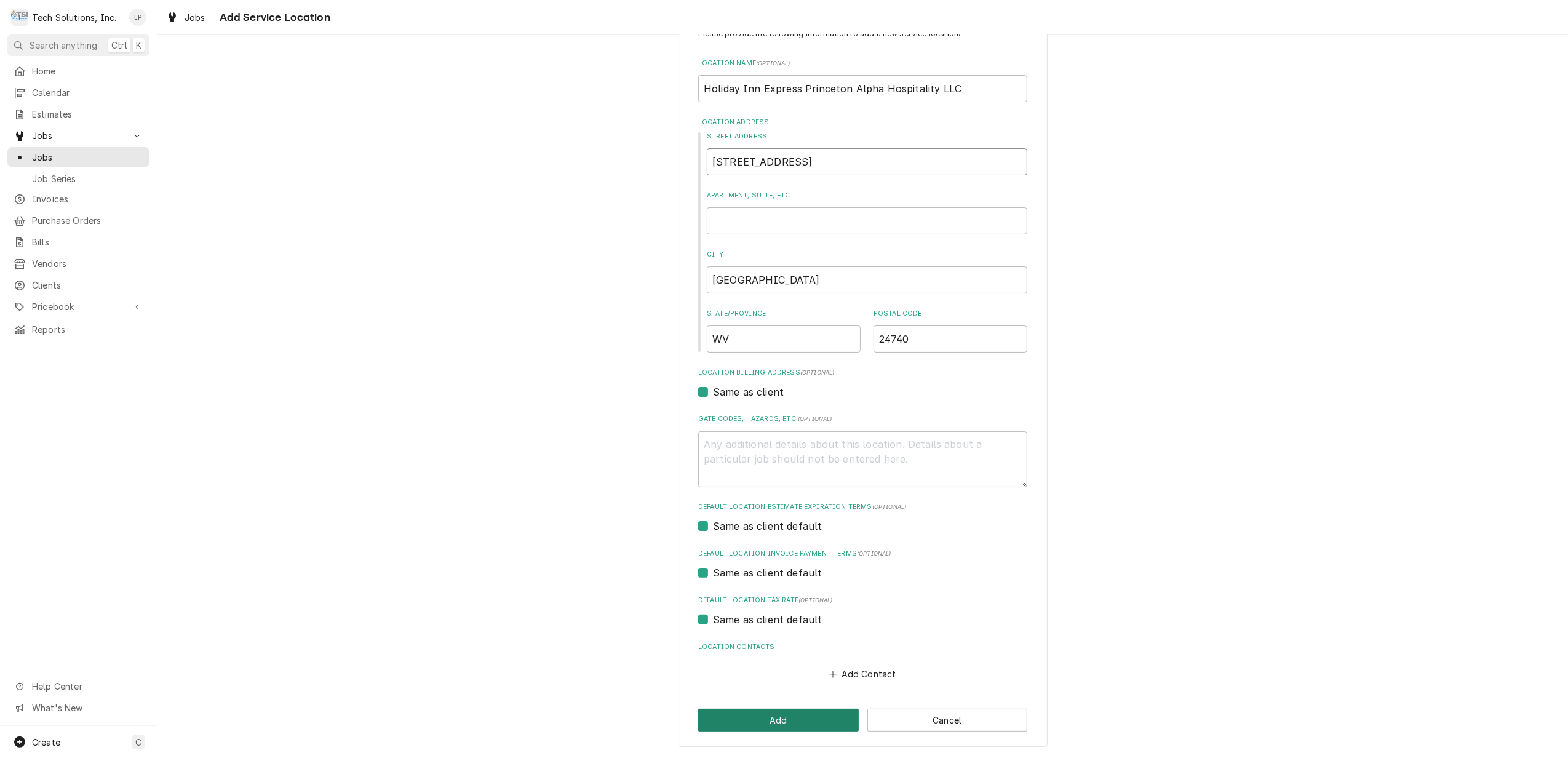
type input "805 Oakvale Rd"
click at [781, 716] on button "Add" at bounding box center [778, 720] width 161 height 23
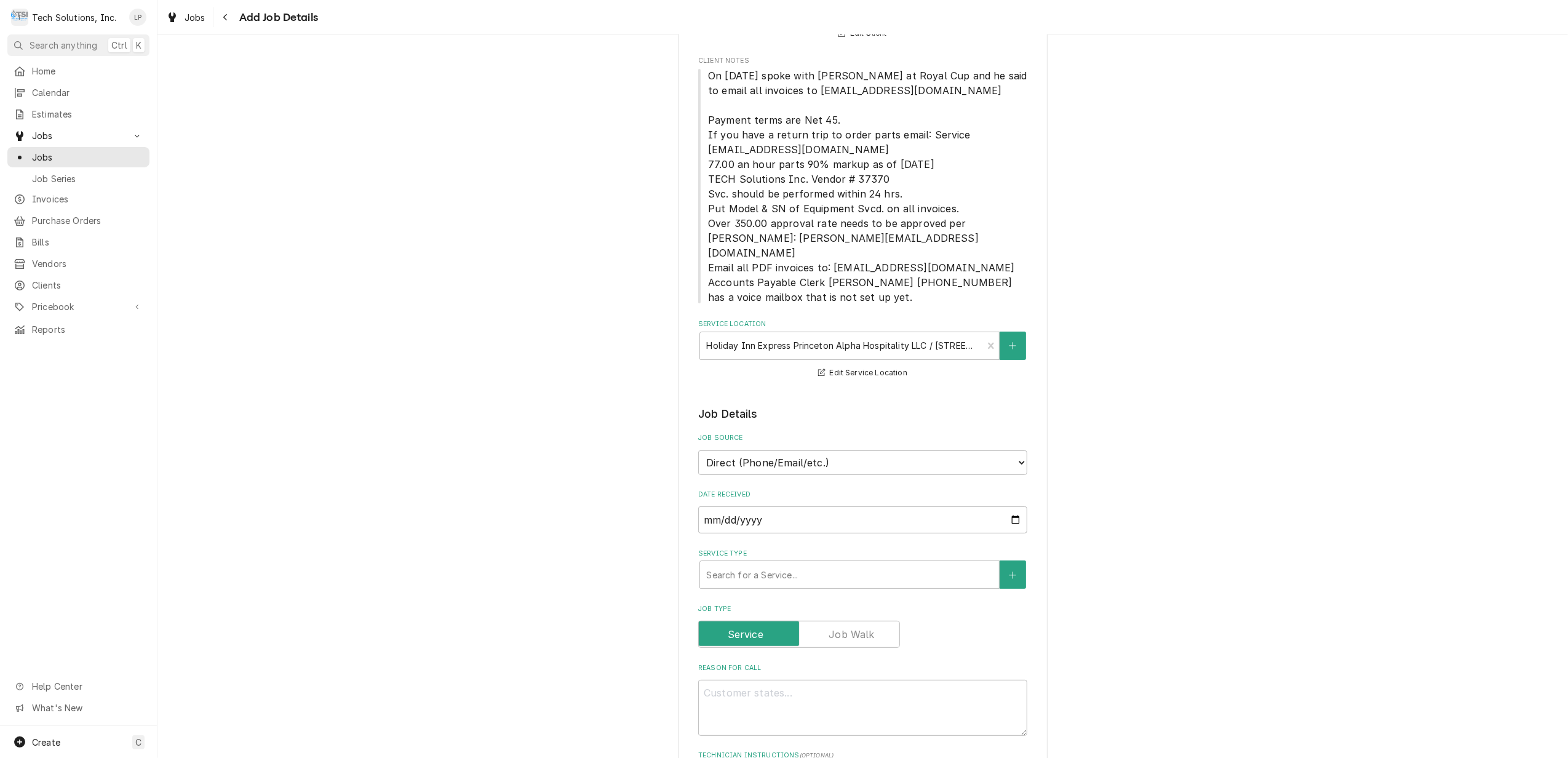
scroll to position [164, 0]
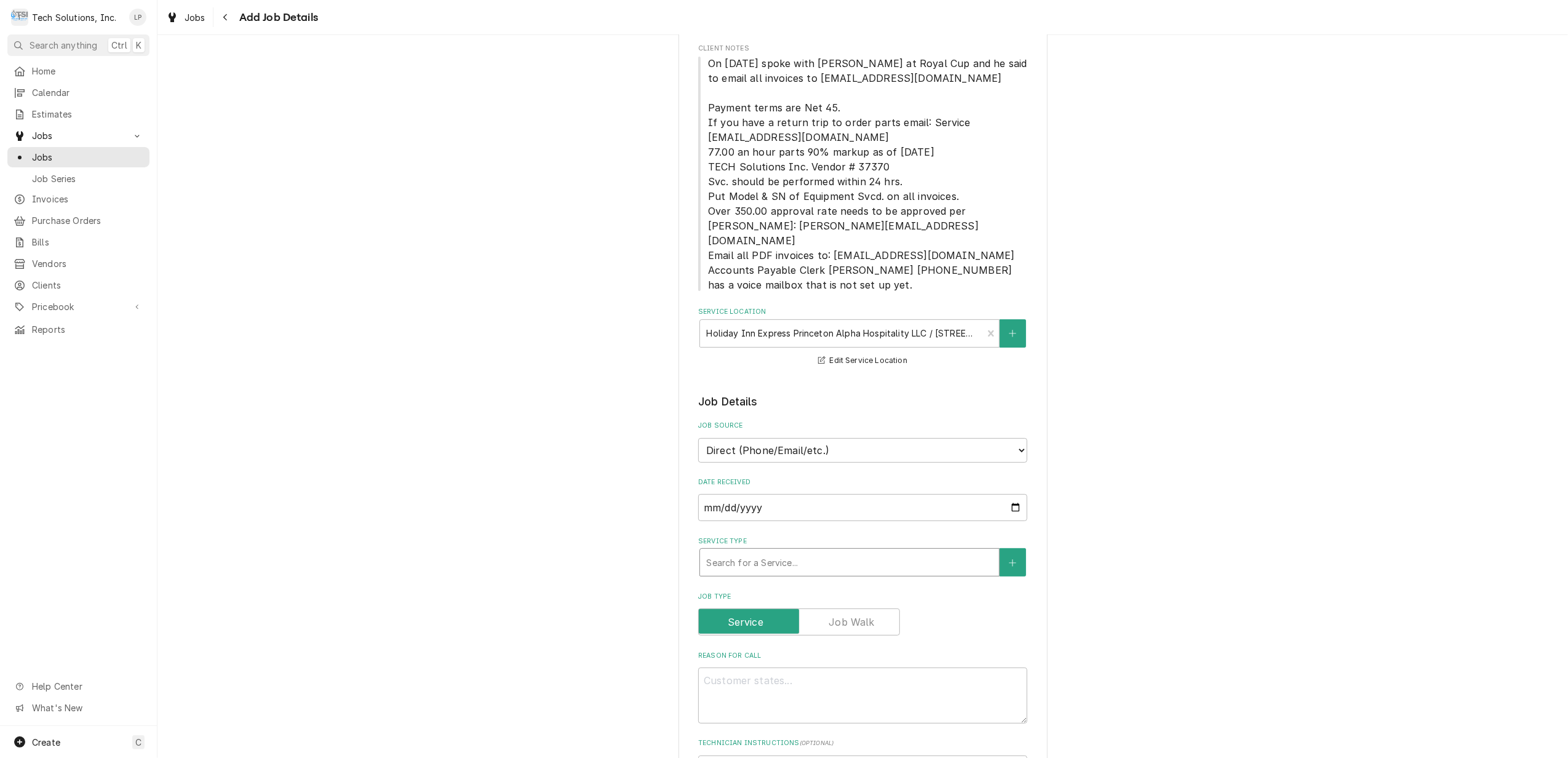
click at [921, 552] on div "Service Type" at bounding box center [849, 562] width 286 height 22
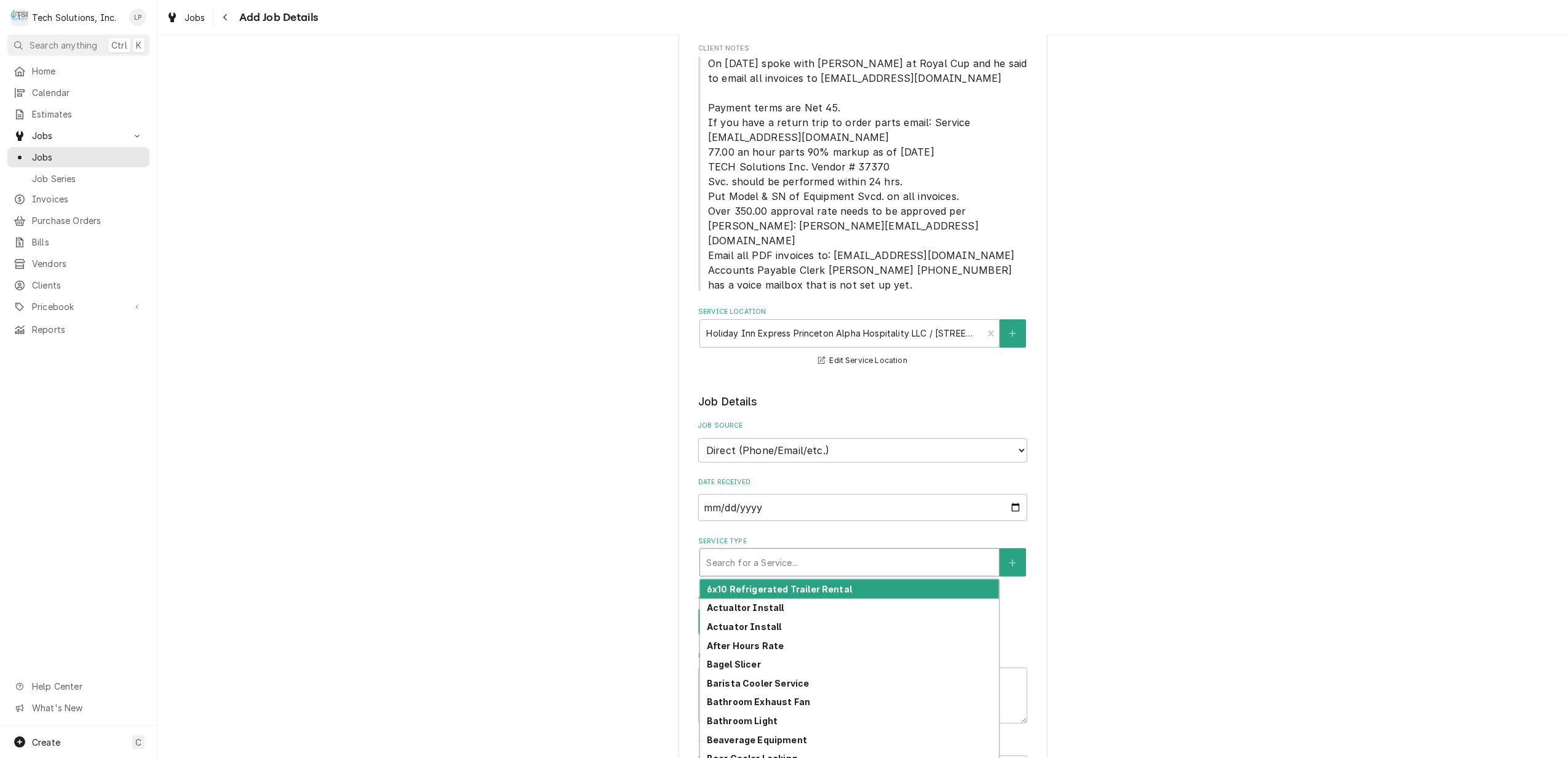
type textarea "x"
type input "J"
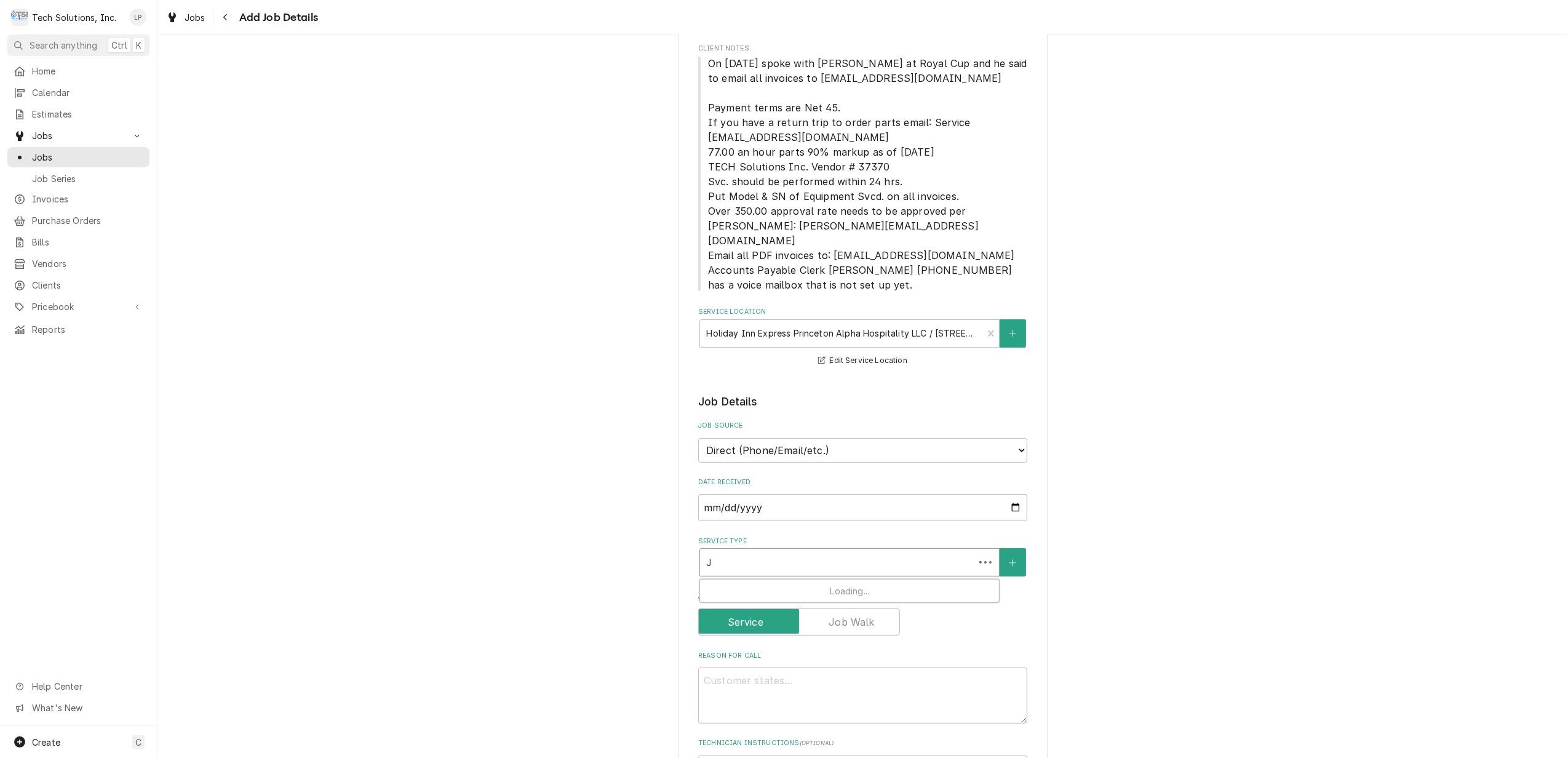
type textarea "x"
type input "Ju"
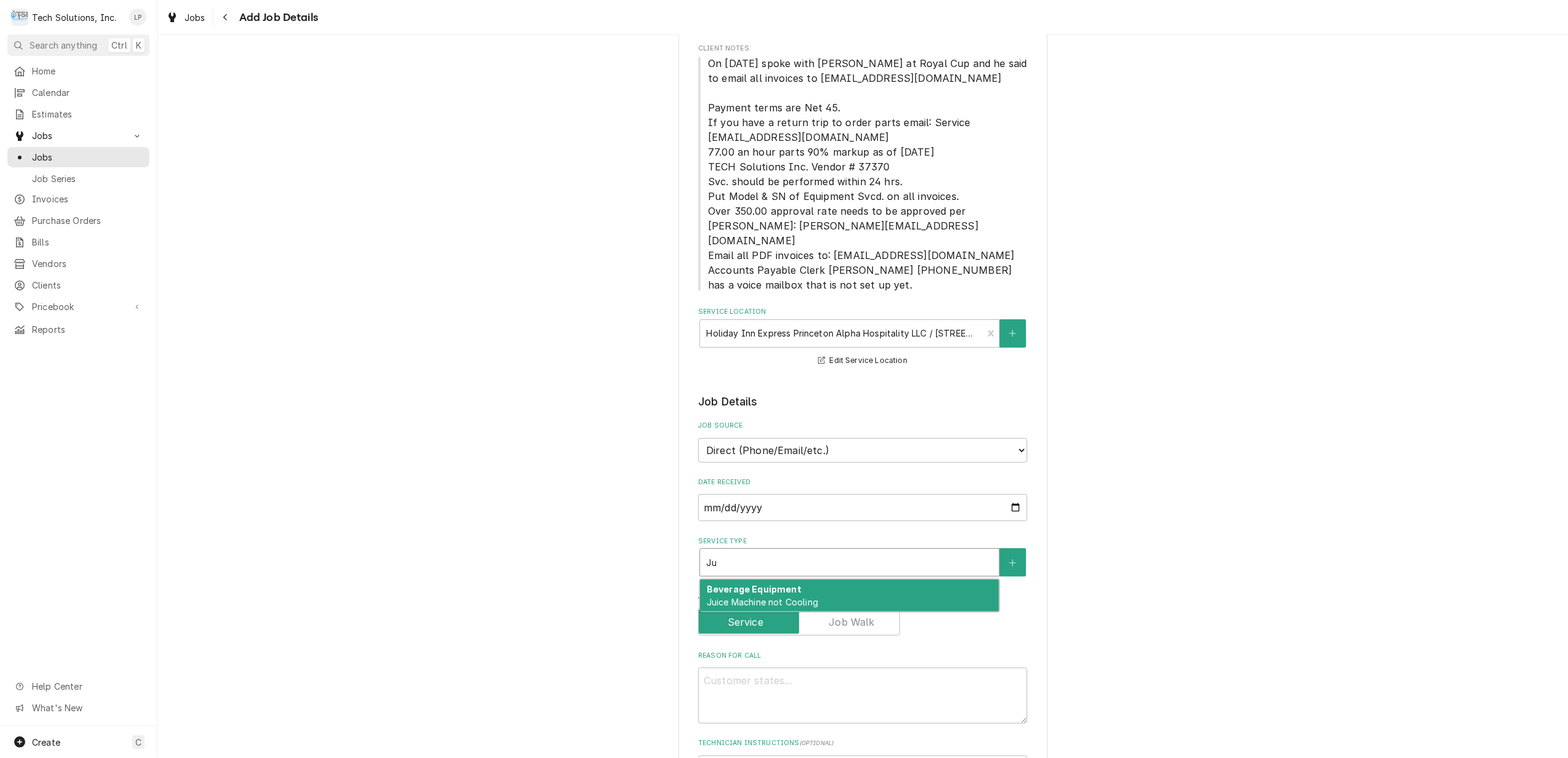
type textarea "x"
type input "Jui"
type textarea "x"
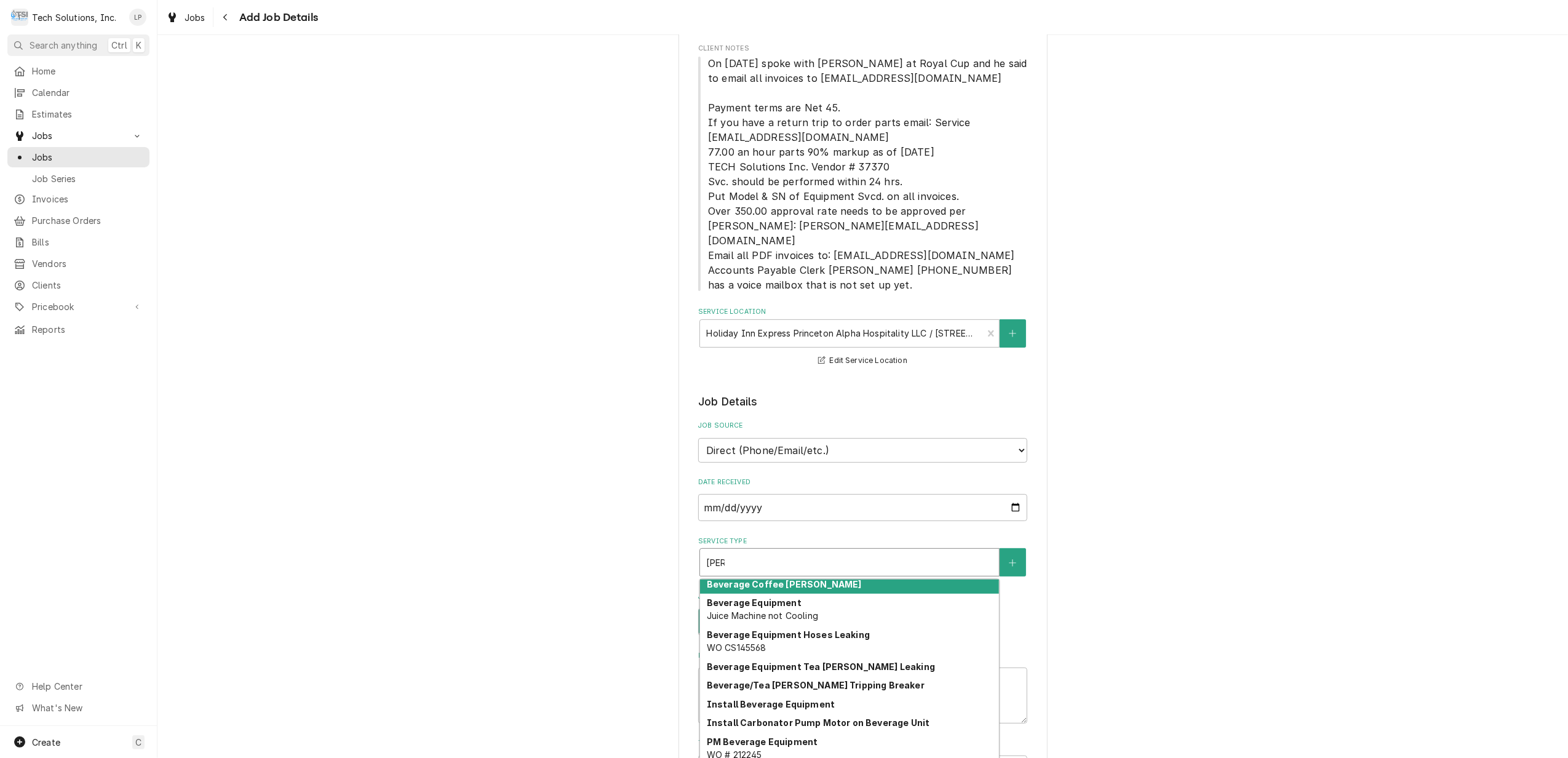
scroll to position [0, 0]
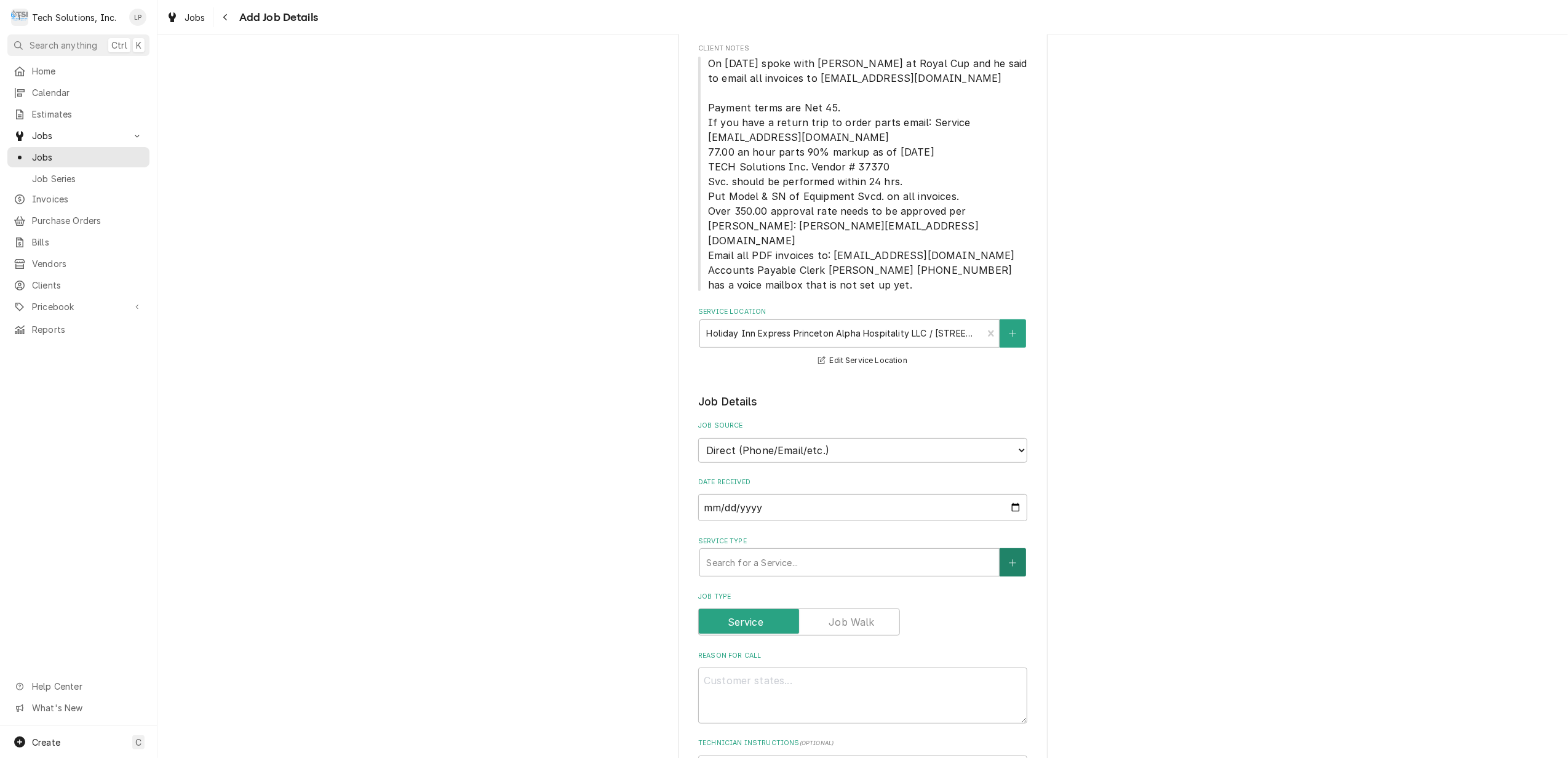
click at [1009, 559] on icon "Create New Service" at bounding box center [1013, 563] width 7 height 9
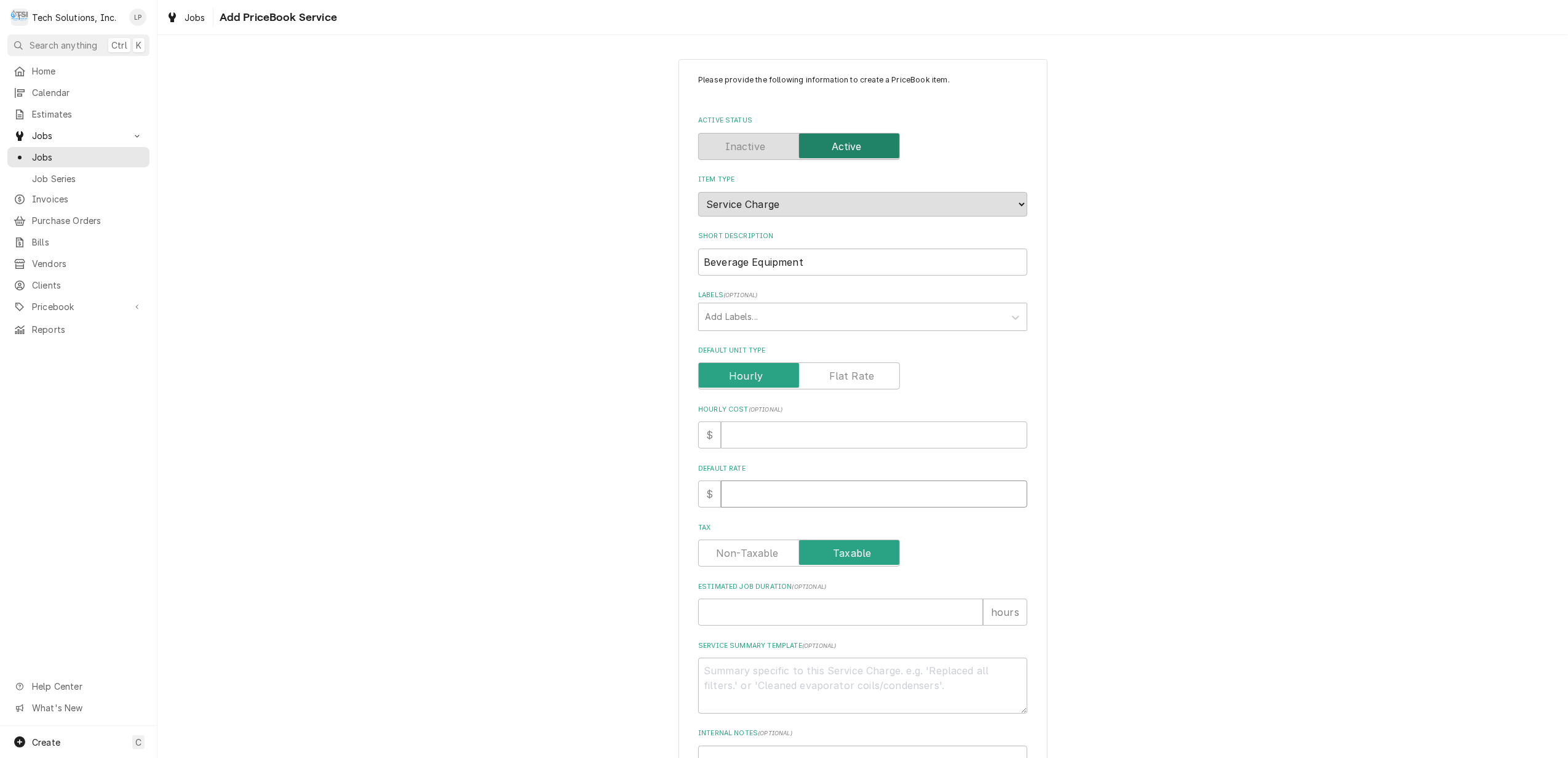
click at [801, 498] on input "Default Rate" at bounding box center [874, 494] width 306 height 27
click at [944, 547] on div "Tax" at bounding box center [862, 552] width 329 height 27
click at [968, 610] on input "1" at bounding box center [840, 612] width 285 height 27
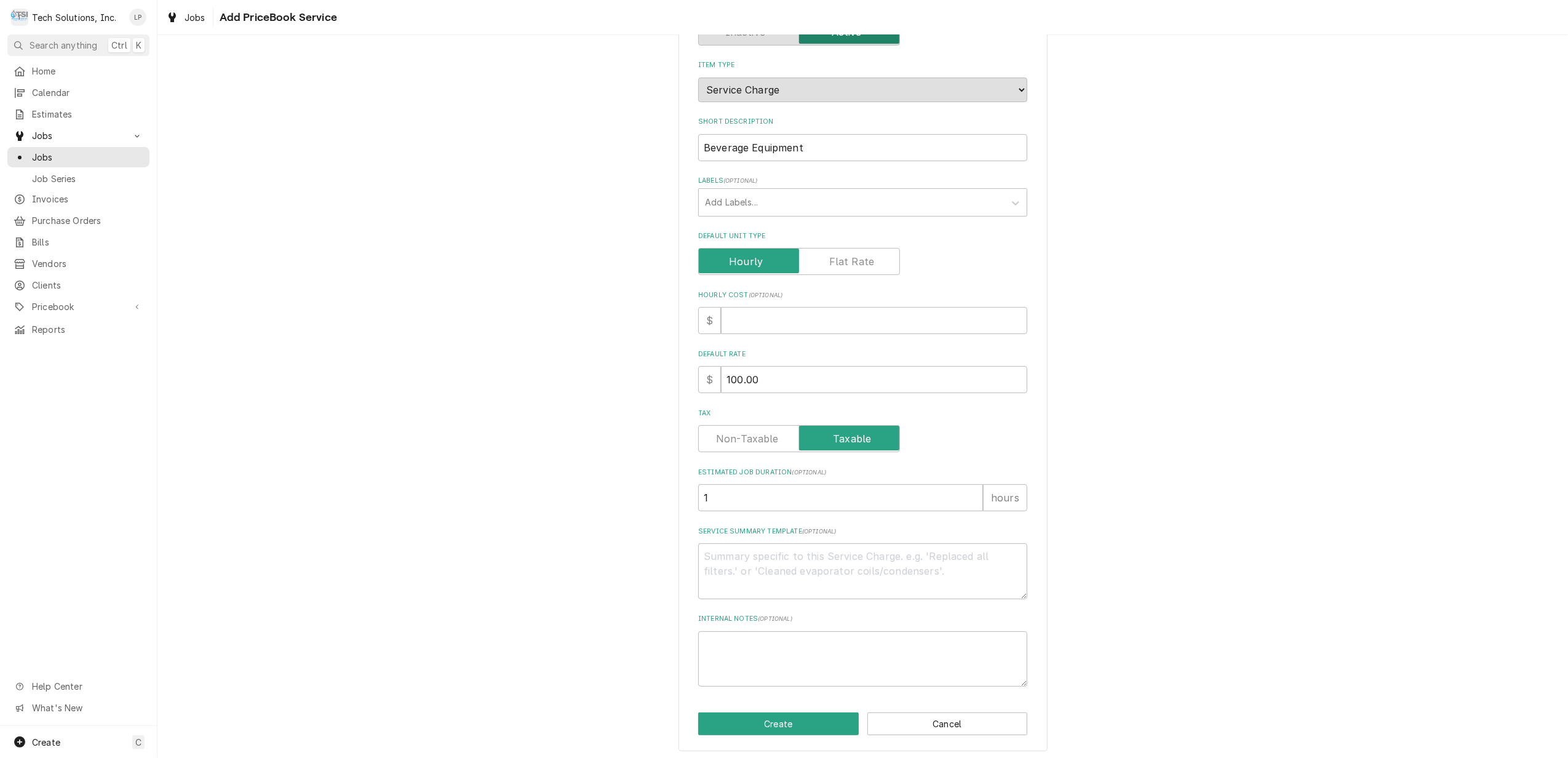
scroll to position [119, 0]
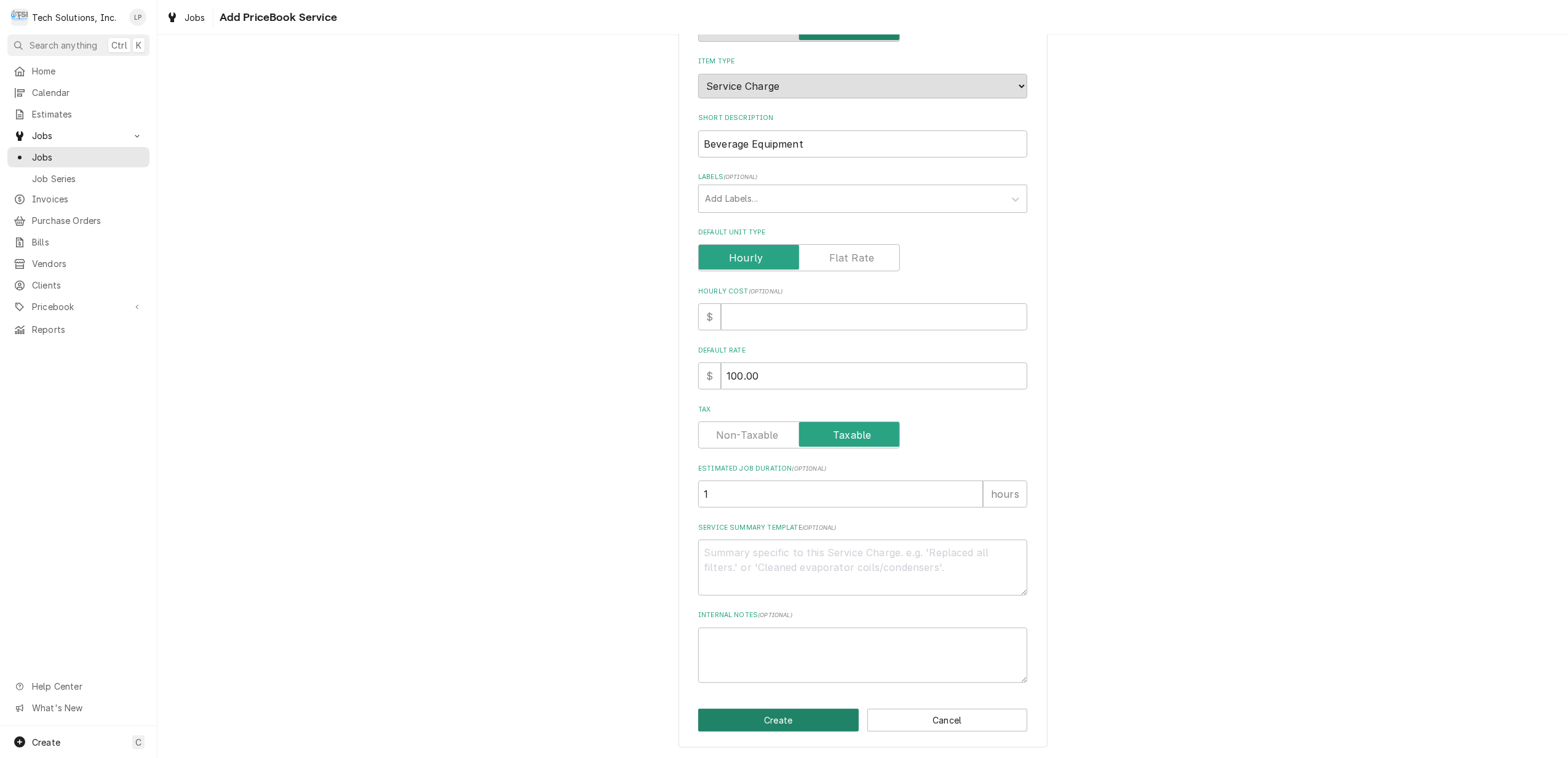
click at [781, 714] on button "Create" at bounding box center [778, 720] width 161 height 23
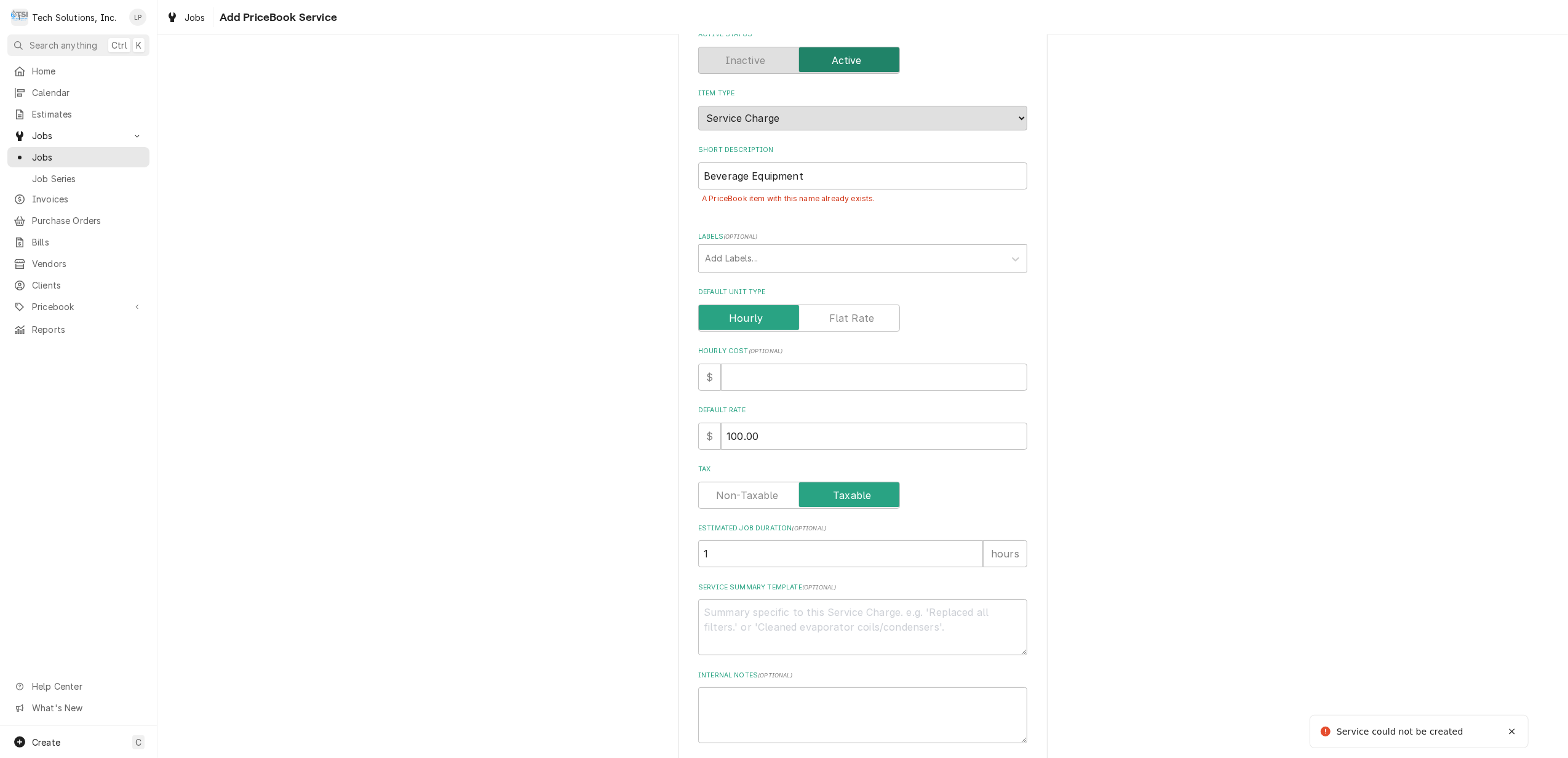
scroll to position [60, 0]
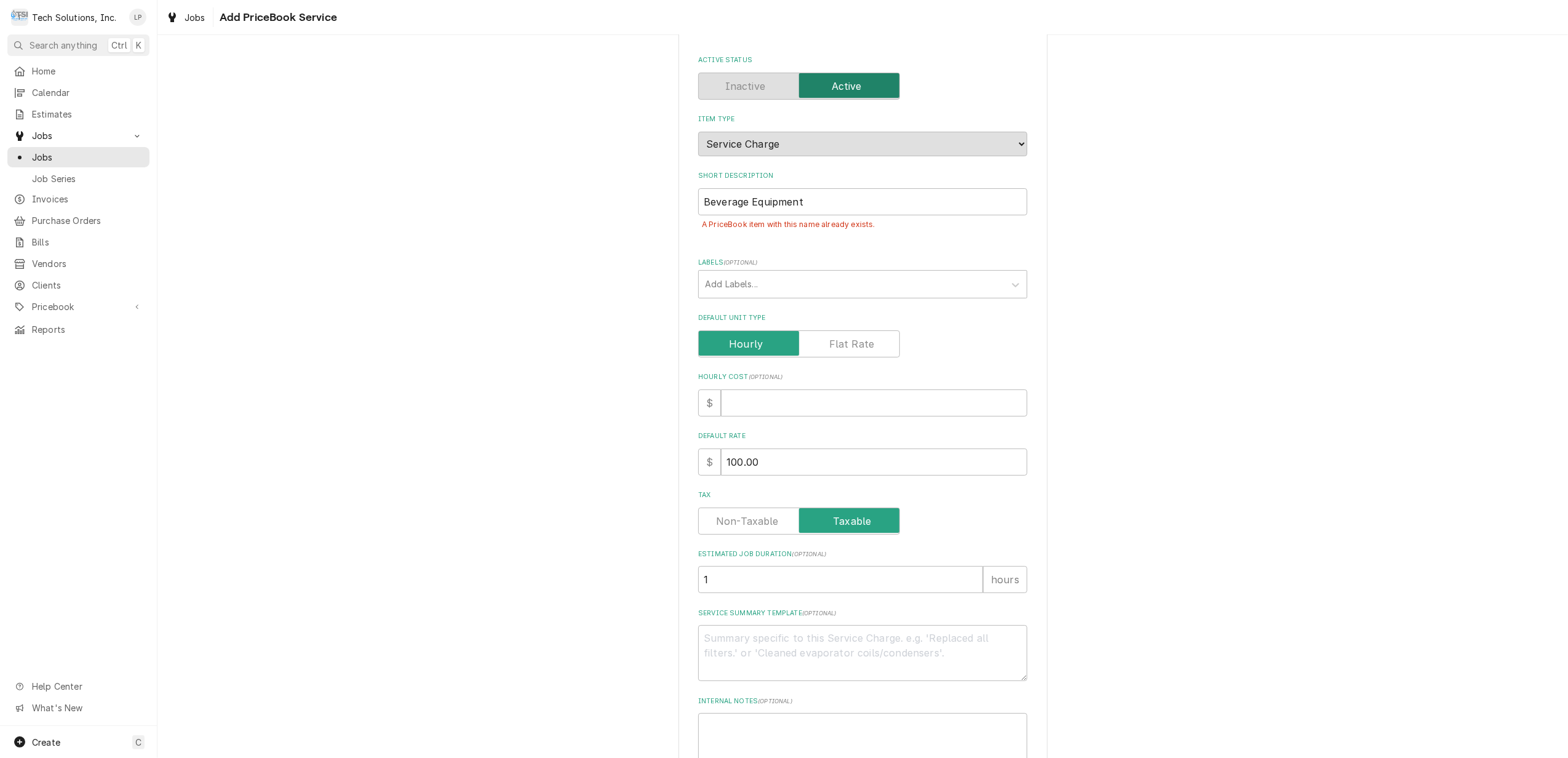
click at [1030, 169] on div "Please provide the following information to create a PriceBook item. Active Sta…" at bounding box center [863, 416] width 369 height 834
click at [933, 198] on input "Beverage Equipment" at bounding box center [862, 201] width 329 height 27
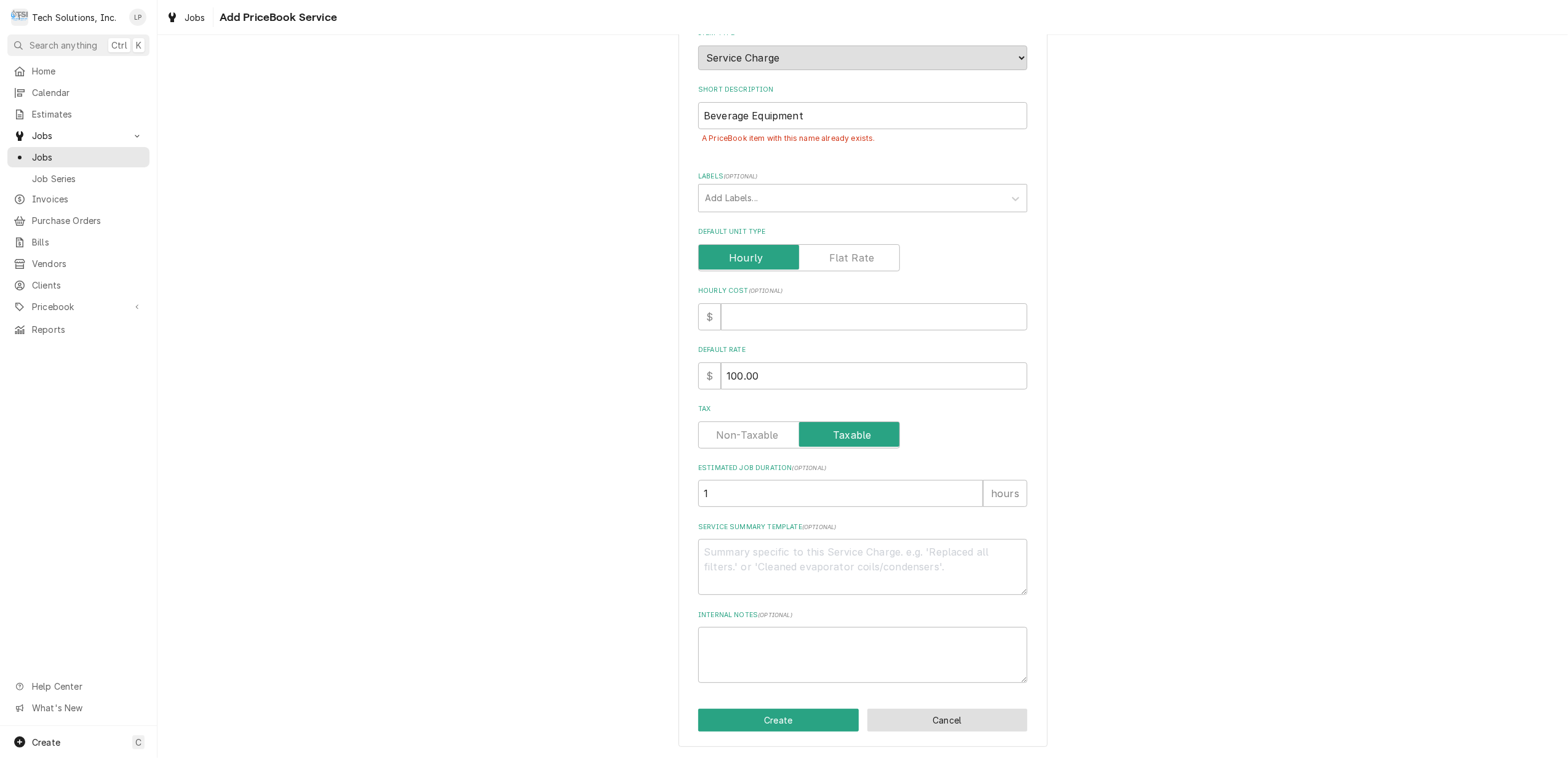
click at [968, 714] on button "Cancel" at bounding box center [947, 720] width 161 height 23
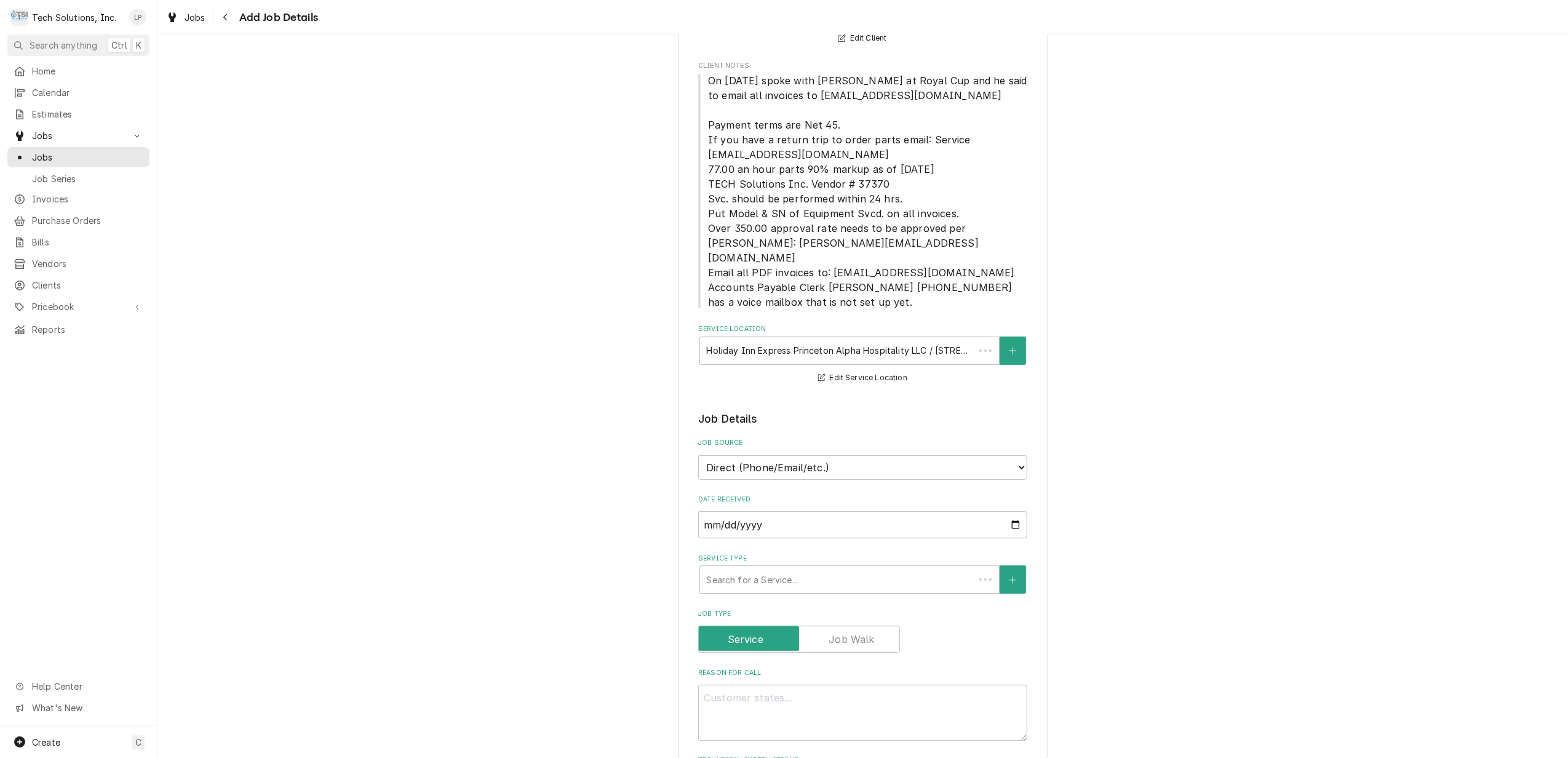
scroll to position [164, 0]
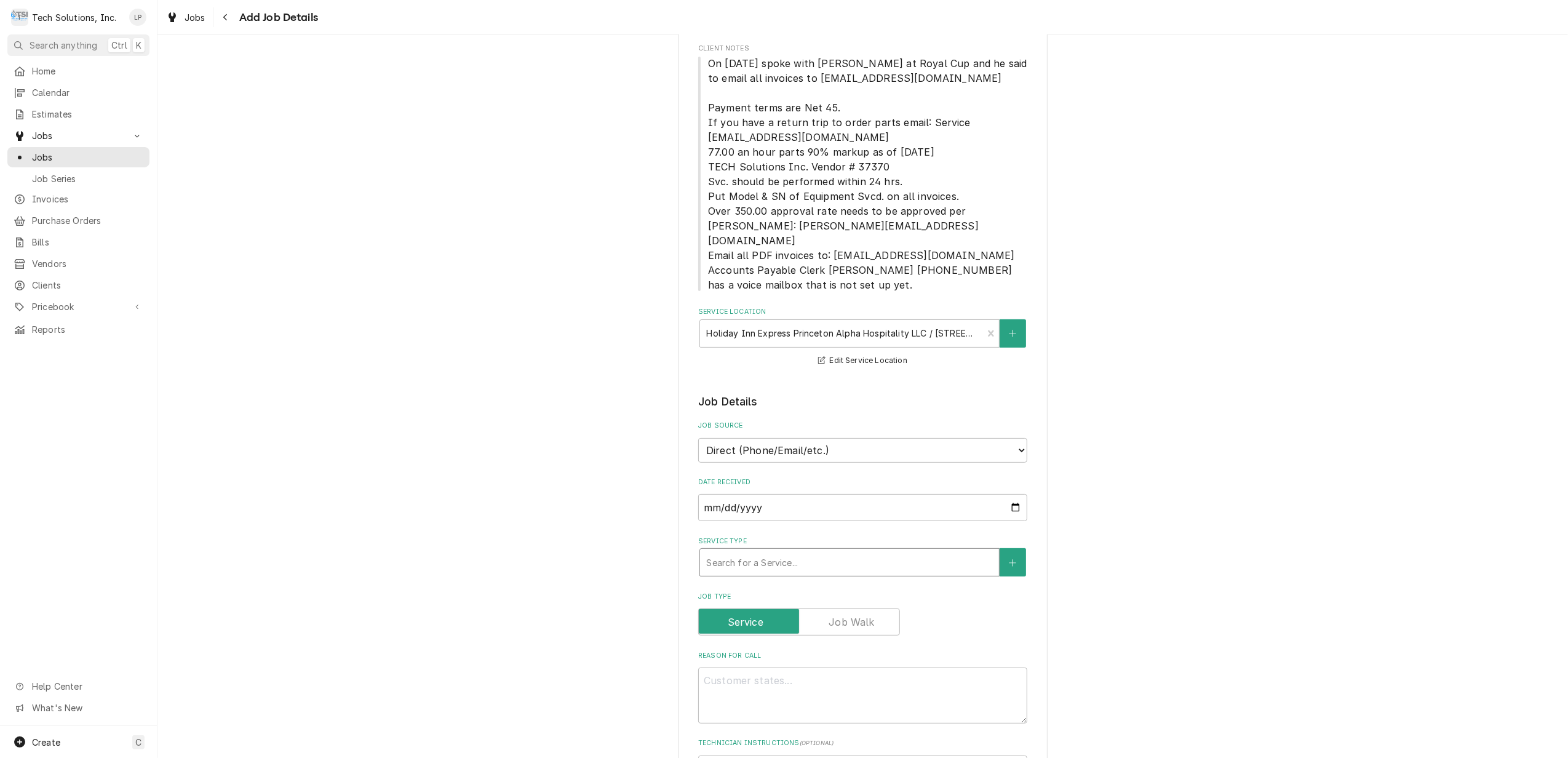
click at [915, 555] on div "Service Type" at bounding box center [849, 562] width 286 height 22
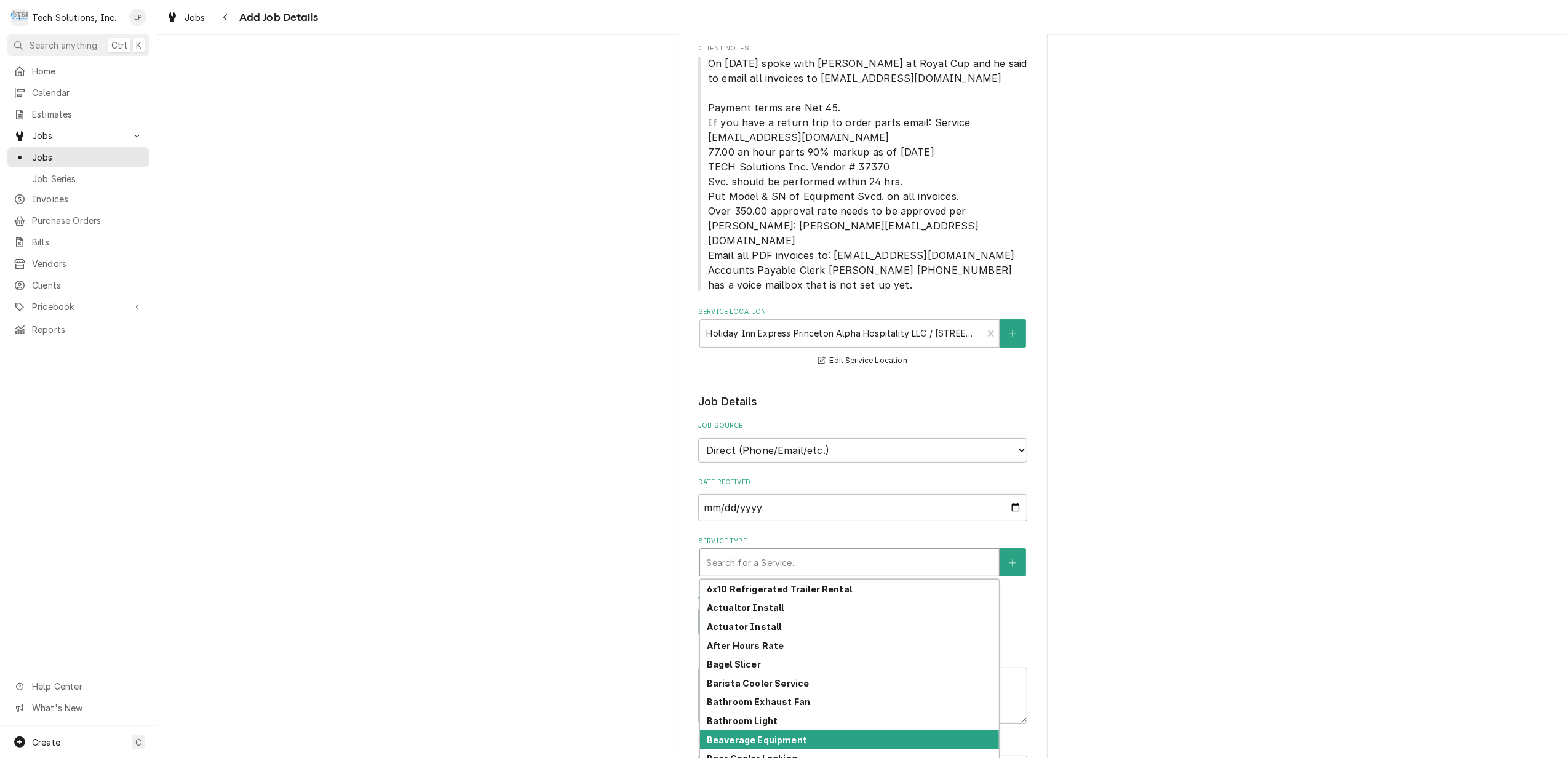
click at [843, 731] on div "Beaverage Equipment" at bounding box center [850, 740] width 299 height 20
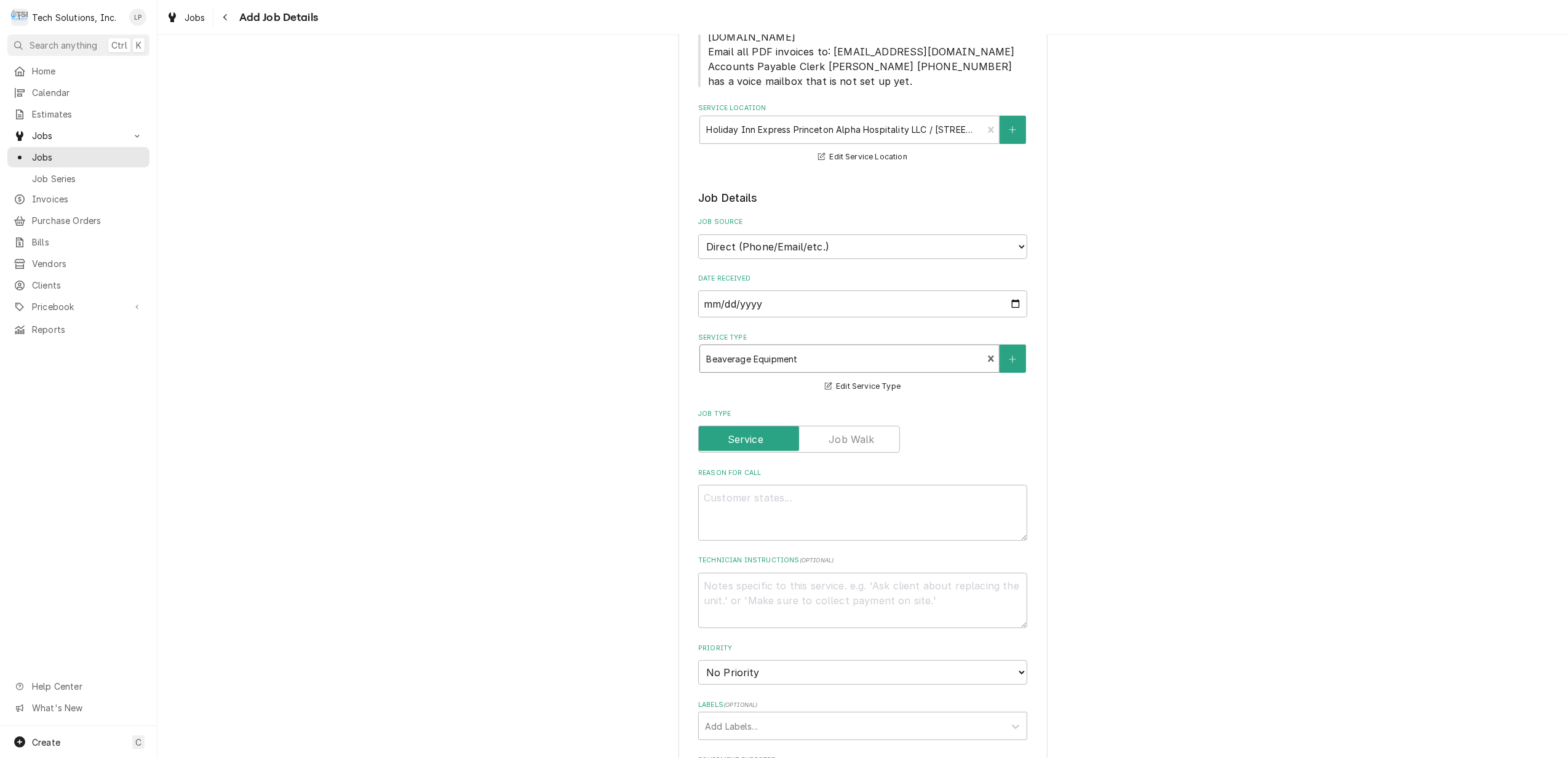
scroll to position [410, 0]
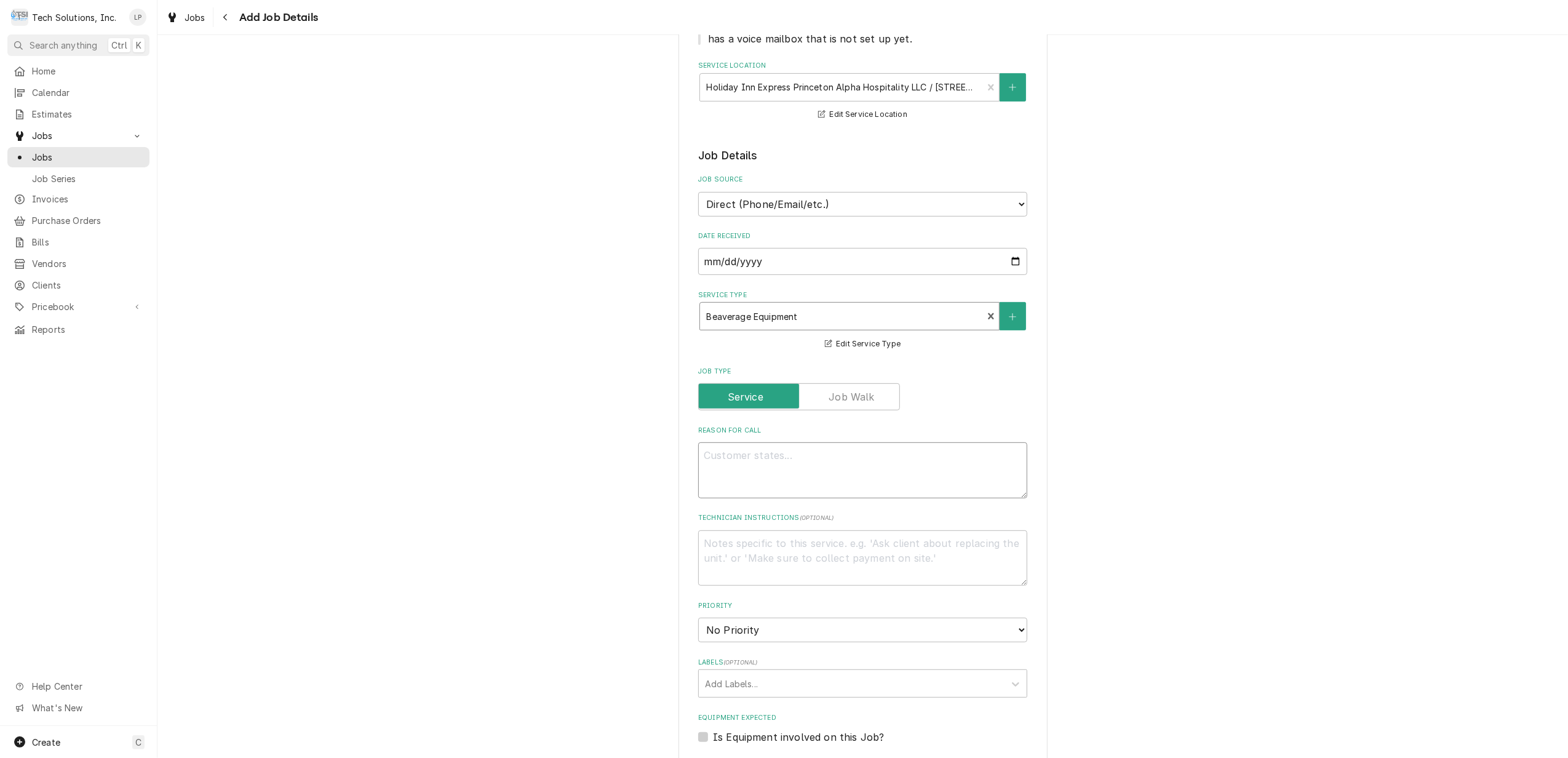
click at [757, 445] on textarea "Reason For Call" at bounding box center [862, 470] width 329 height 56
click at [960, 672] on div "Labels" at bounding box center [851, 683] width 294 height 22
click at [936, 700] on div "Create "PO 104627781"" at bounding box center [863, 710] width 328 height 20
drag, startPoint x: 1114, startPoint y: 674, endPoint x: 1116, endPoint y: 682, distance: 8.2
click at [1116, 682] on div "Please provide the following information to create a job: Client Details Client…" at bounding box center [863, 414] width 1411 height 1551
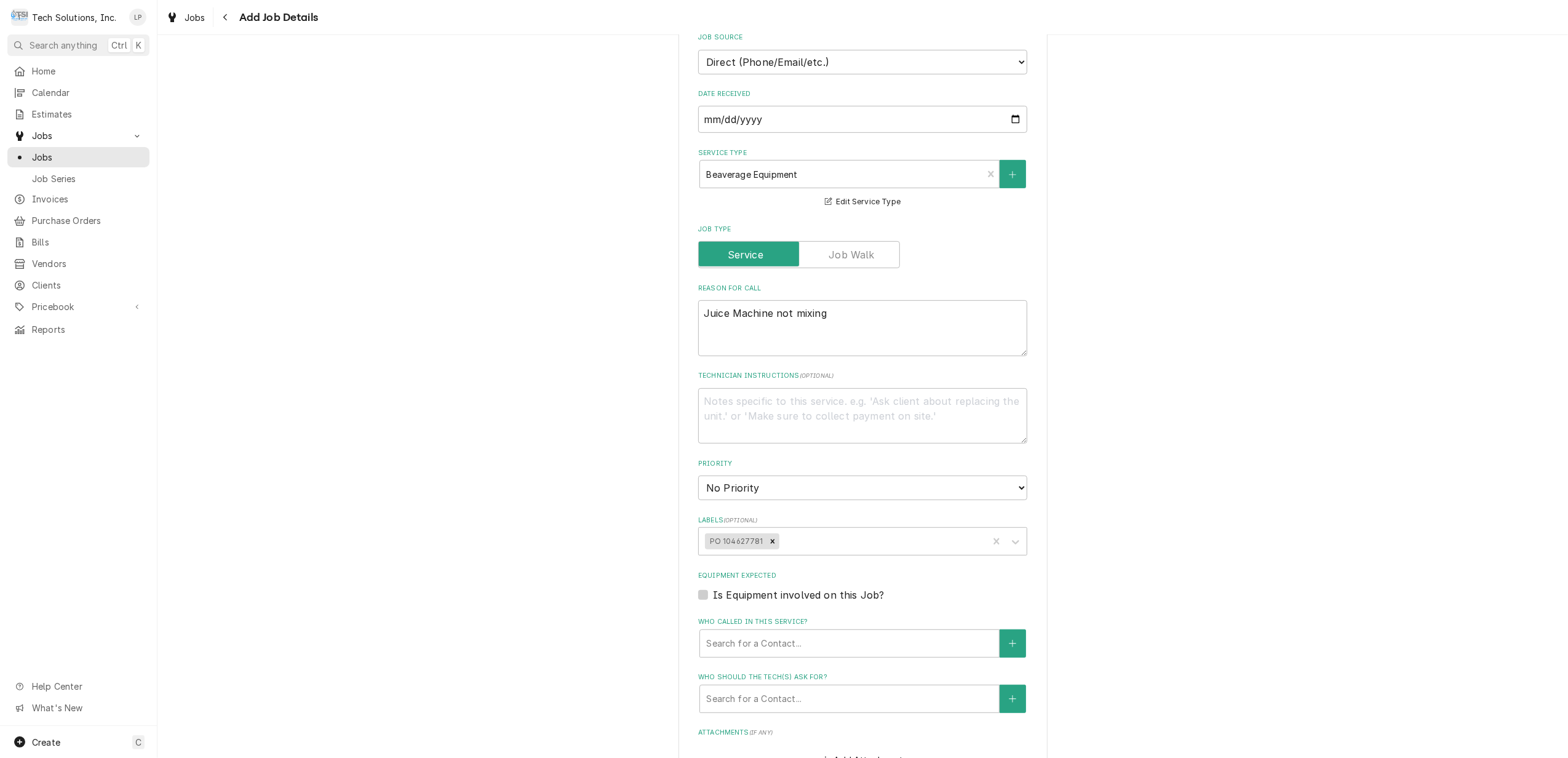
scroll to position [574, 0]
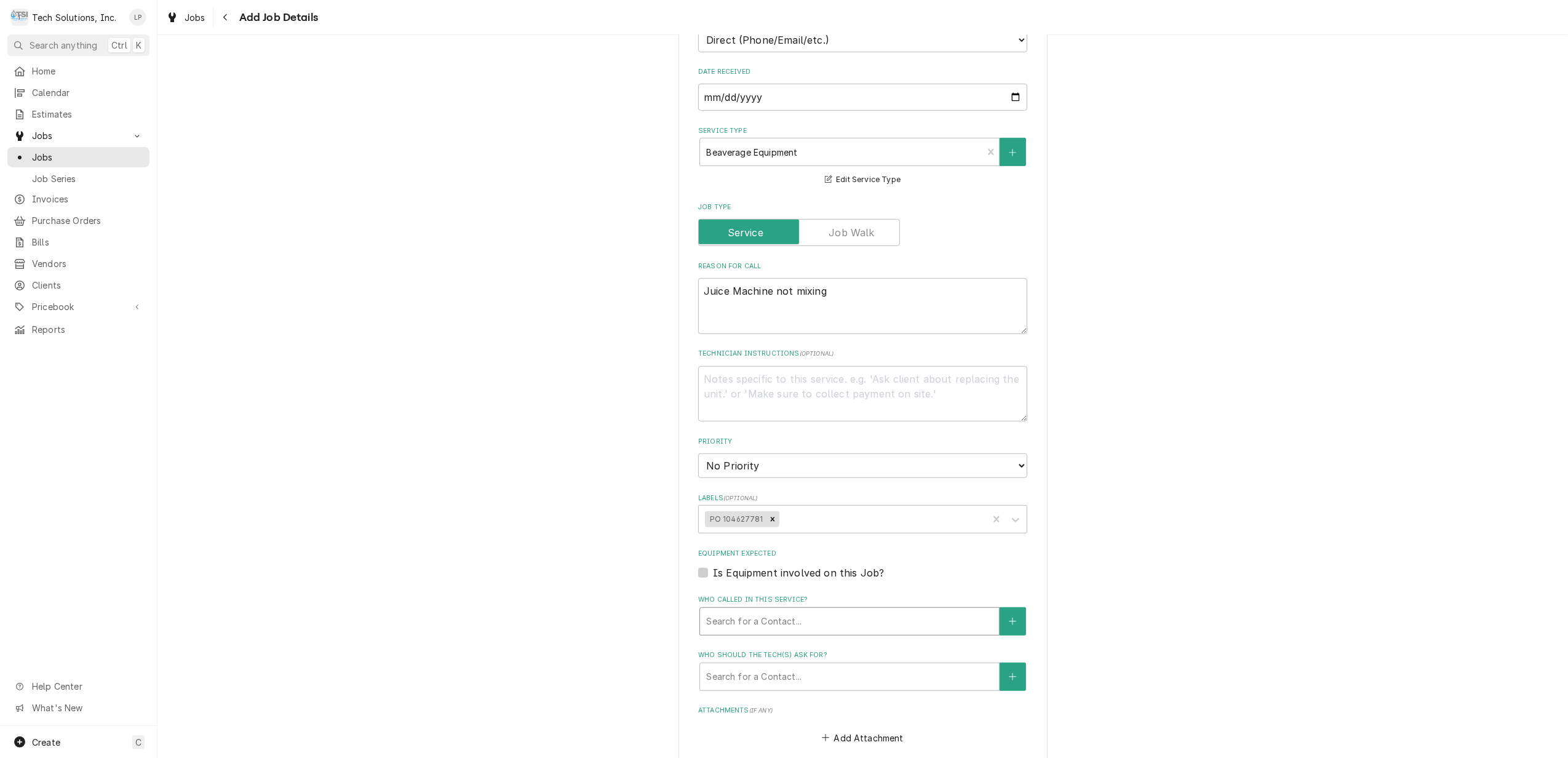
click at [921, 612] on div "Who called in this service?" at bounding box center [849, 621] width 286 height 22
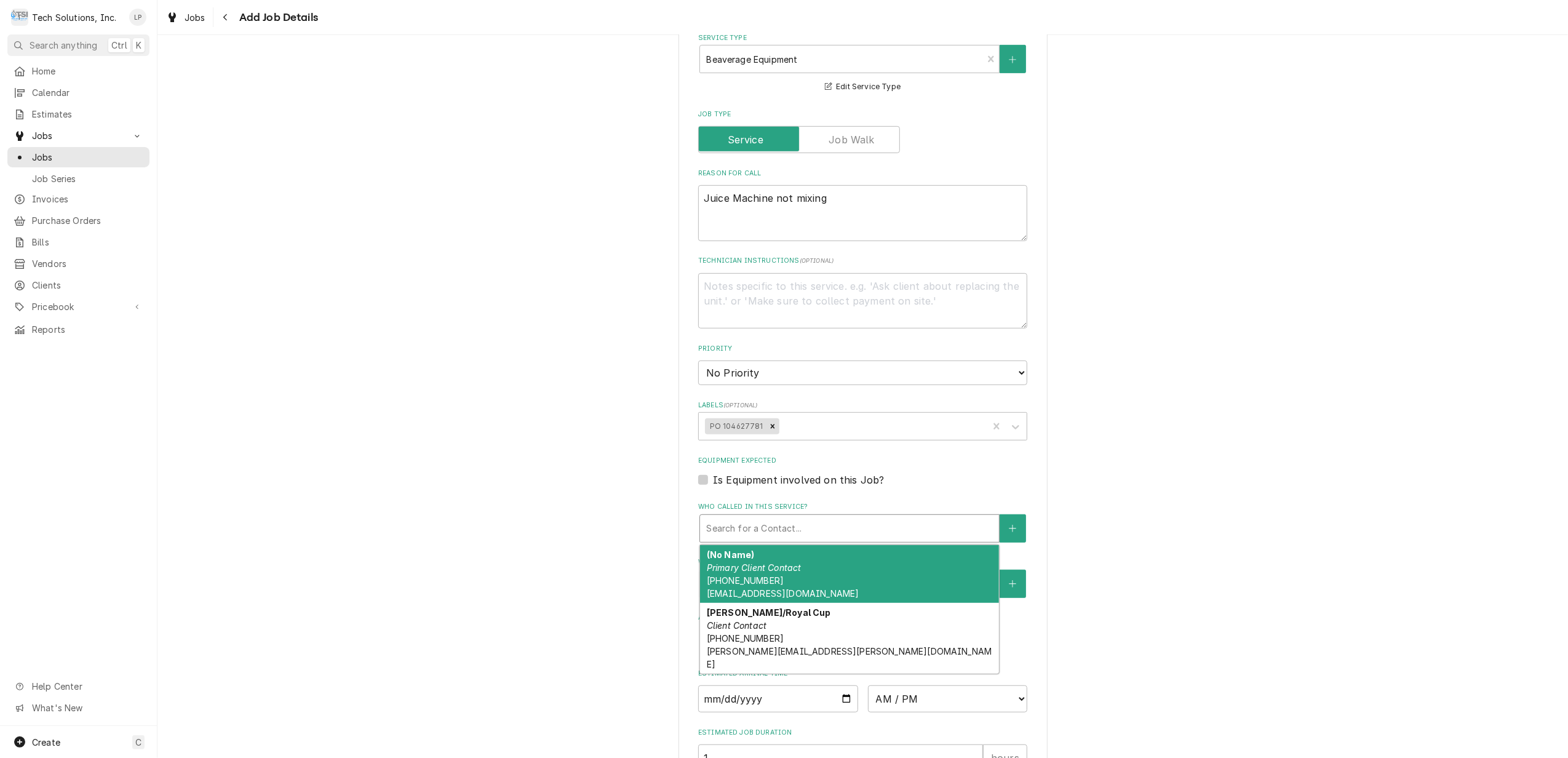
scroll to position [738, 0]
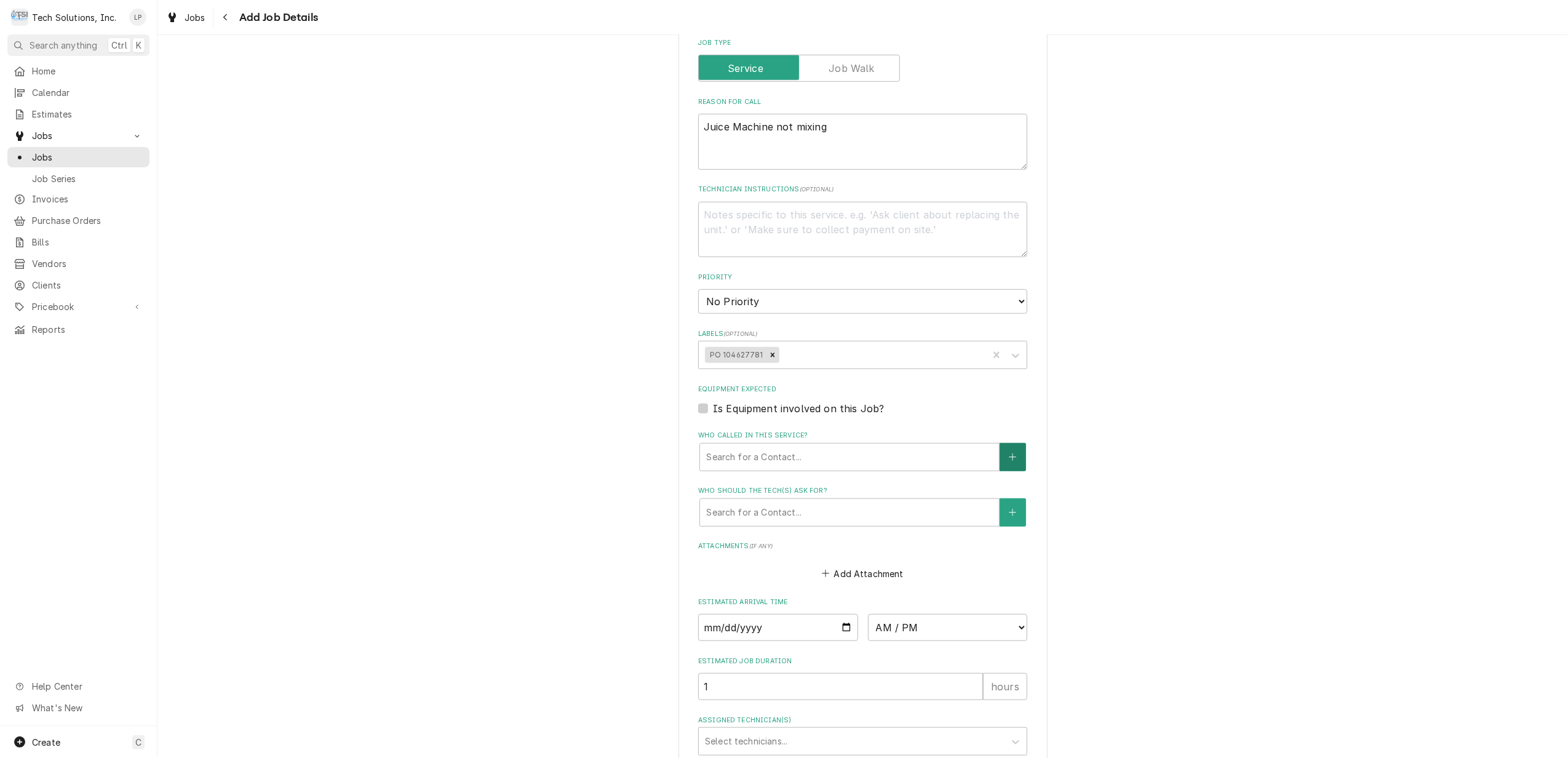
click at [1001, 443] on button "Who called in this service?" at bounding box center [1012, 457] width 26 height 28
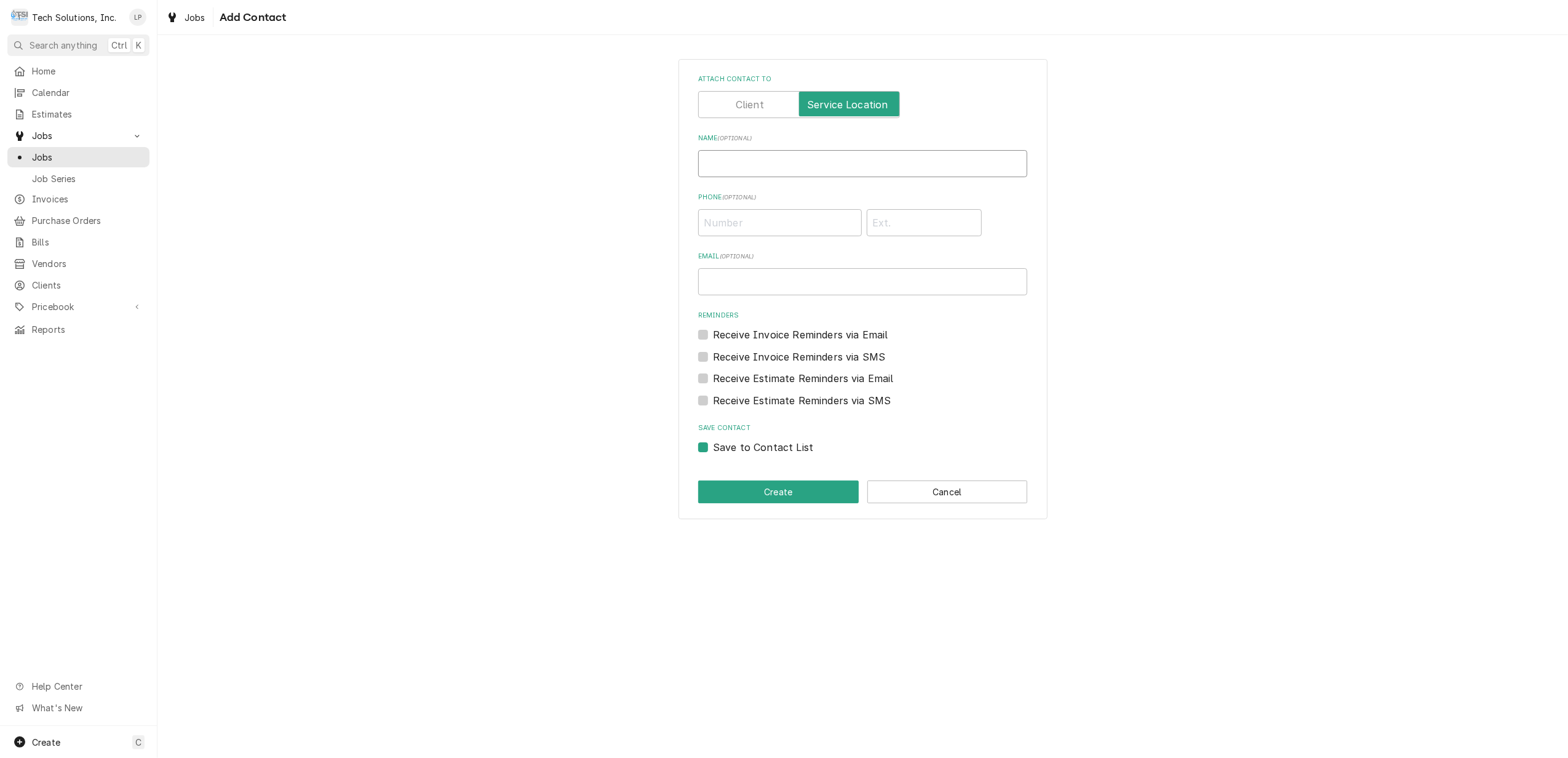
click at [771, 161] on input "Name ( optional )" at bounding box center [862, 163] width 329 height 27
click at [784, 227] on input "Phone ( optional )" at bounding box center [780, 223] width 164 height 27
click at [908, 250] on div "Attach contact to Name ( optional ) Ed Phone ( optional ) (304) 913-4720 Email …" at bounding box center [862, 264] width 329 height 380
click at [788, 495] on button "Create" at bounding box center [778, 492] width 161 height 23
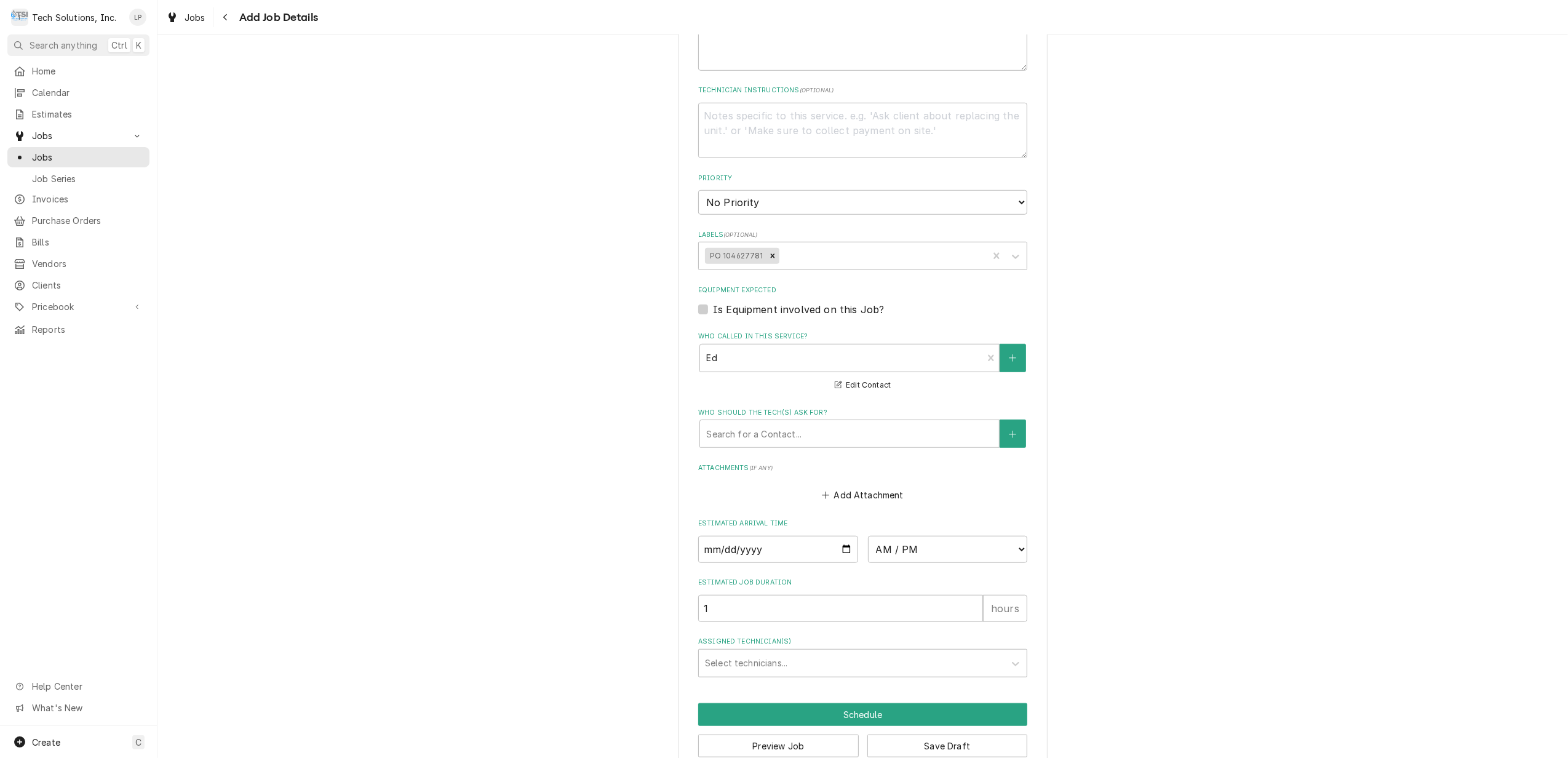
scroll to position [850, 0]
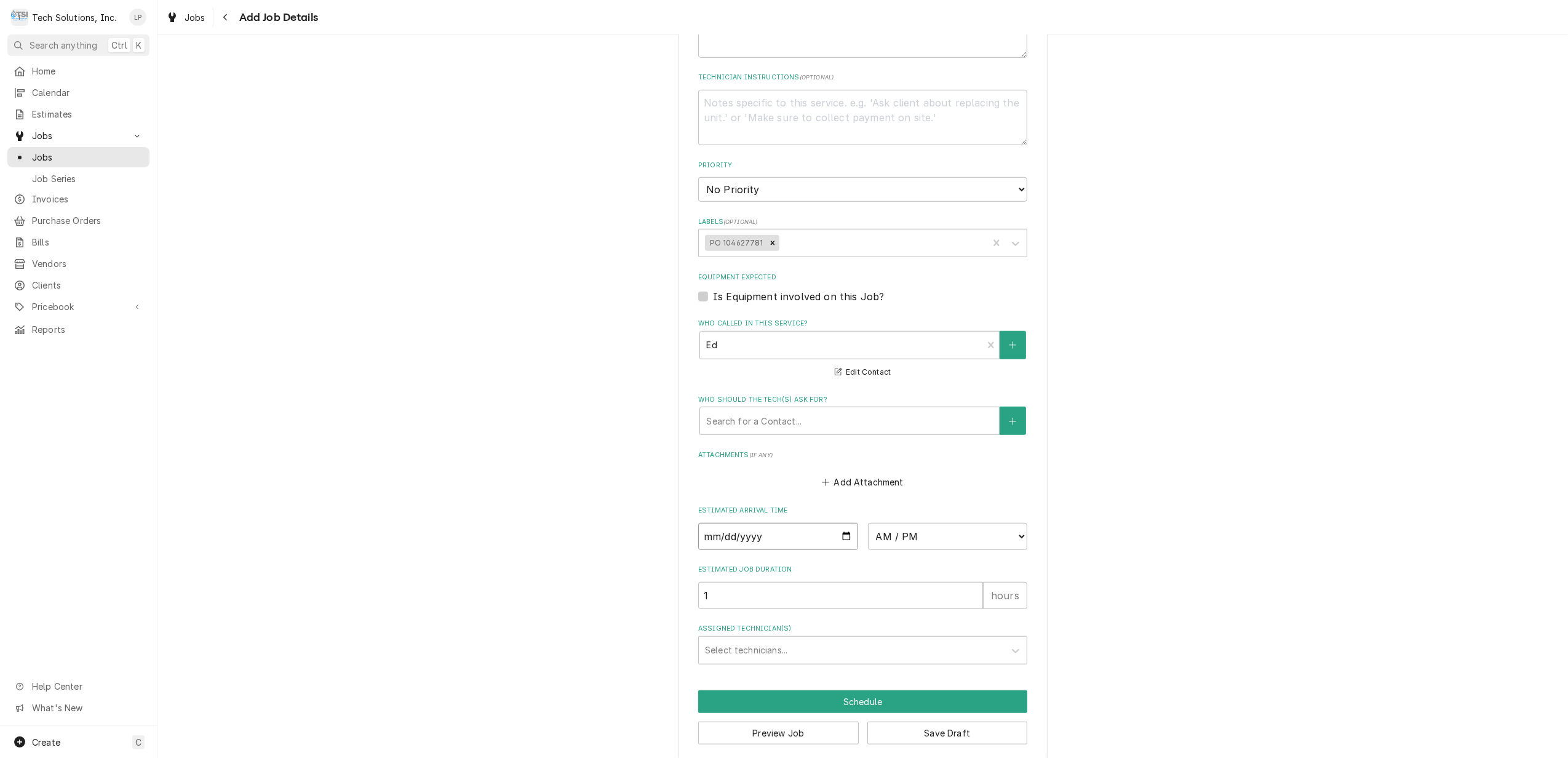
click at [839, 525] on input "Date" at bounding box center [778, 536] width 160 height 27
click at [1009, 523] on select "AM / PM 6:00 AM 6:15 AM 6:30 AM 6:45 AM 7:00 AM 7:15 AM 7:30 AM 7:45 AM 8:00 AM…" at bounding box center [948, 536] width 160 height 27
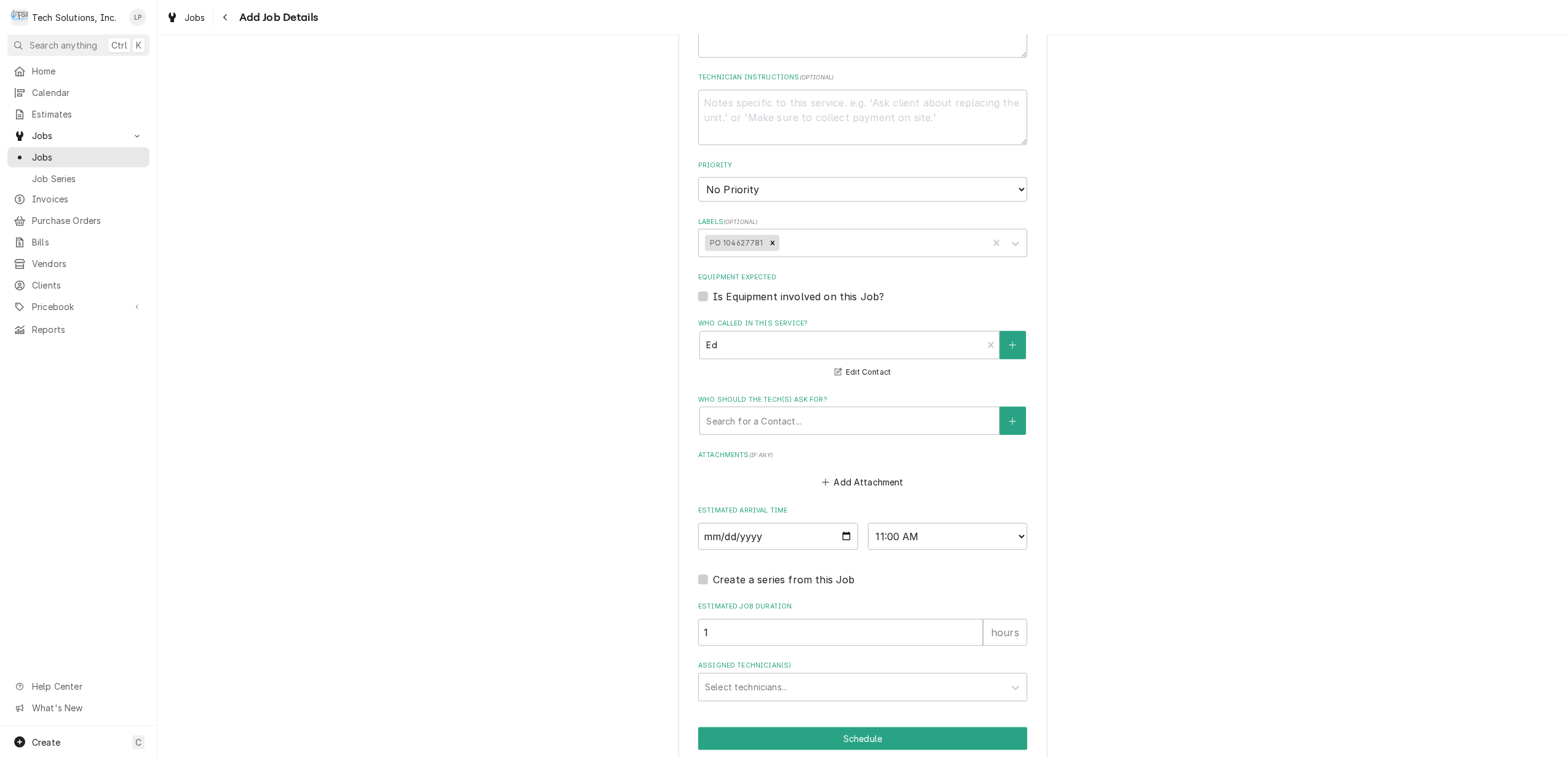
click at [977, 473] on div "Add Attachment" at bounding box center [862, 479] width 329 height 24
click at [968, 676] on div "Assigned Technician(s)" at bounding box center [851, 686] width 294 height 22
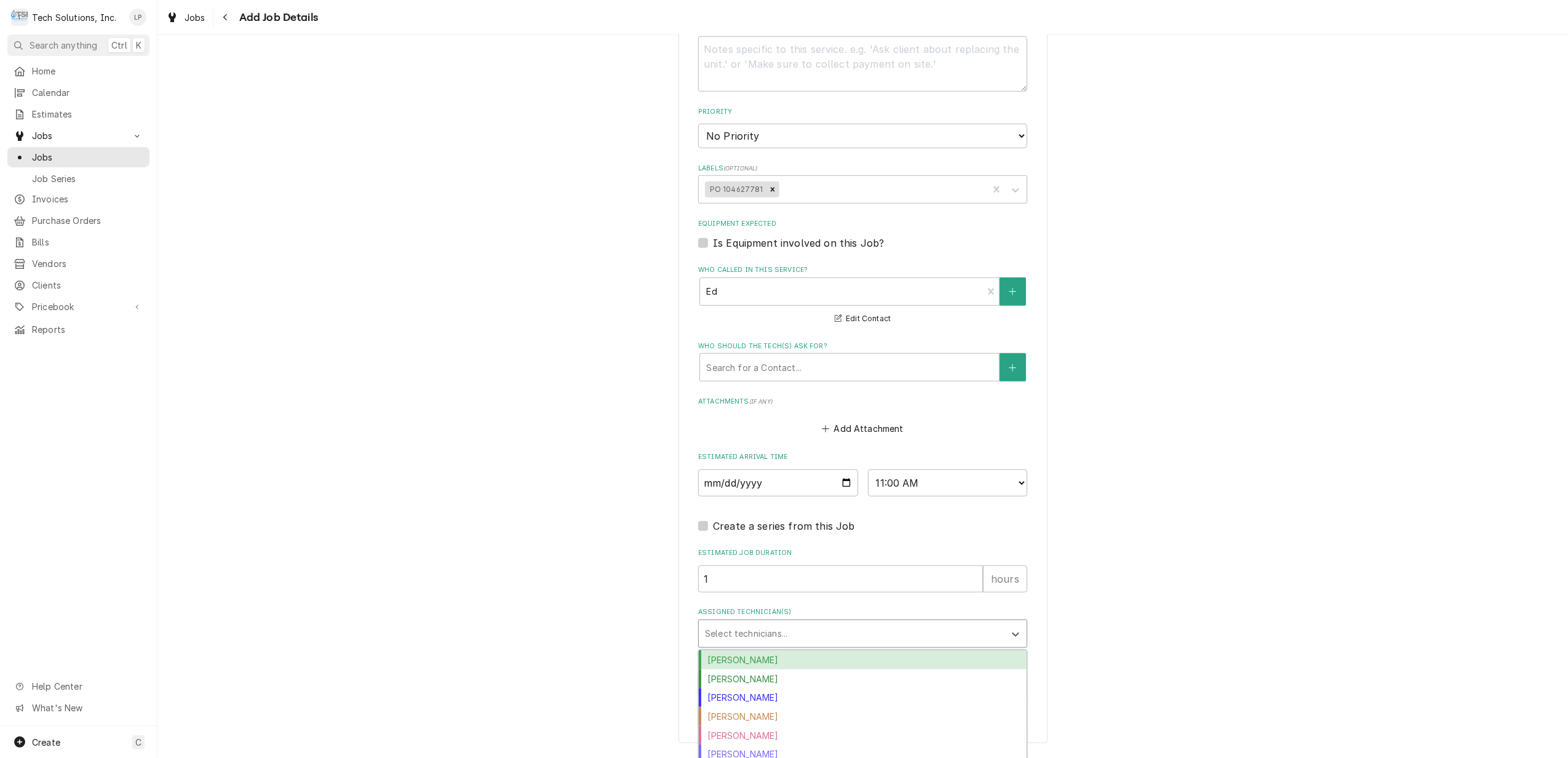
scroll to position [935, 0]
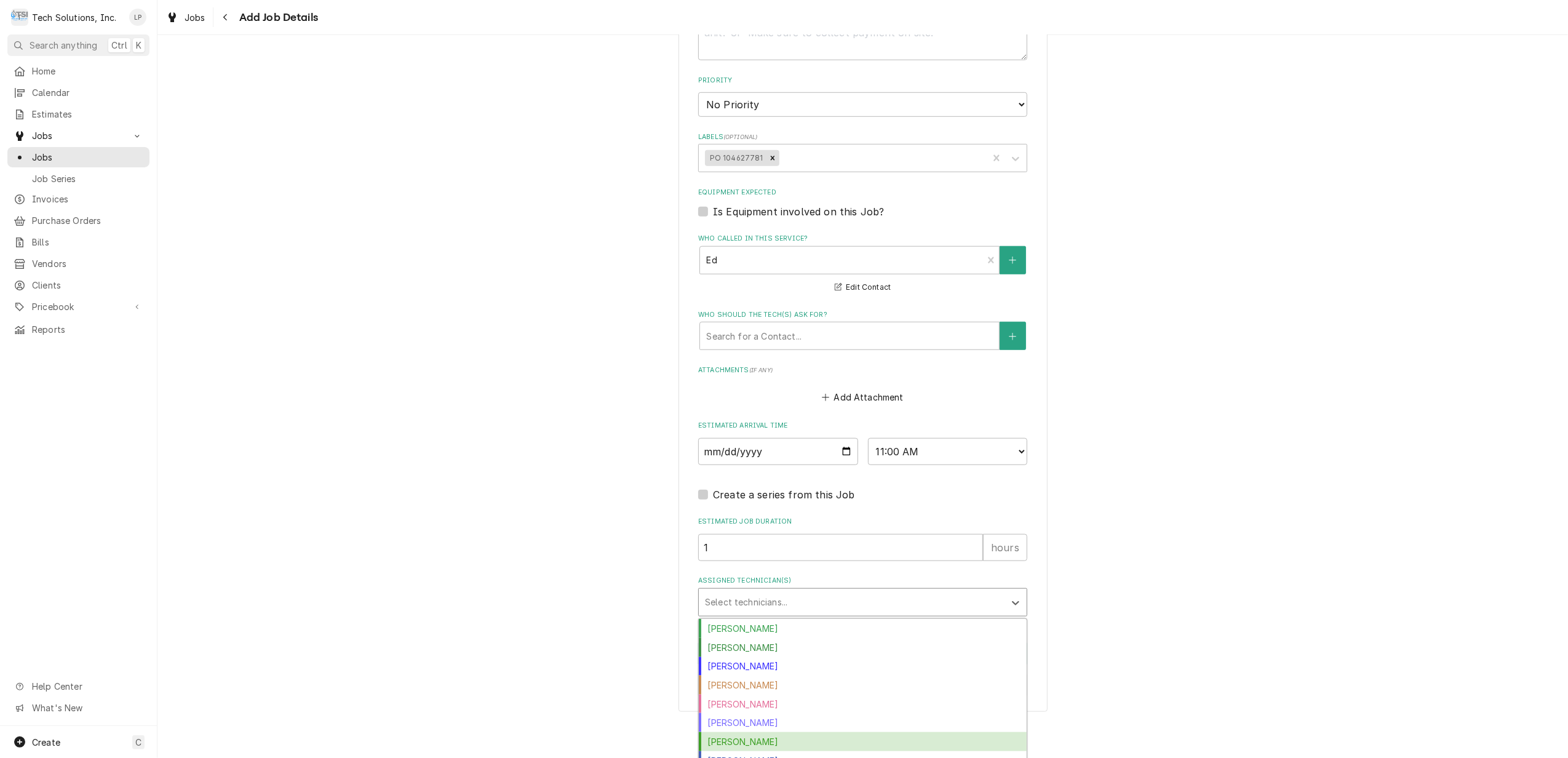
click at [966, 732] on div "[PERSON_NAME]" at bounding box center [863, 742] width 328 height 20
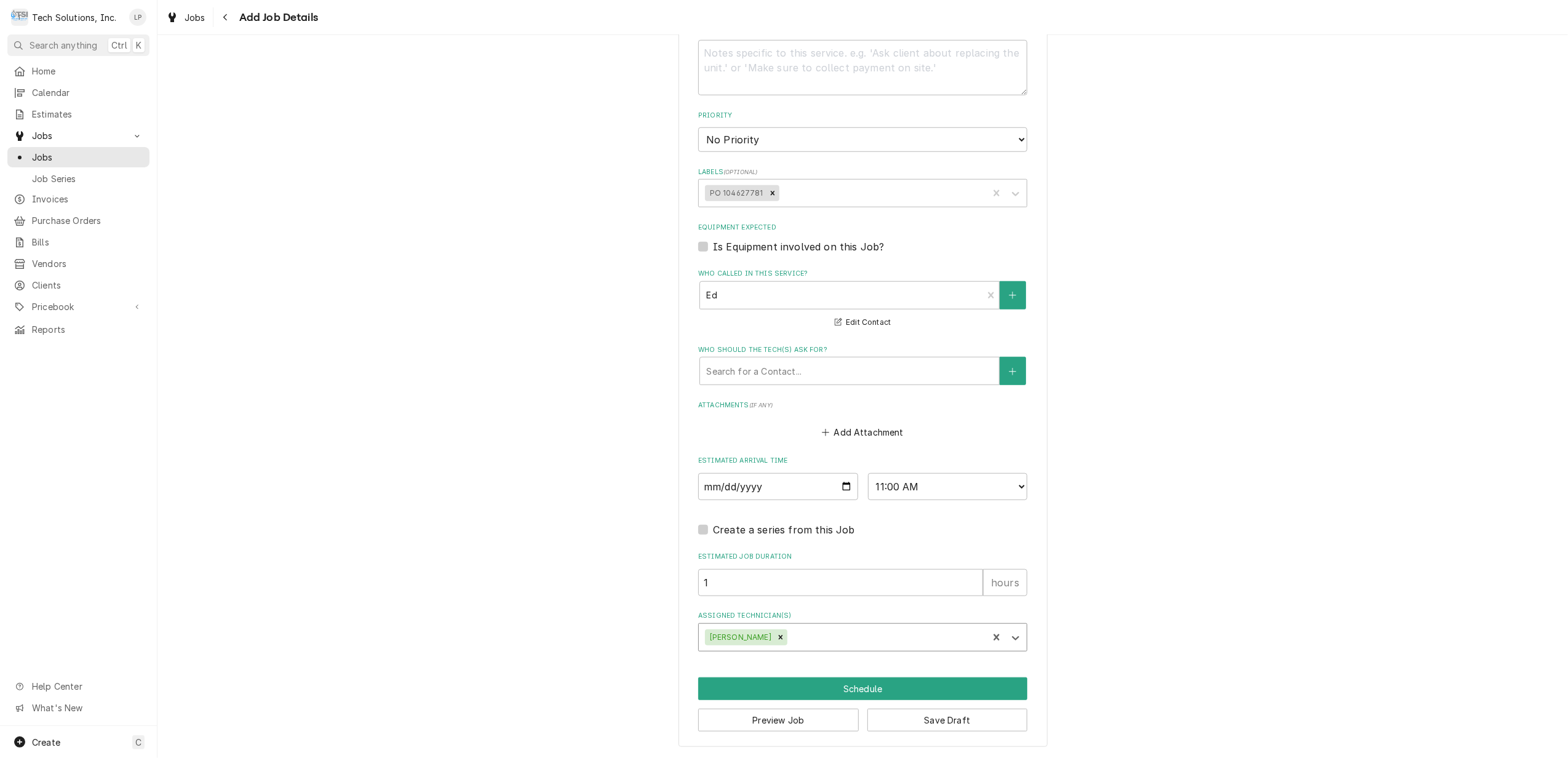
scroll to position [887, 0]
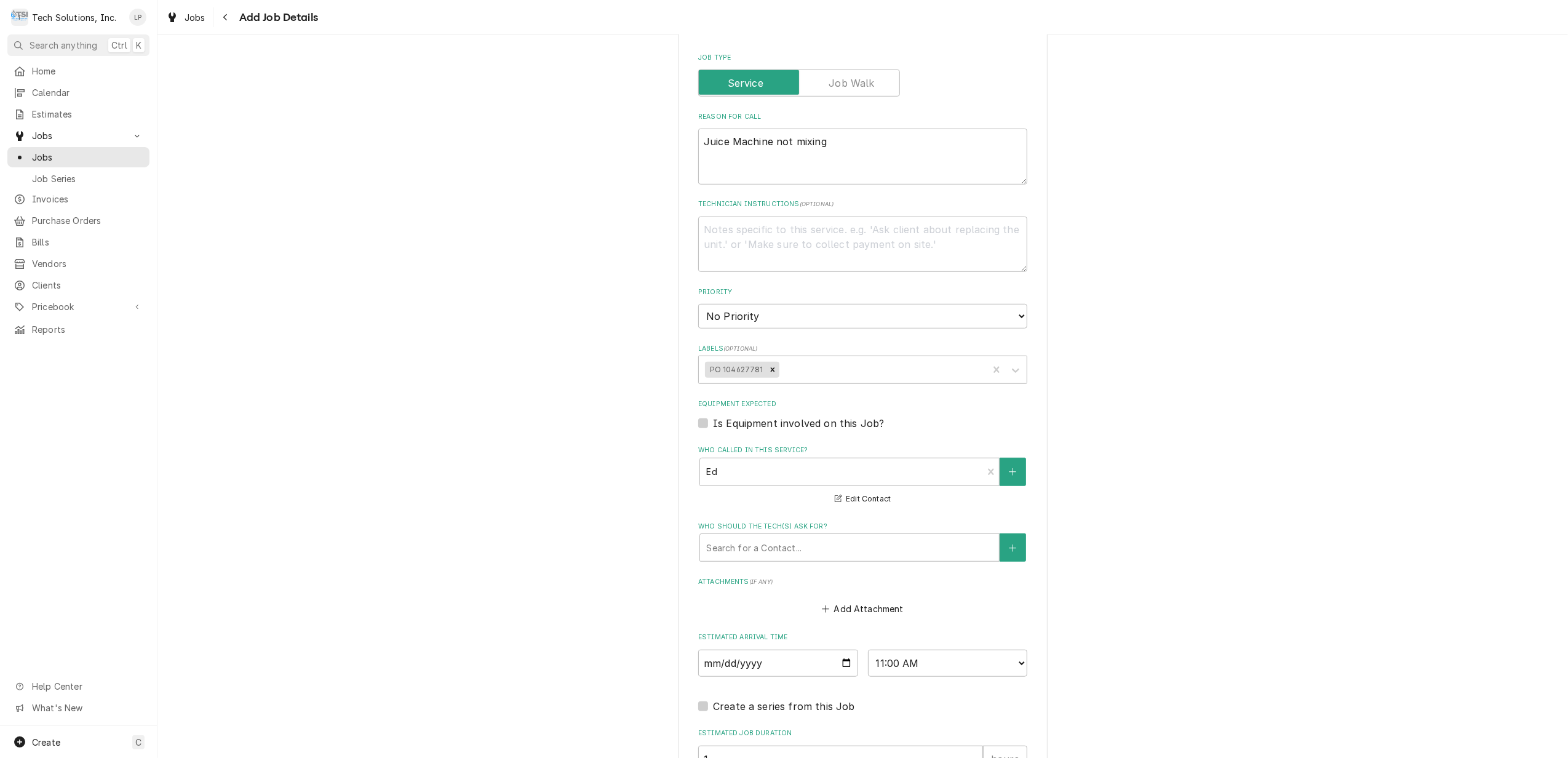
scroll to position [641, 0]
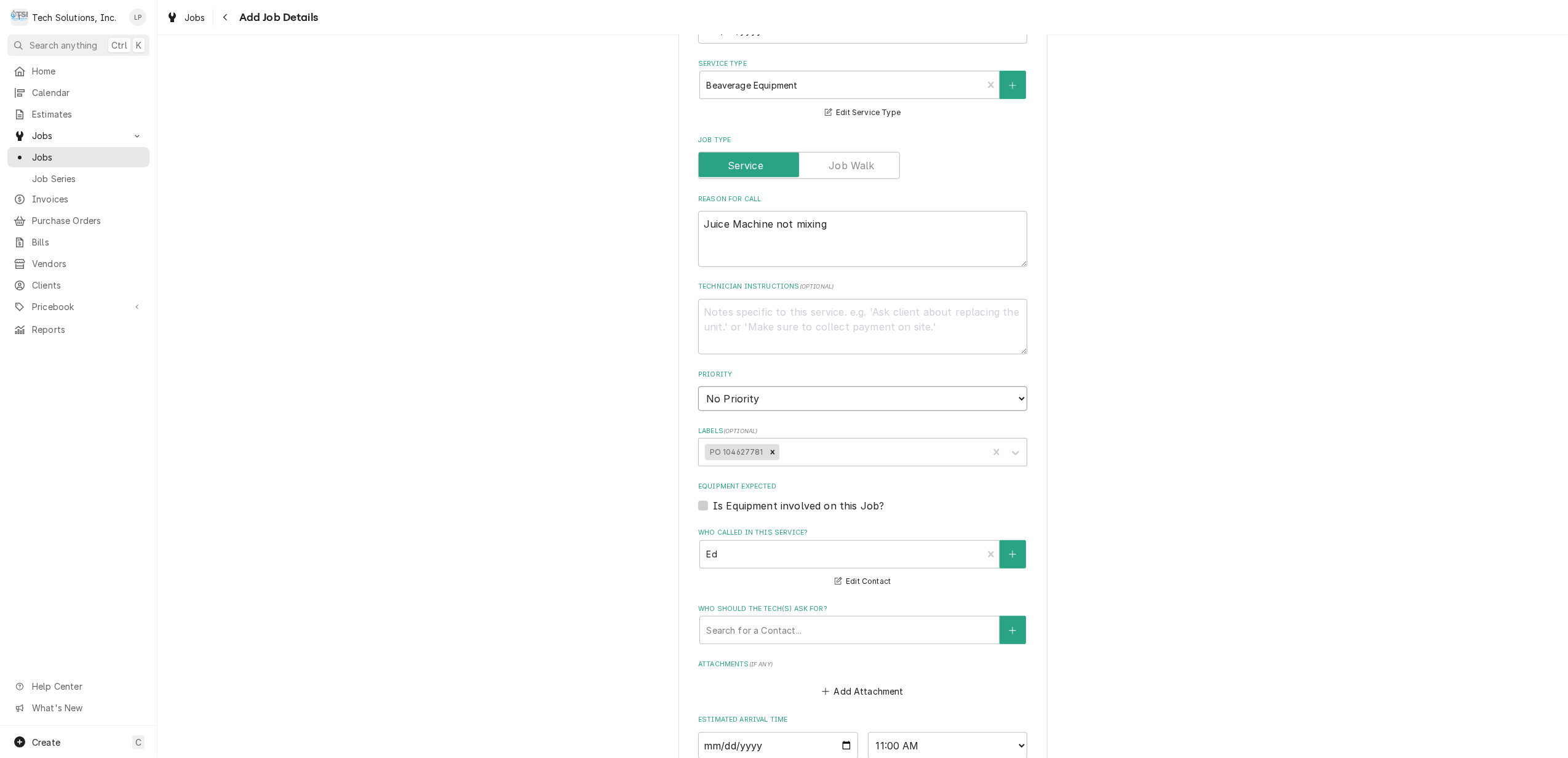
click at [1017, 387] on select "No Priority Urgent High Medium Low" at bounding box center [862, 399] width 329 height 25
click at [698, 387] on select "No Priority Urgent High Medium Low" at bounding box center [862, 399] width 329 height 25
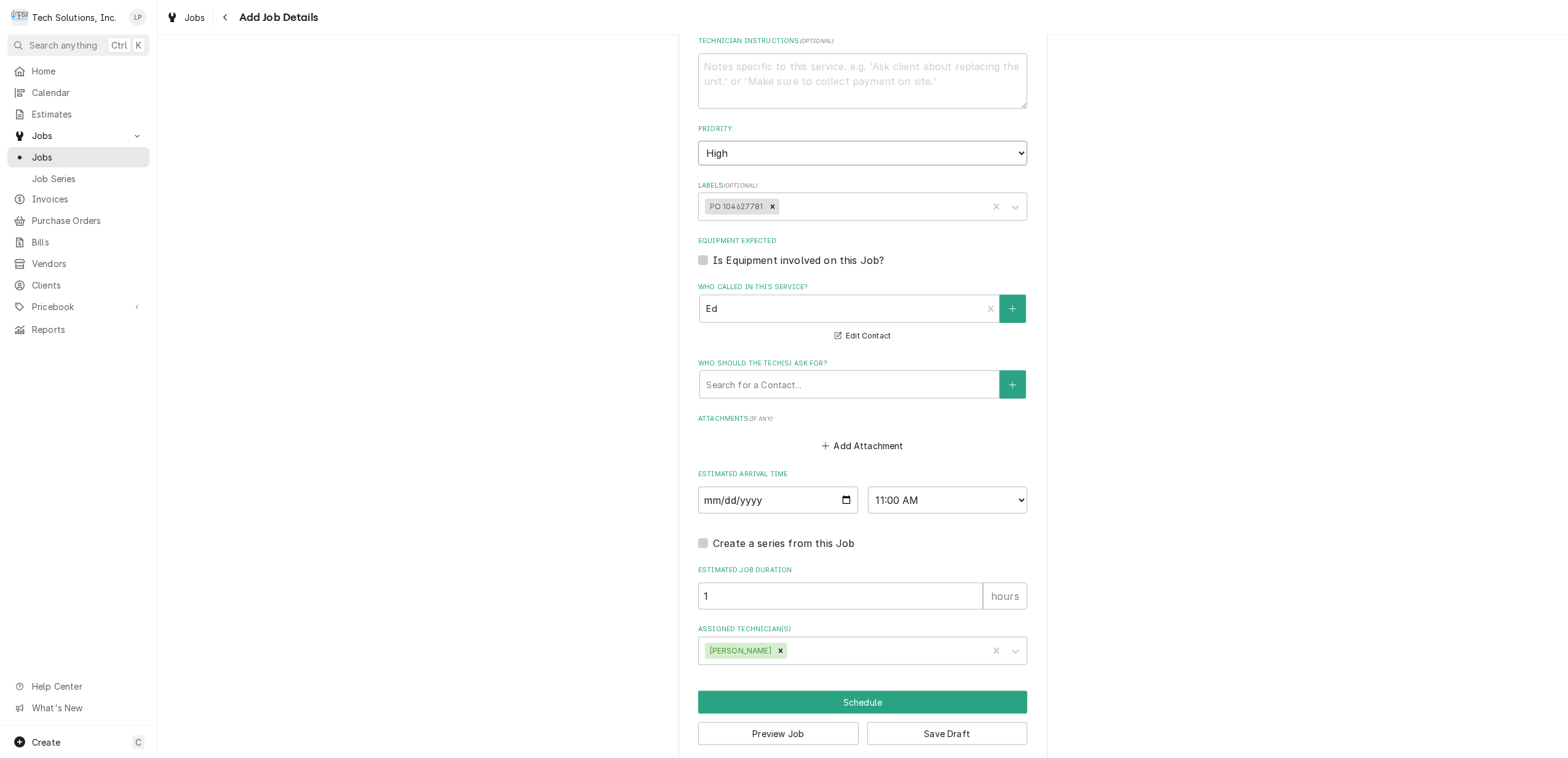
scroll to position [887, 0]
click at [867, 690] on button "Schedule" at bounding box center [862, 701] width 329 height 23
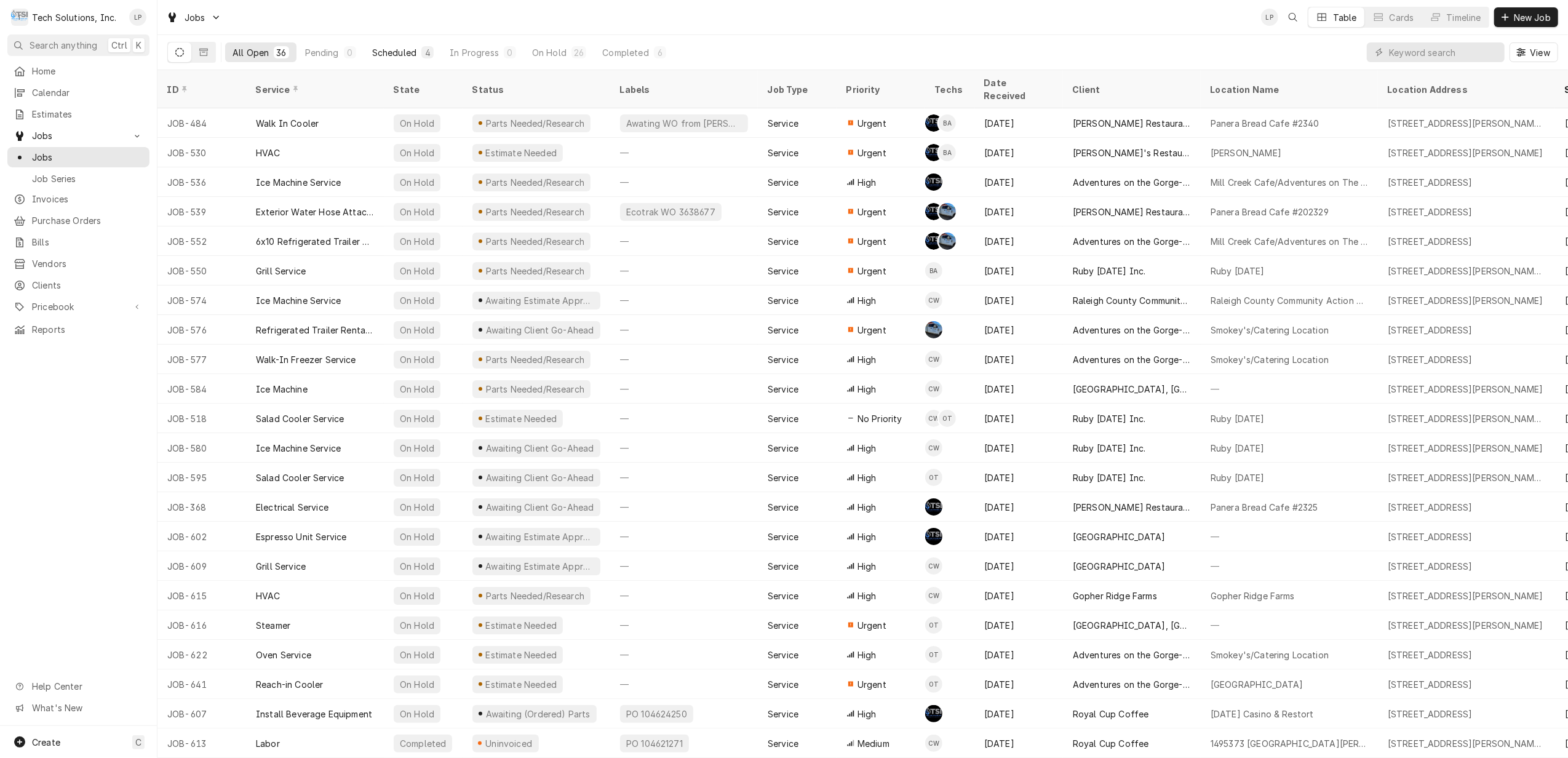
click at [397, 50] on div "Scheduled" at bounding box center [395, 52] width 44 height 13
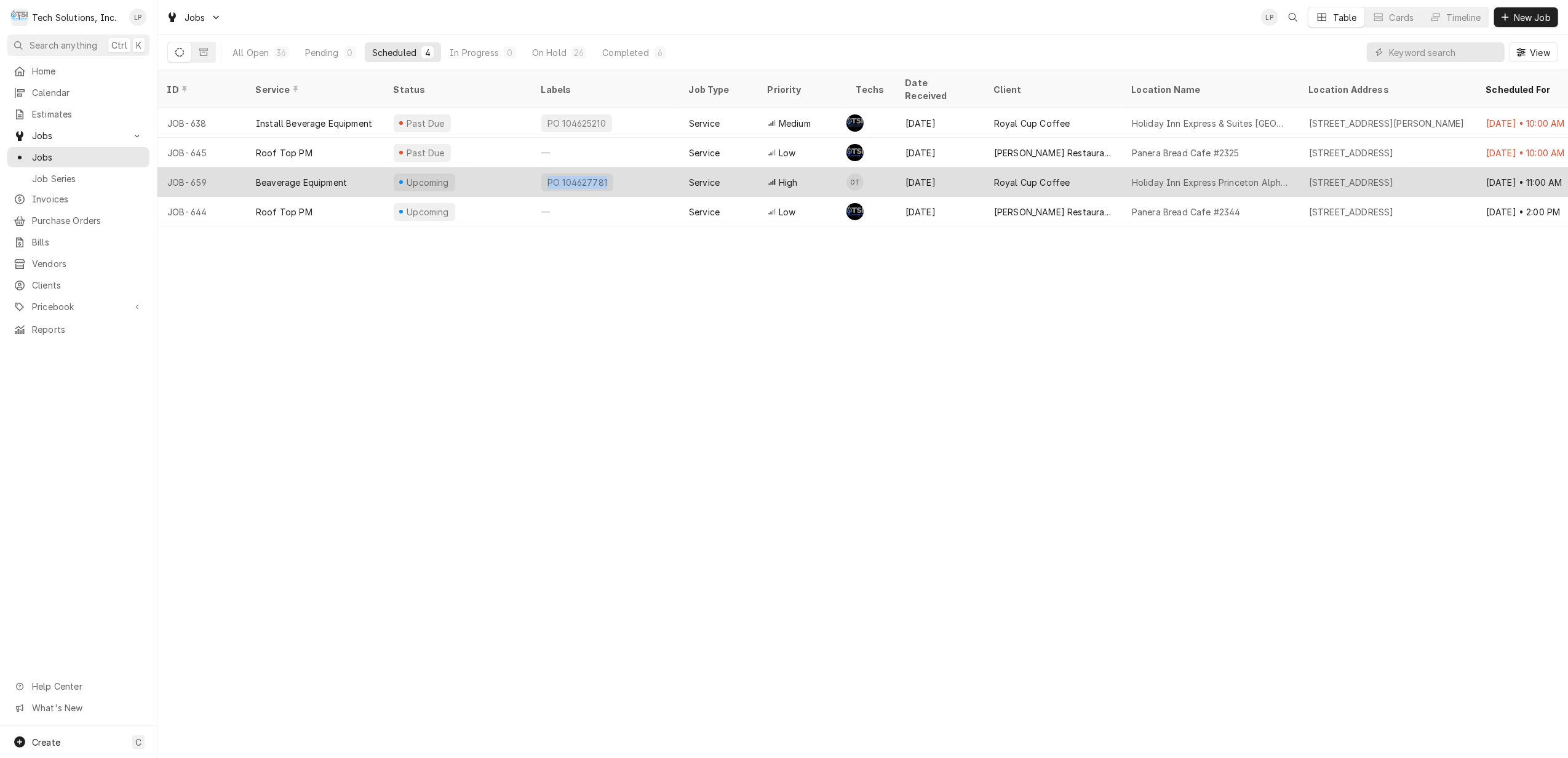
drag, startPoint x: 545, startPoint y: 169, endPoint x: 601, endPoint y: 169, distance: 56.0
click at [601, 174] on div "PO 104627781" at bounding box center [577, 183] width 72 height 18
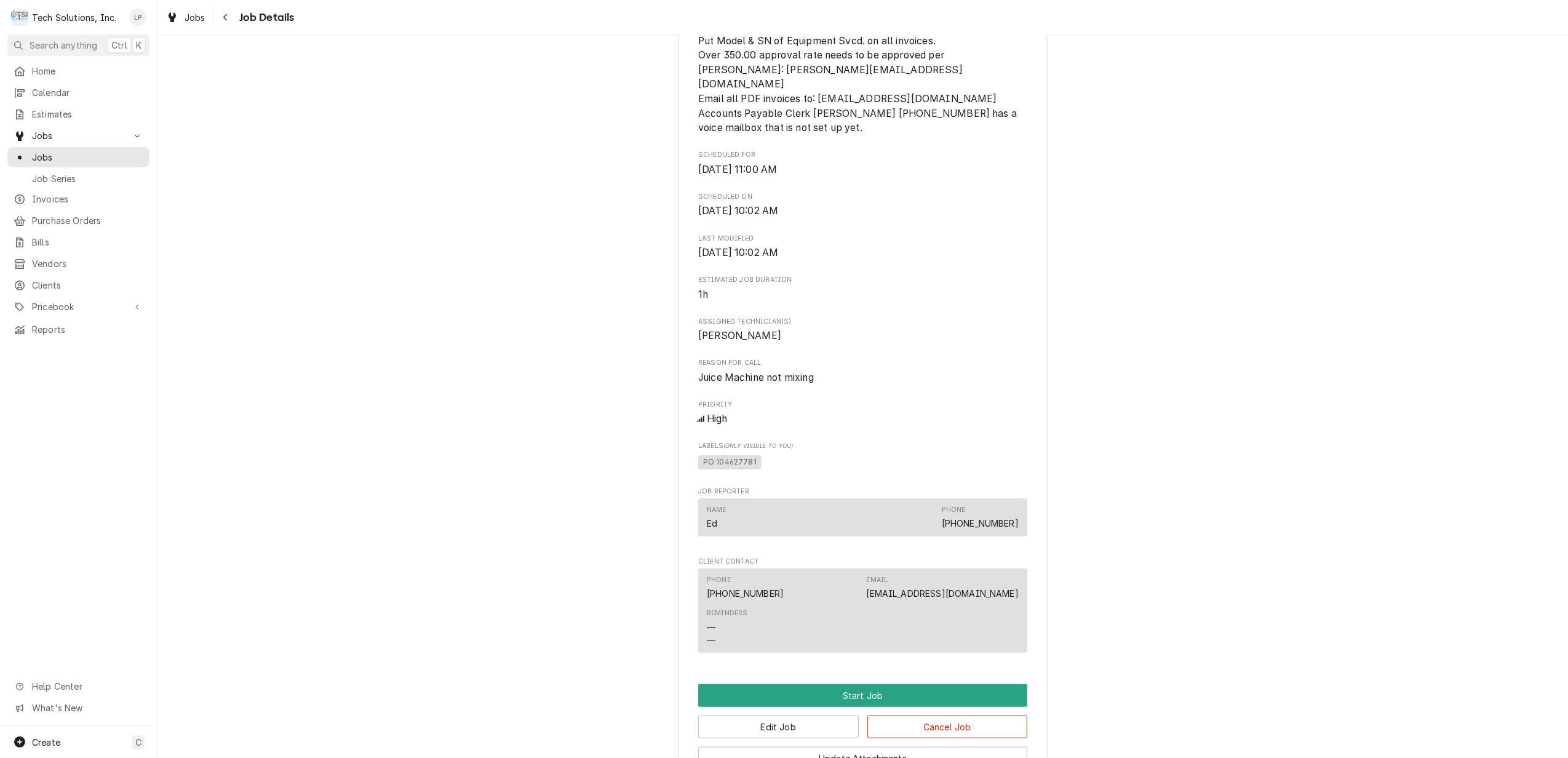
scroll to position [574, 0]
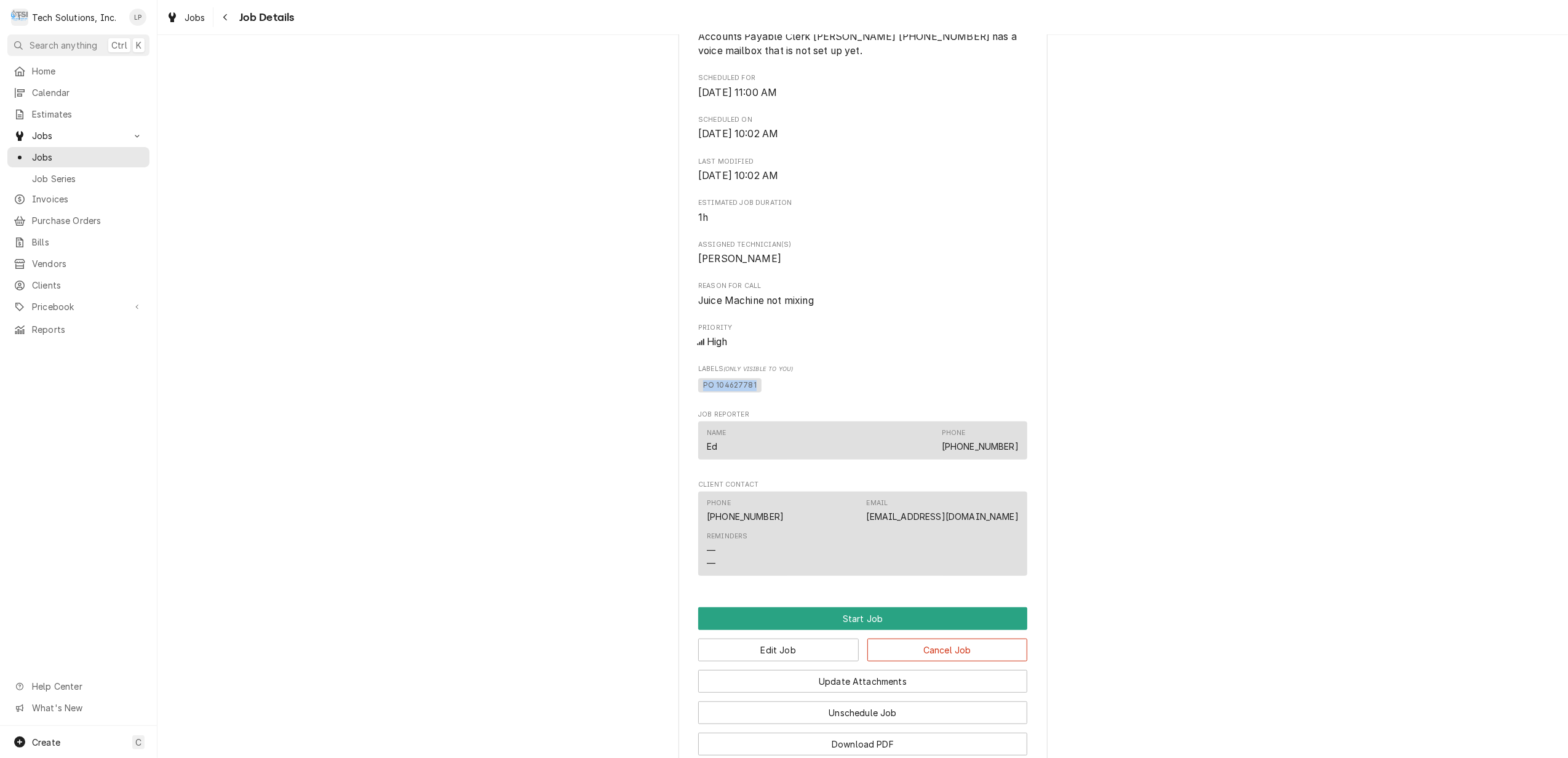
drag, startPoint x: 694, startPoint y: 397, endPoint x: 750, endPoint y: 399, distance: 56.0
click at [750, 393] on span "PO 104627781" at bounding box center [729, 386] width 63 height 15
drag, startPoint x: 750, startPoint y: 399, endPoint x: 736, endPoint y: 399, distance: 14.0
copy span "PO 104627781"
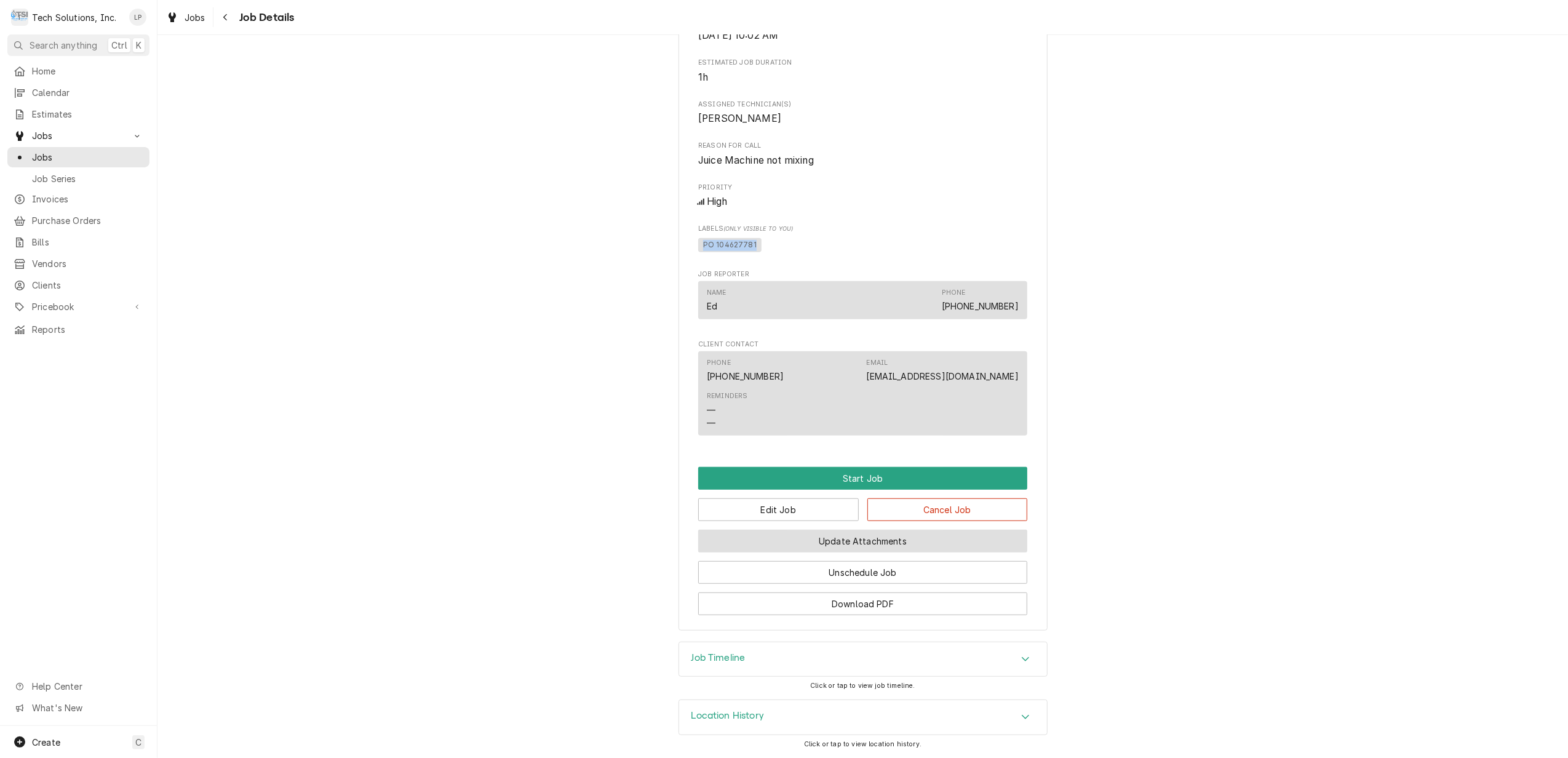
scroll to position [729, 0]
click at [804, 536] on button "Update Attachments" at bounding box center [862, 541] width 329 height 23
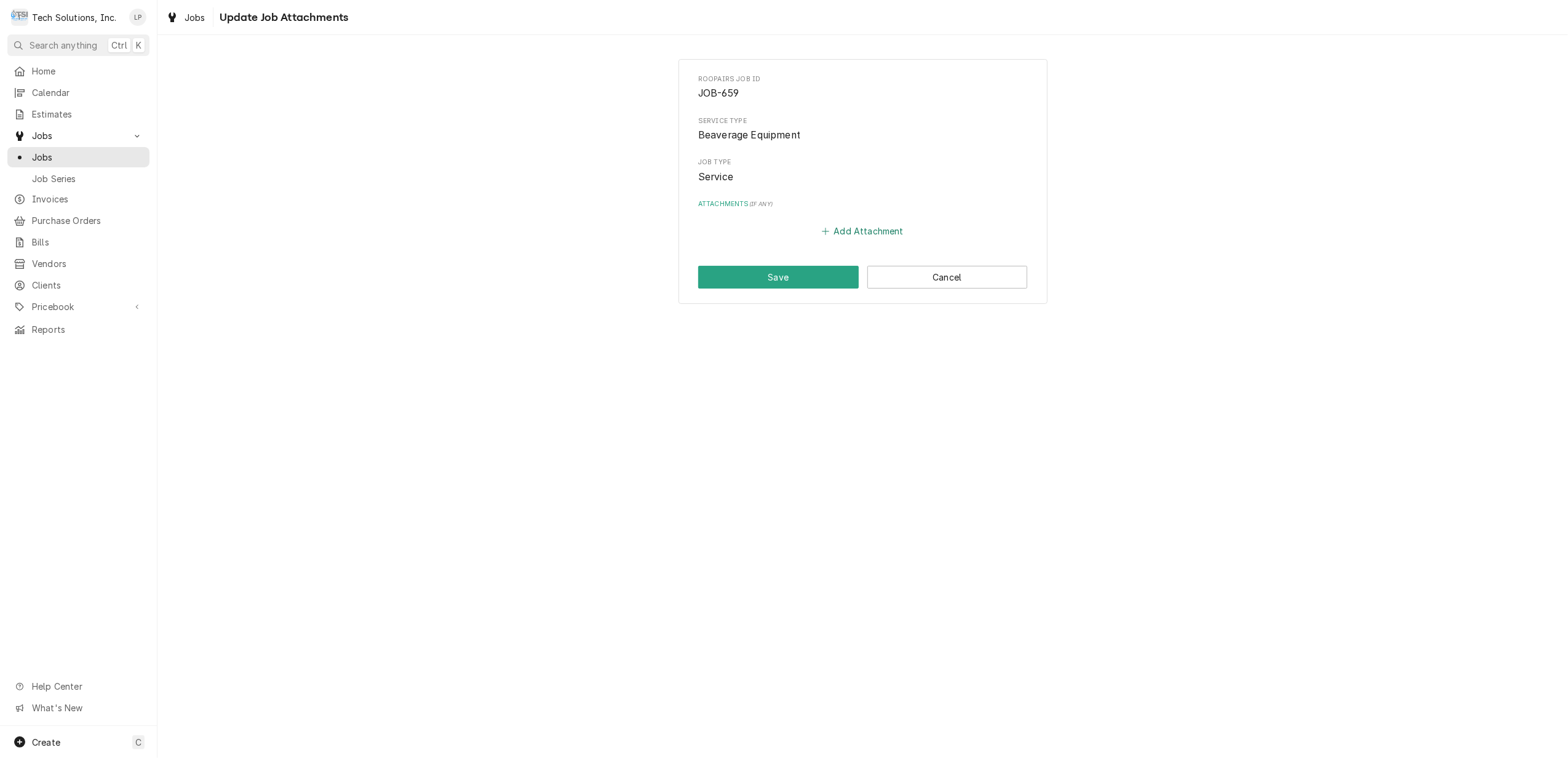
click at [839, 232] on button "Add Attachment" at bounding box center [863, 231] width 86 height 17
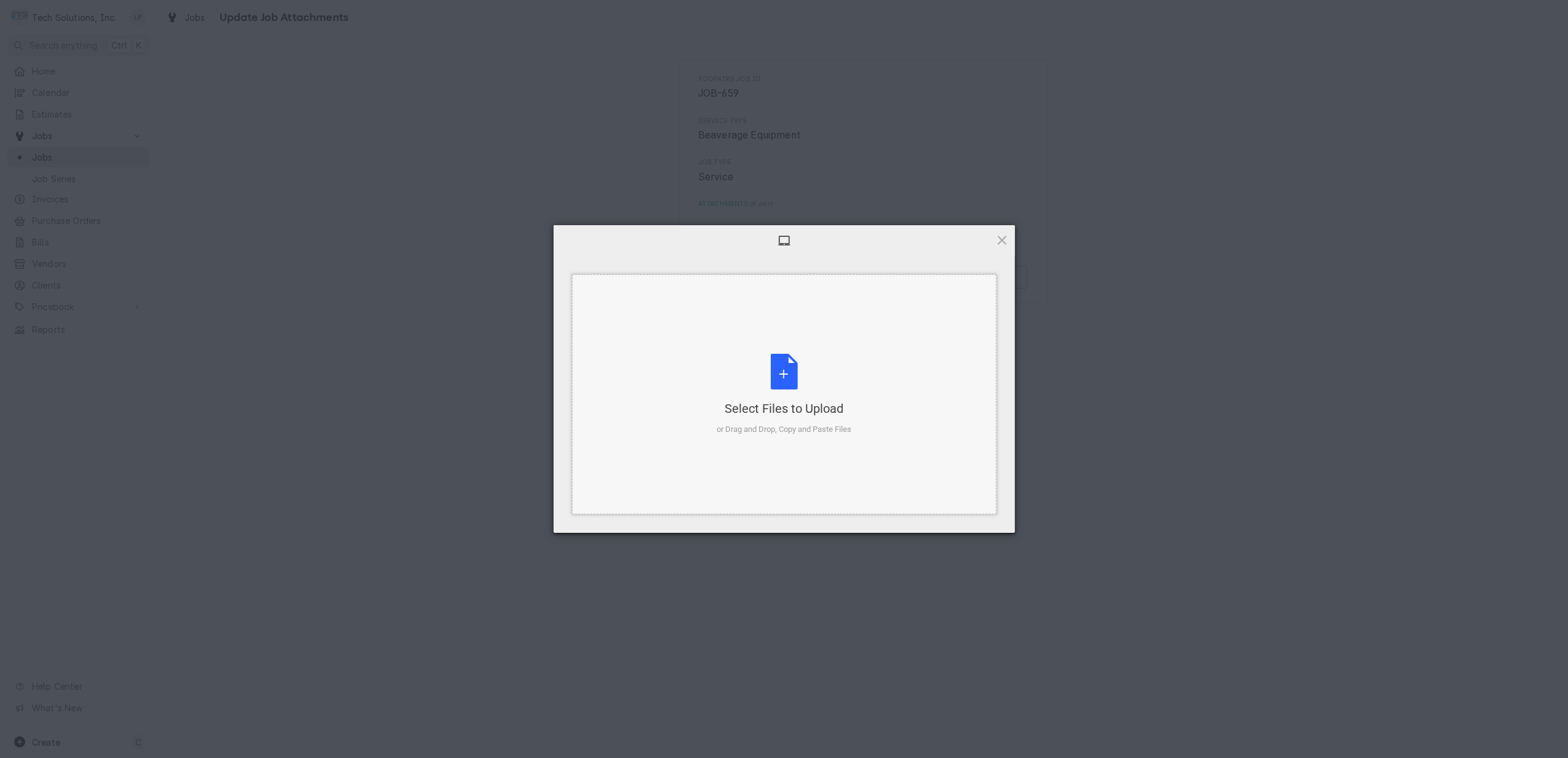
click at [787, 374] on div "Select Files to Upload or Drag and Drop, Copy and Paste Files" at bounding box center [784, 395] width 135 height 82
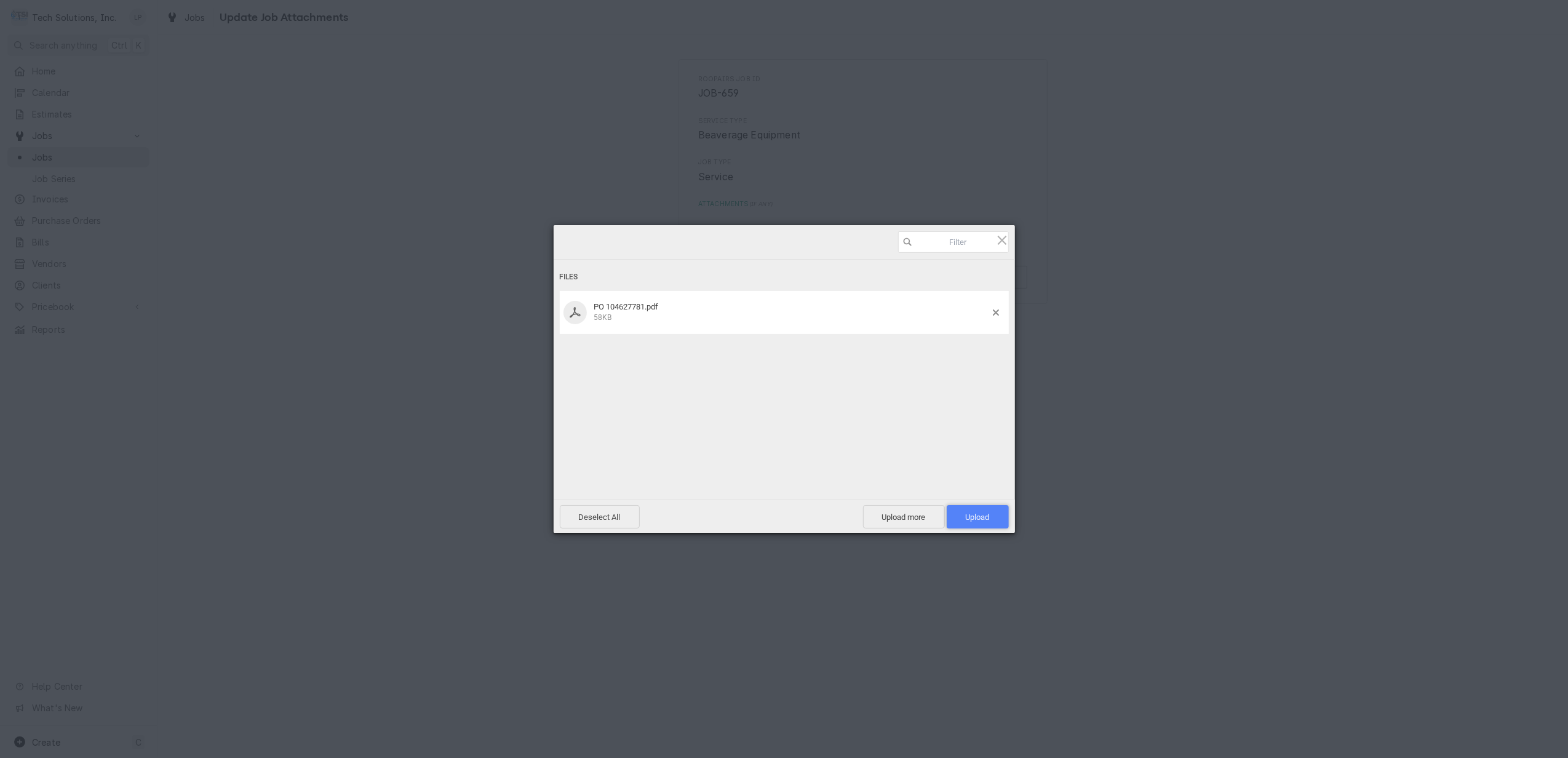
click at [969, 517] on span "Upload 1" at bounding box center [977, 517] width 24 height 9
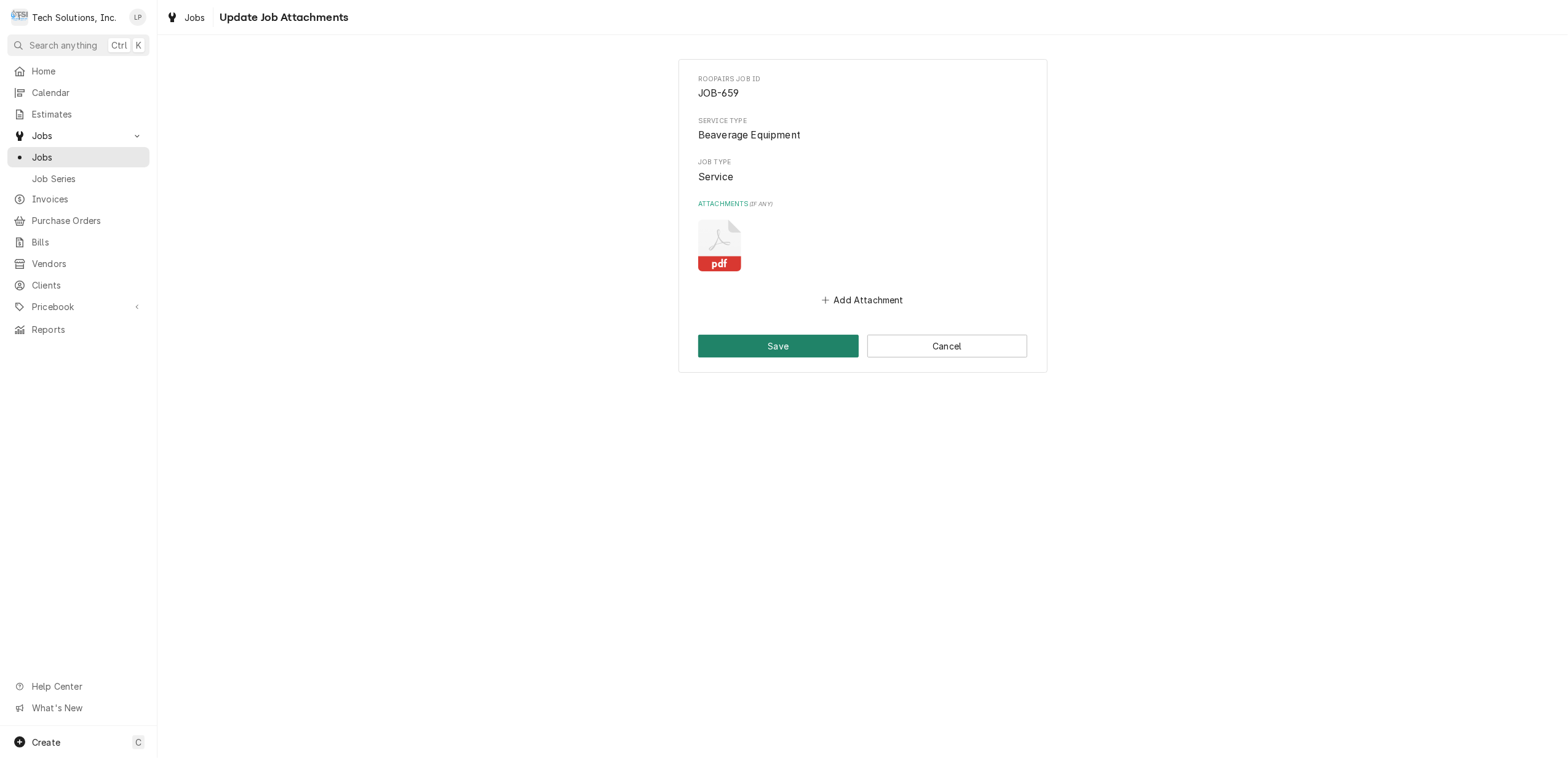
click at [812, 342] on button "Save" at bounding box center [778, 346] width 161 height 23
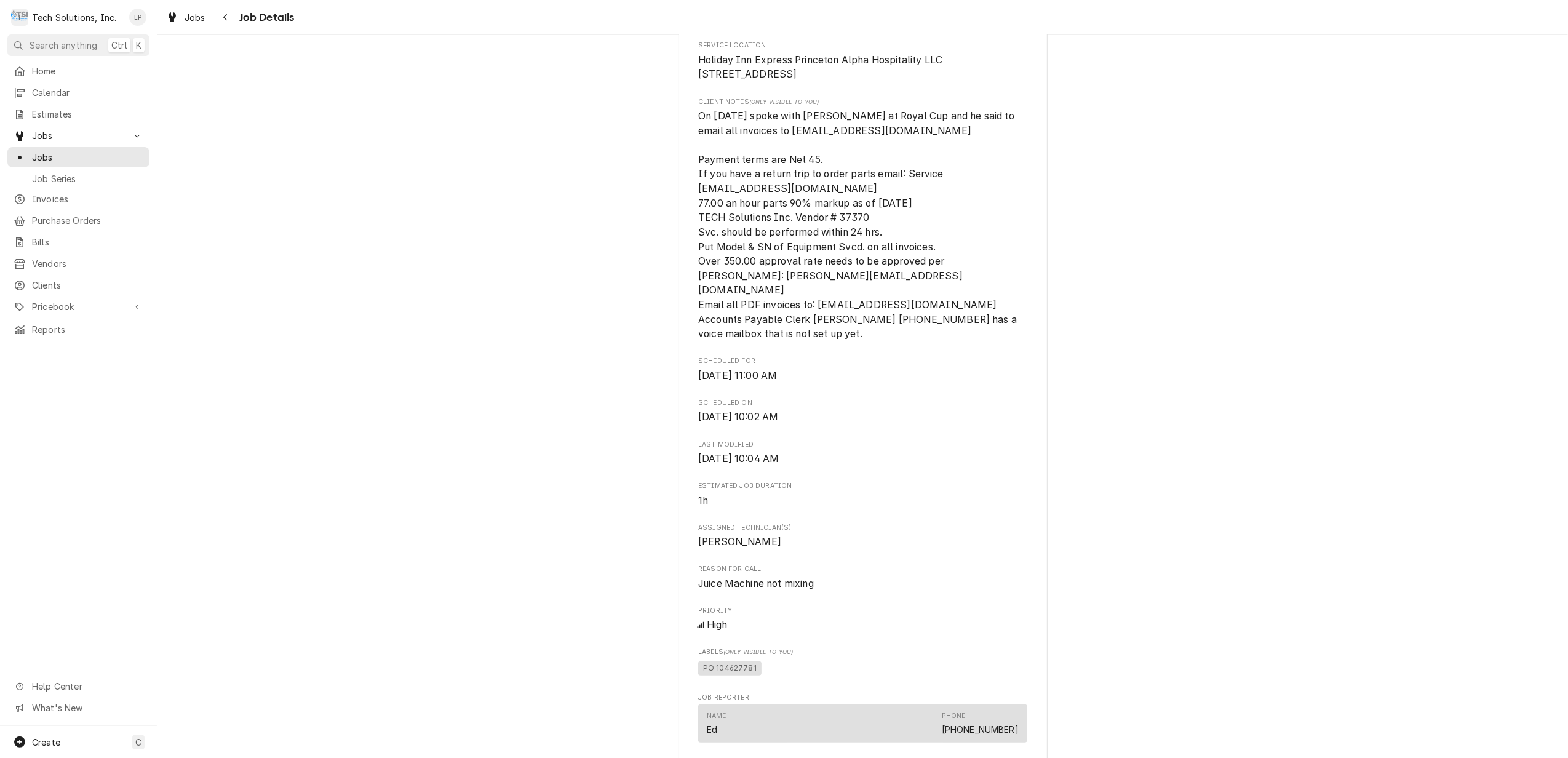
scroll to position [328, 0]
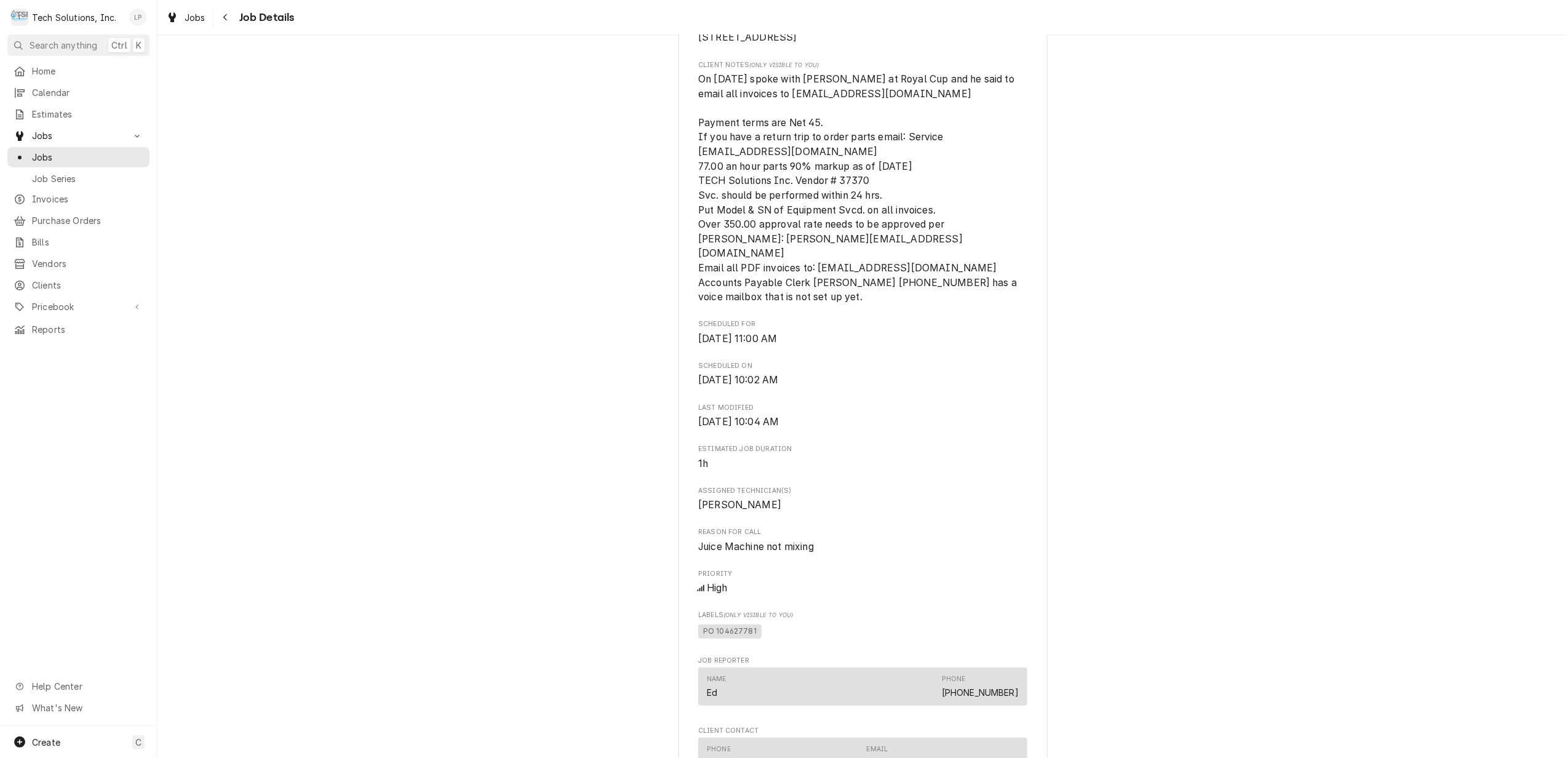
click at [138, 13] on div "Lisa Paschal's Avatar" at bounding box center [137, 17] width 17 height 17
click at [91, 20] on html "T Tech Solutions, Inc. LP Search anything Ctrl K Home Calendar Estimates Jobs J…" at bounding box center [784, 379] width 1568 height 758
click at [64, 88] on span "Calendar" at bounding box center [88, 92] width 112 height 13
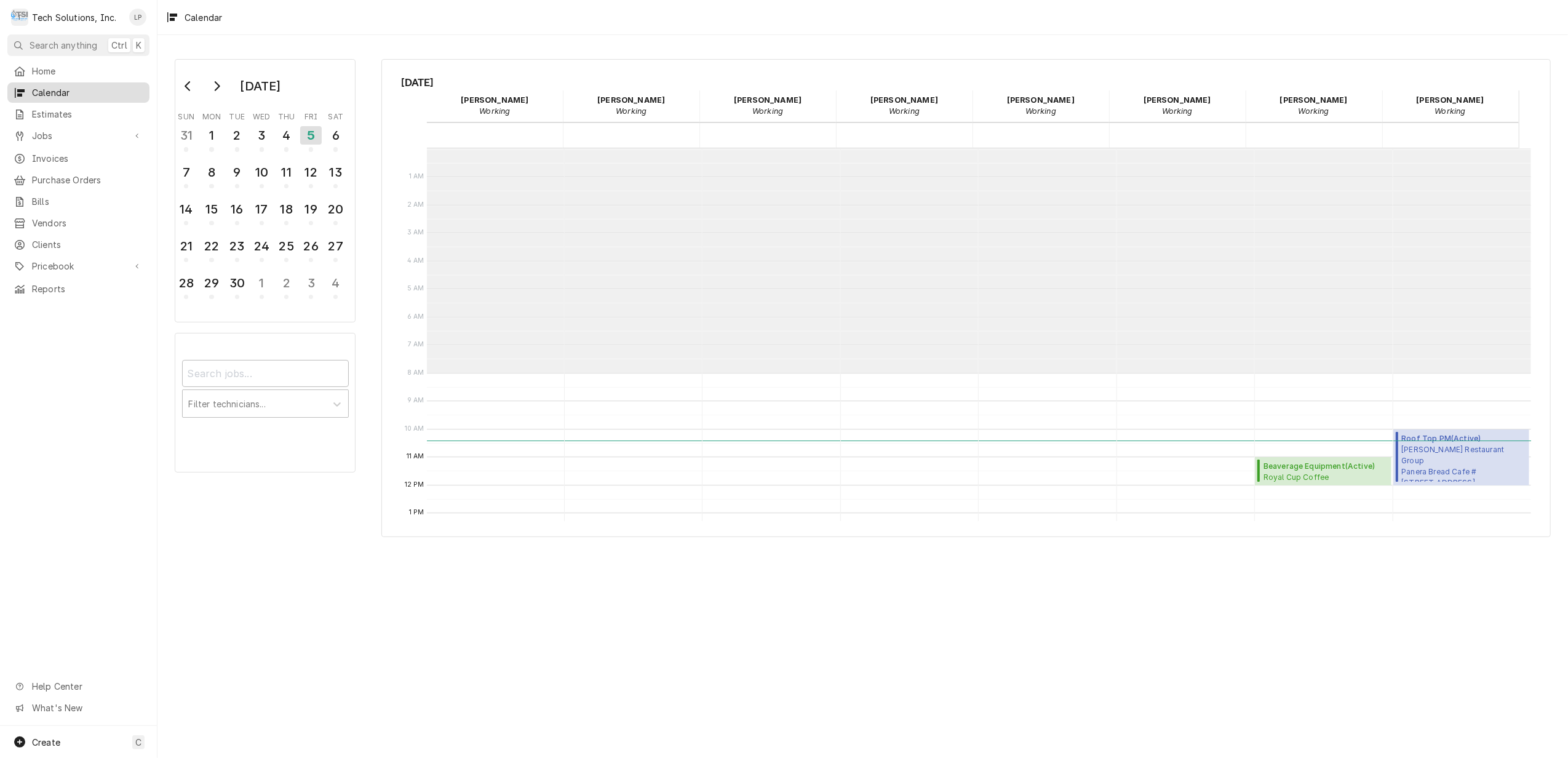
scroll to position [224, 0]
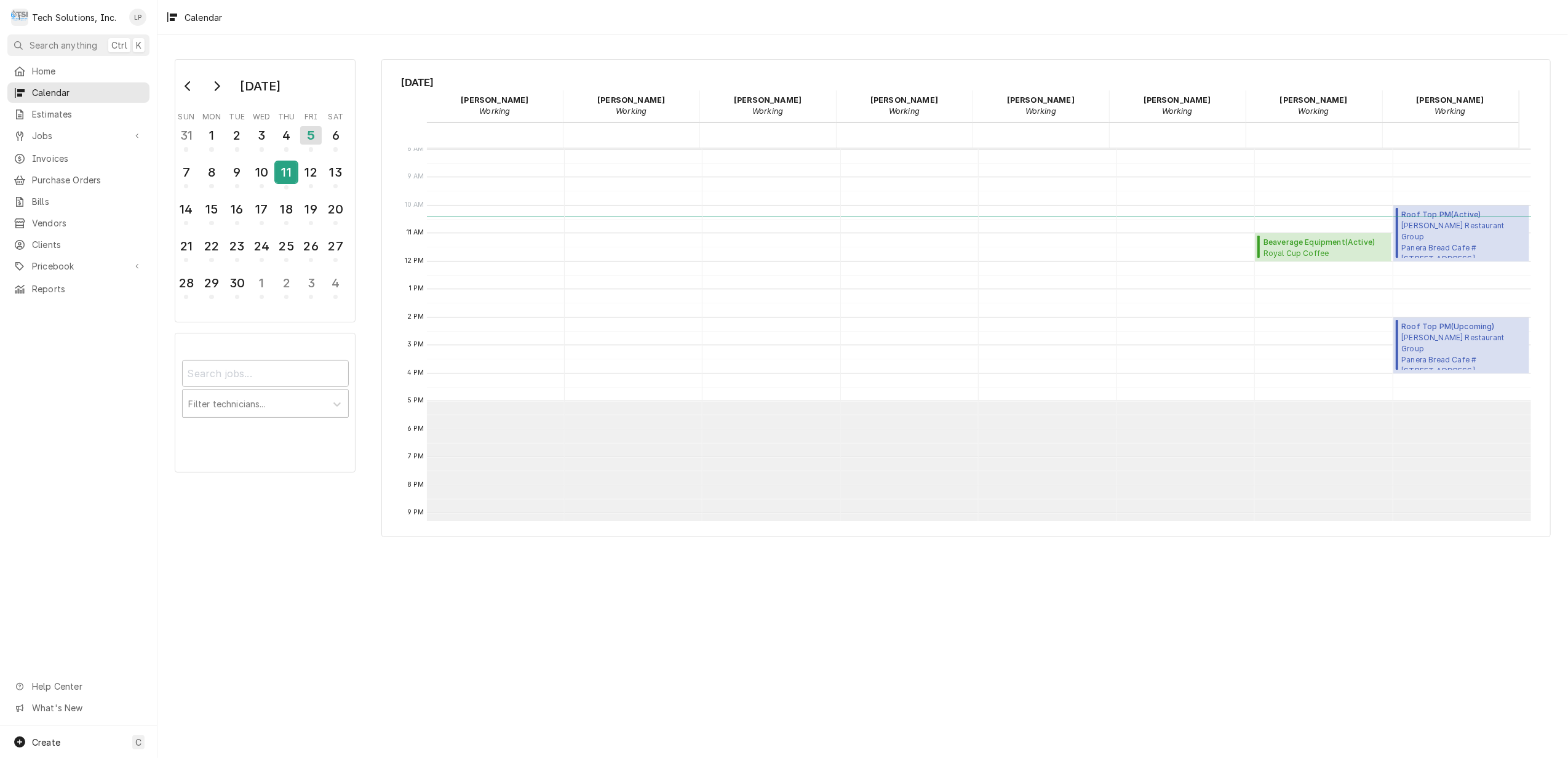
click at [285, 176] on div "11" at bounding box center [286, 172] width 21 height 21
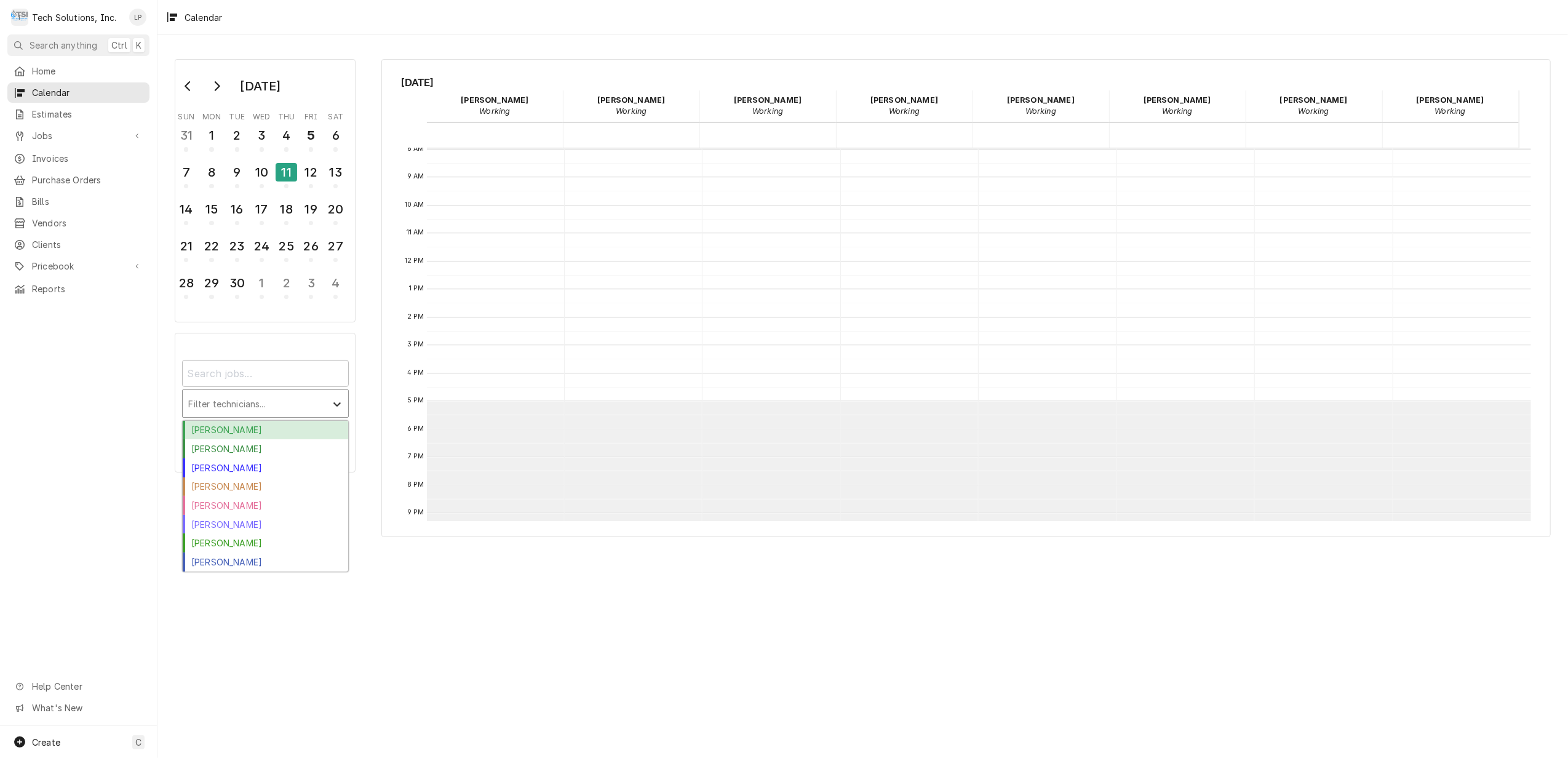
click at [339, 402] on icon "Calendar Filters" at bounding box center [337, 404] width 12 height 12
click at [270, 544] on div "[PERSON_NAME]" at bounding box center [265, 543] width 166 height 20
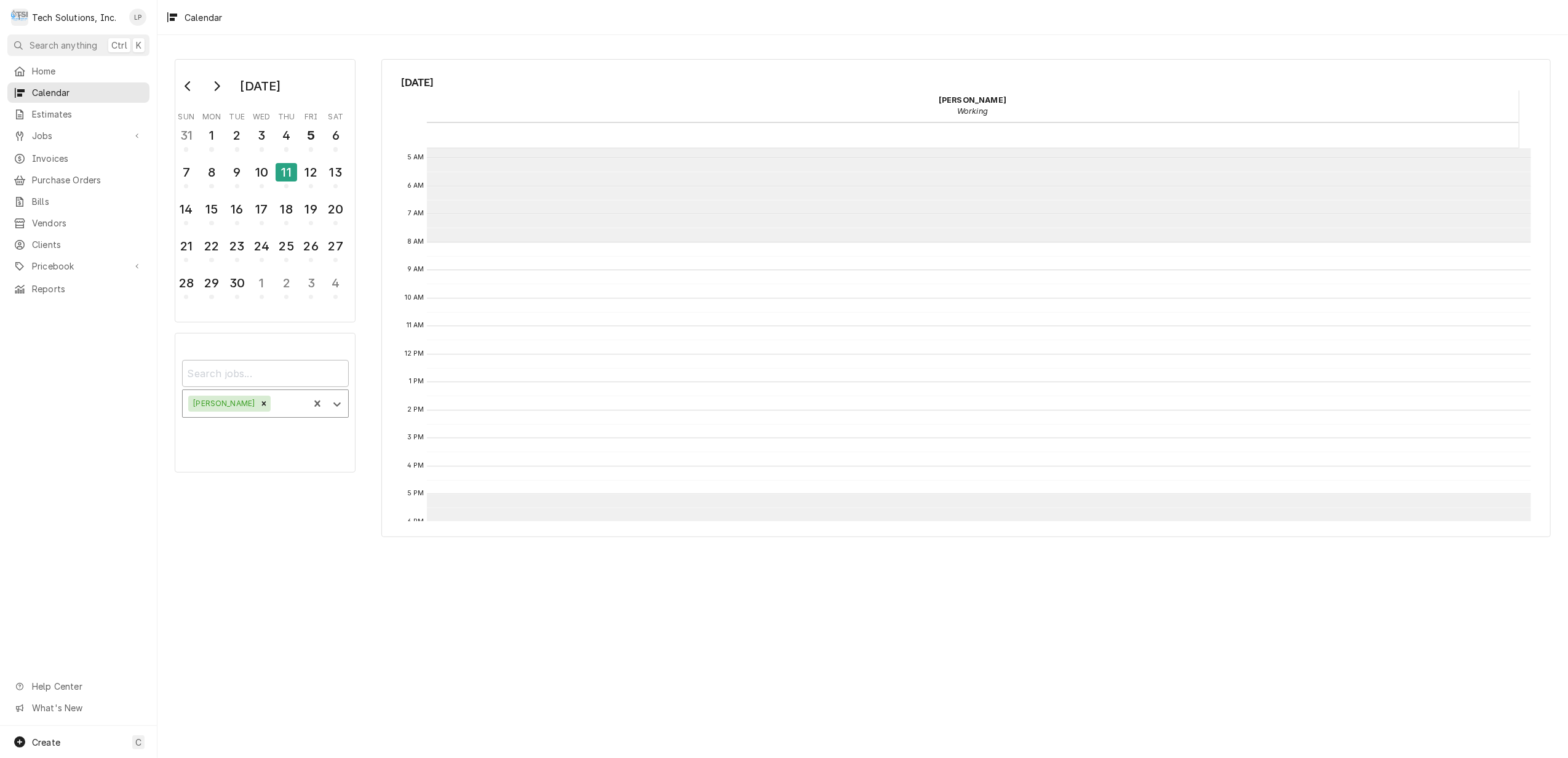
scroll to position [0, 0]
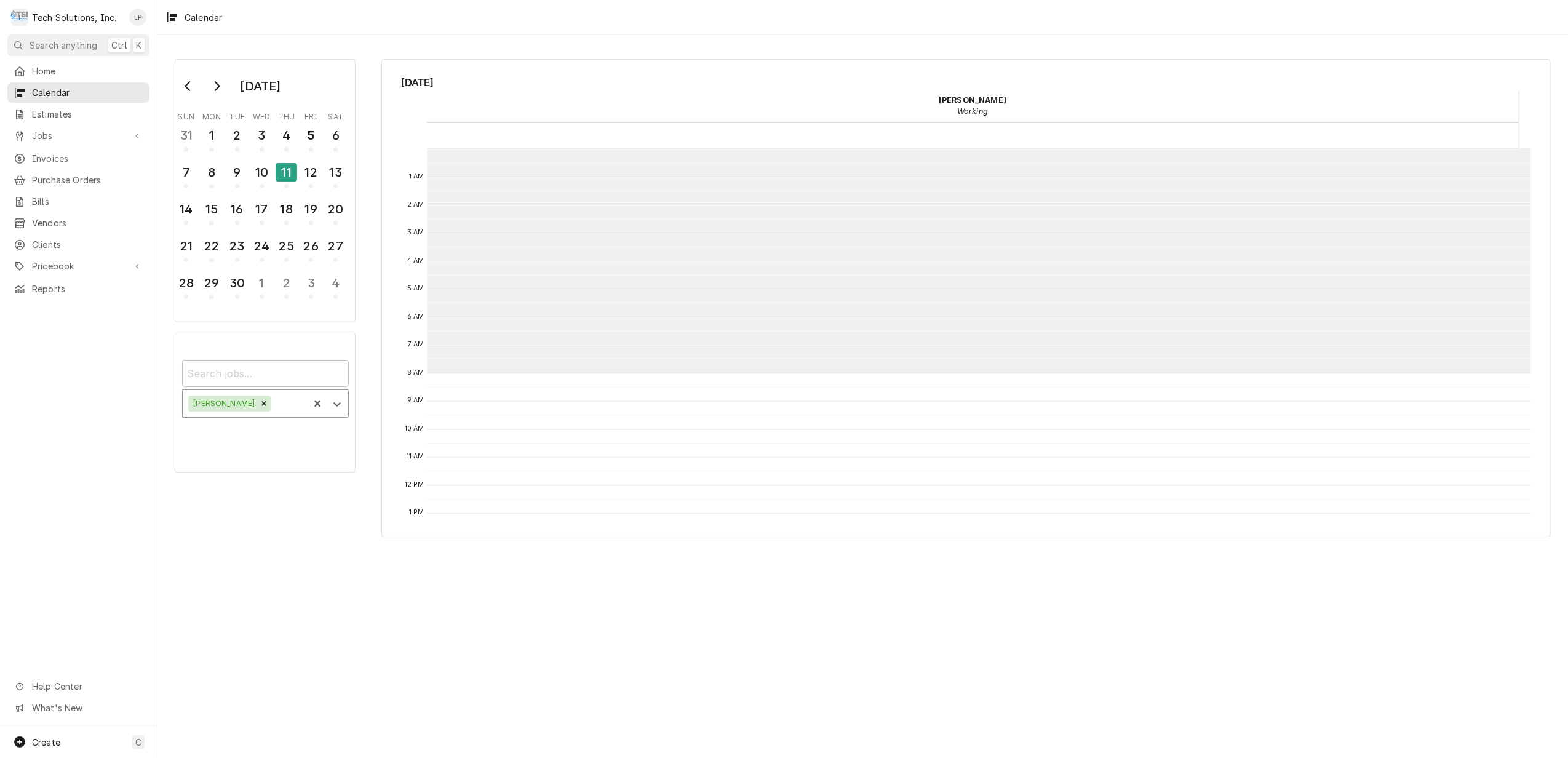
click at [891, 165] on div "Calendar Calendar" at bounding box center [978, 486] width 1103 height 672
click at [893, 161] on div "Calendar Calendar" at bounding box center [978, 486] width 1103 height 672
click at [288, 170] on div "11" at bounding box center [286, 172] width 21 height 19
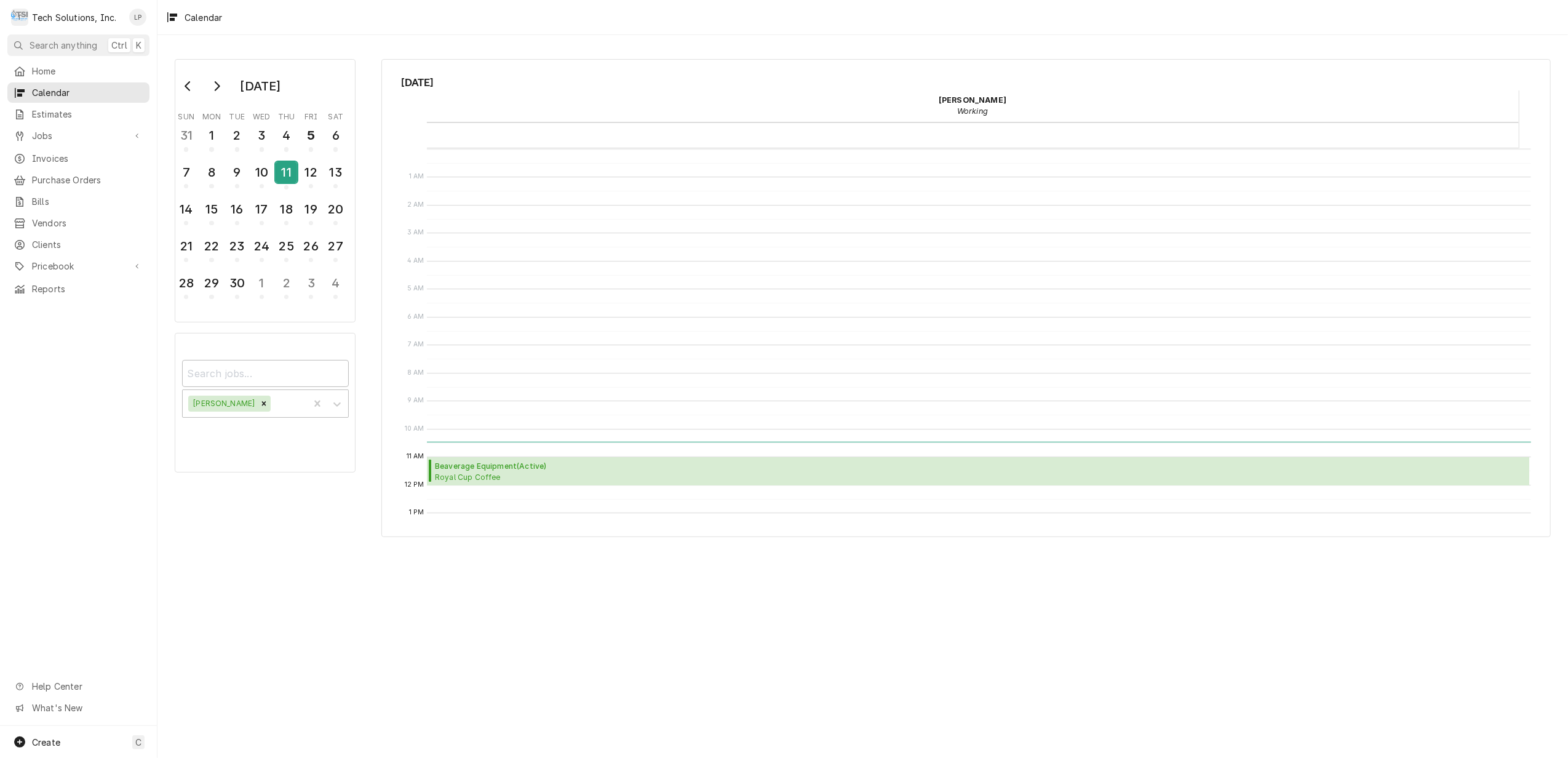
click at [293, 174] on div "11" at bounding box center [286, 172] width 21 height 21
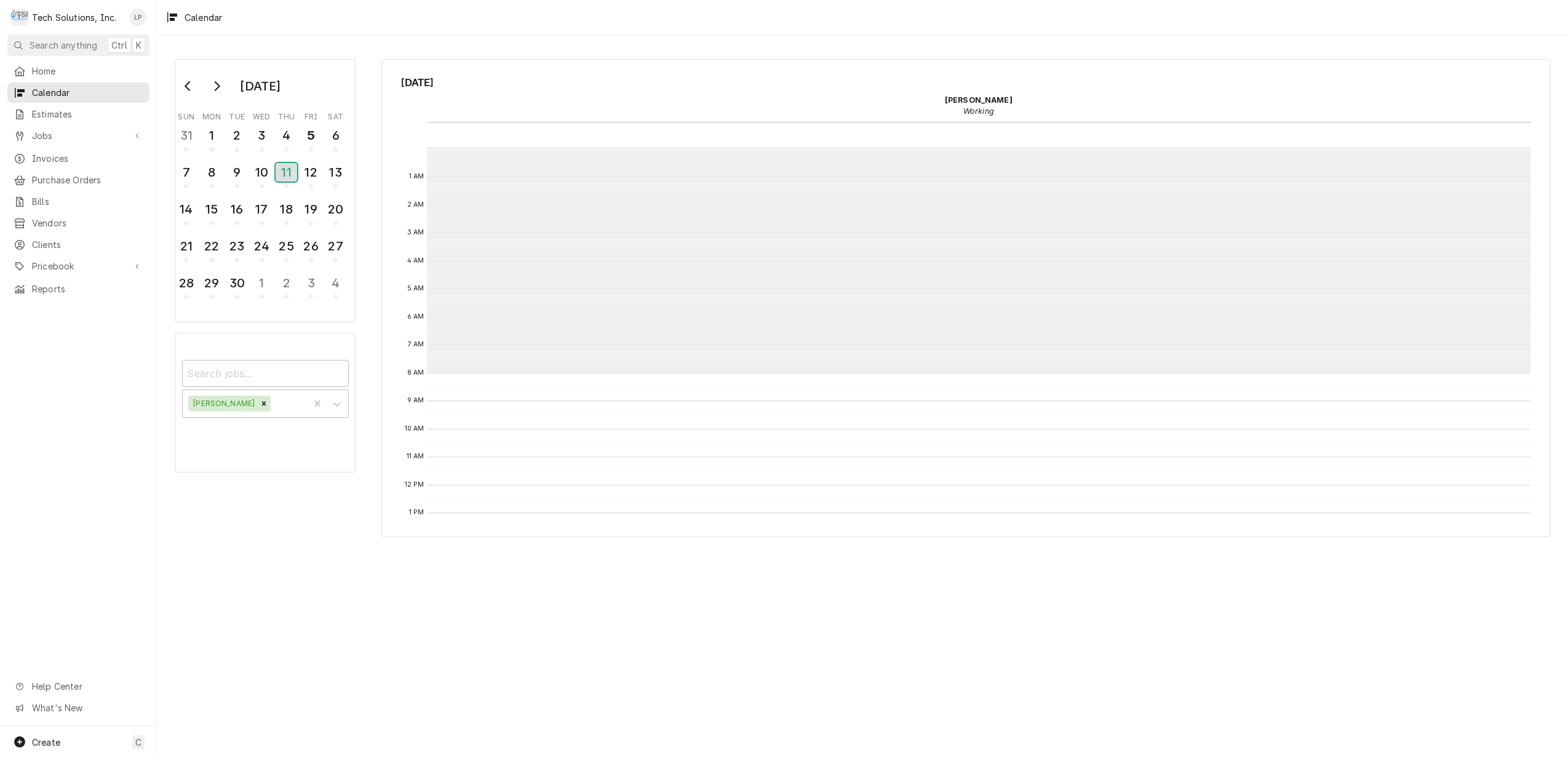
scroll to position [224, 0]
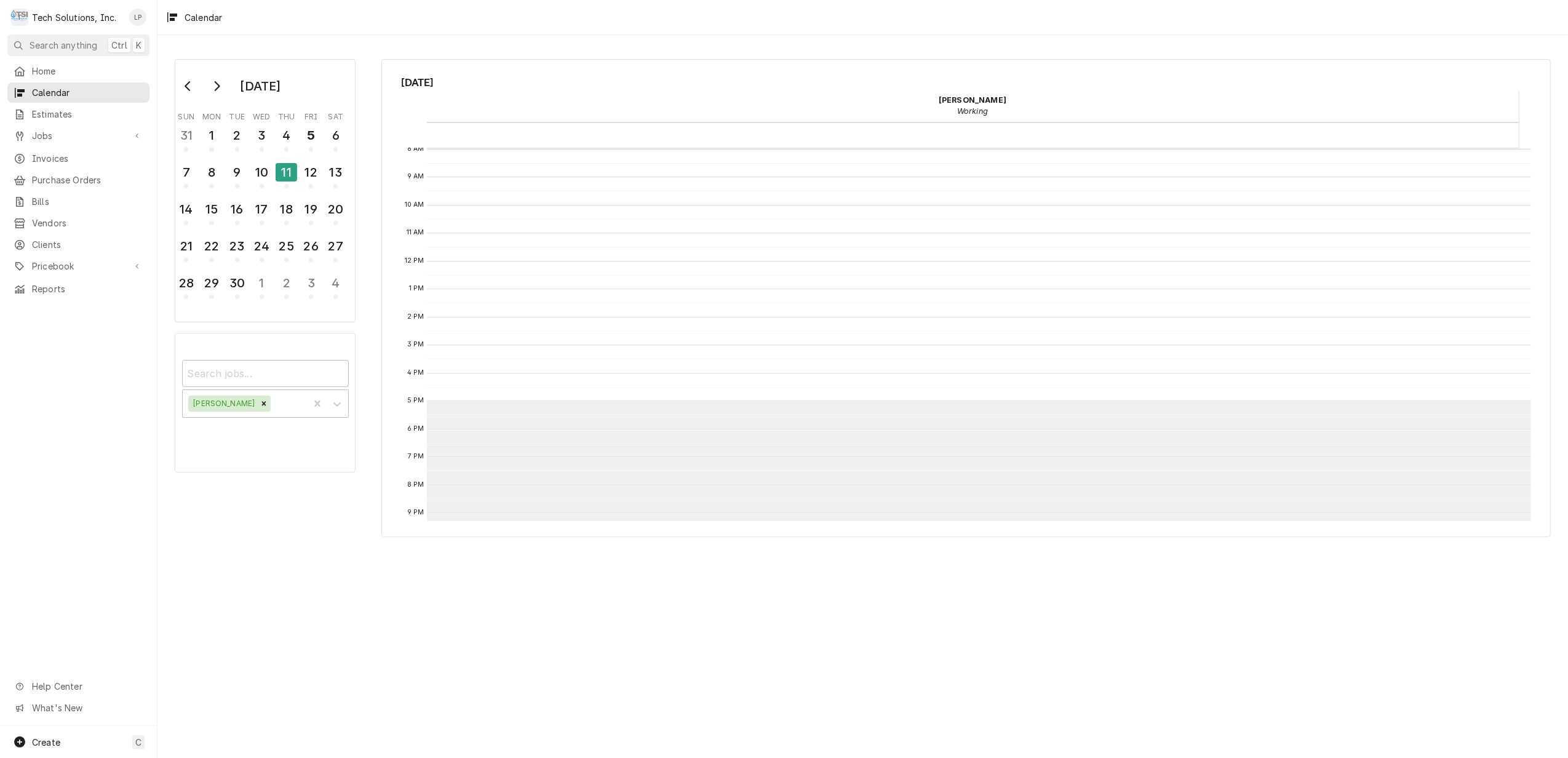
click at [455, 134] on div "Calendar Calendar" at bounding box center [972, 136] width 1092 height 25
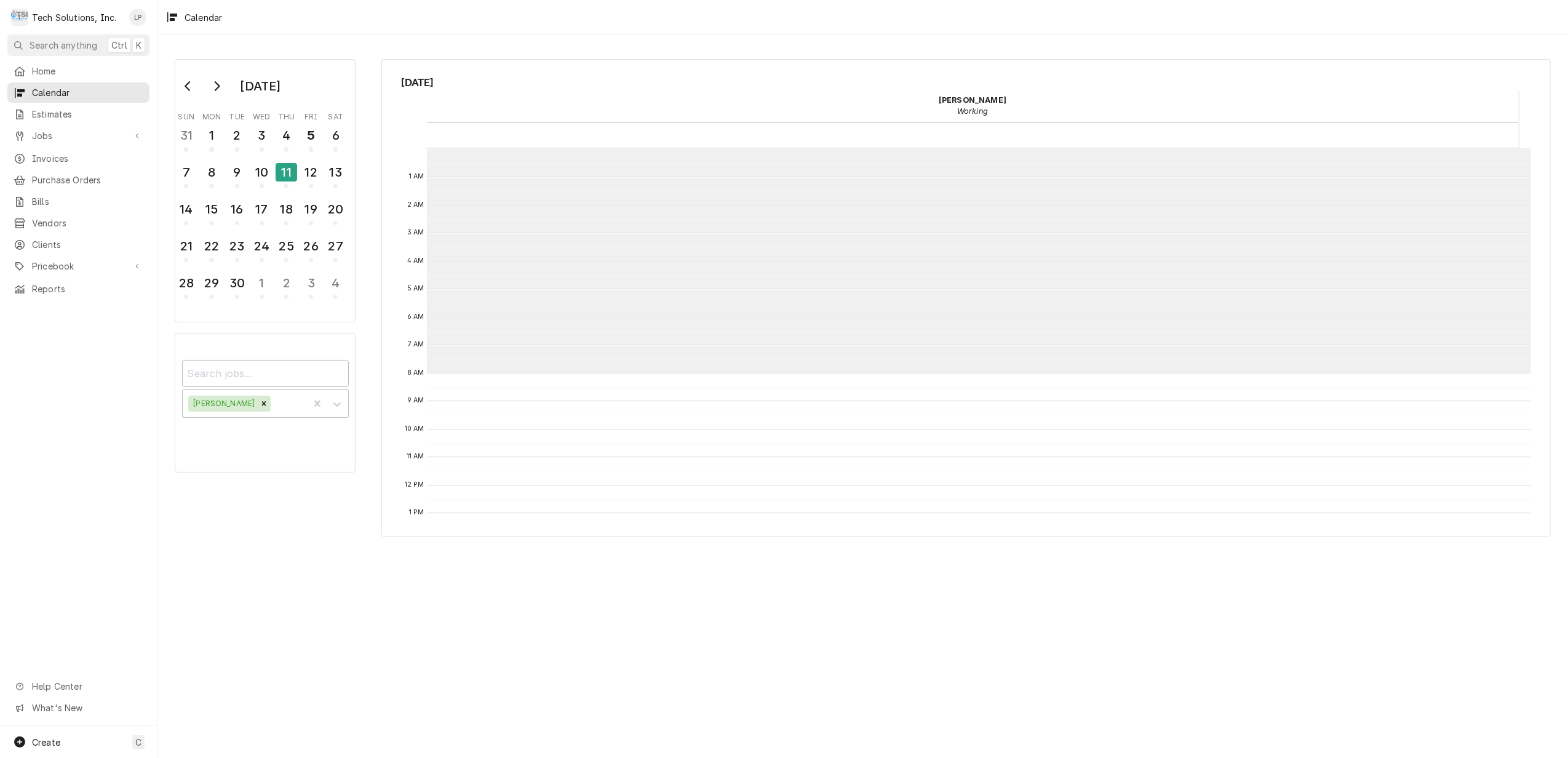
click at [1078, 105] on span "Working" at bounding box center [973, 111] width 1084 height 12
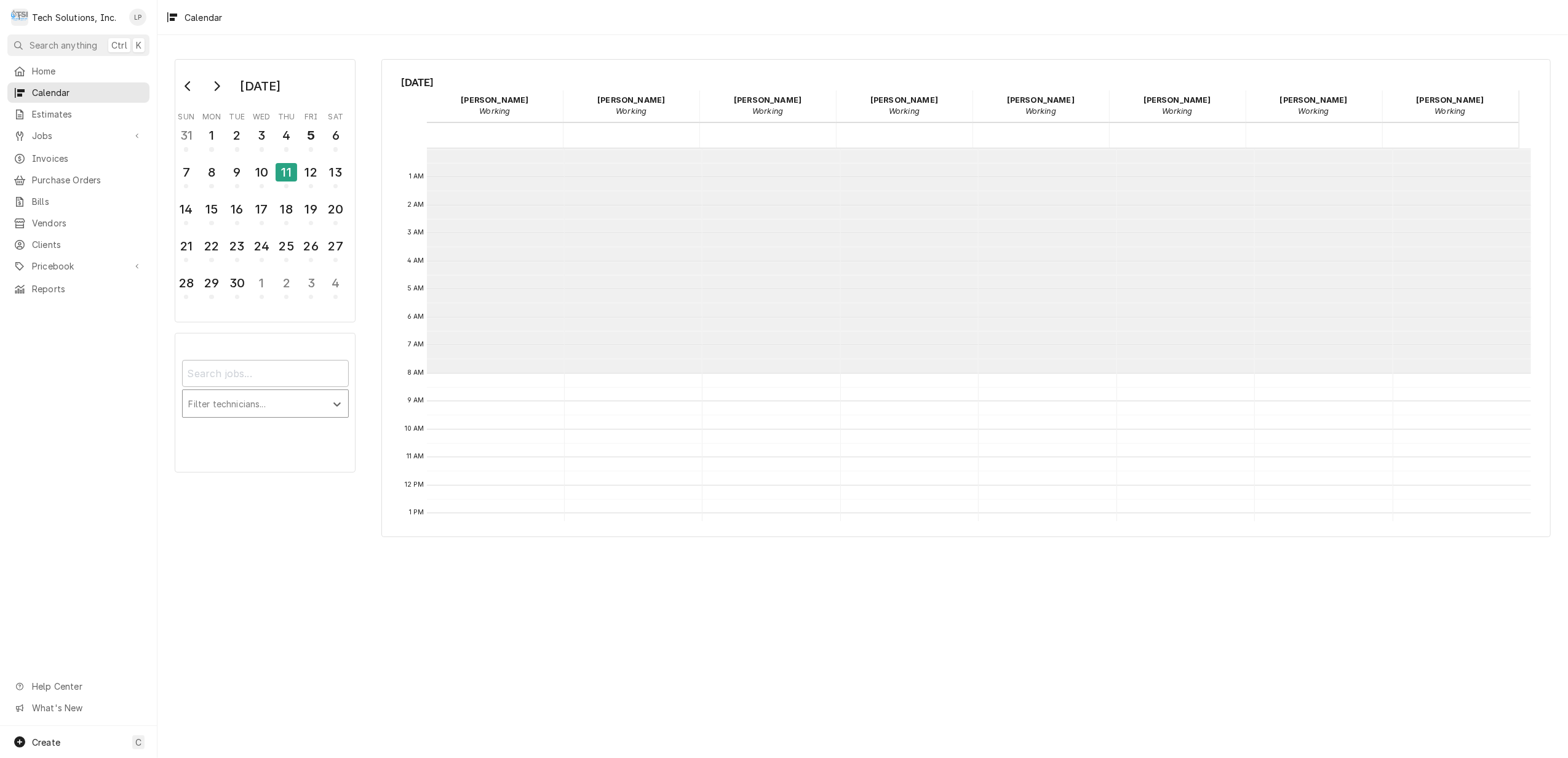
scroll to position [224, 0]
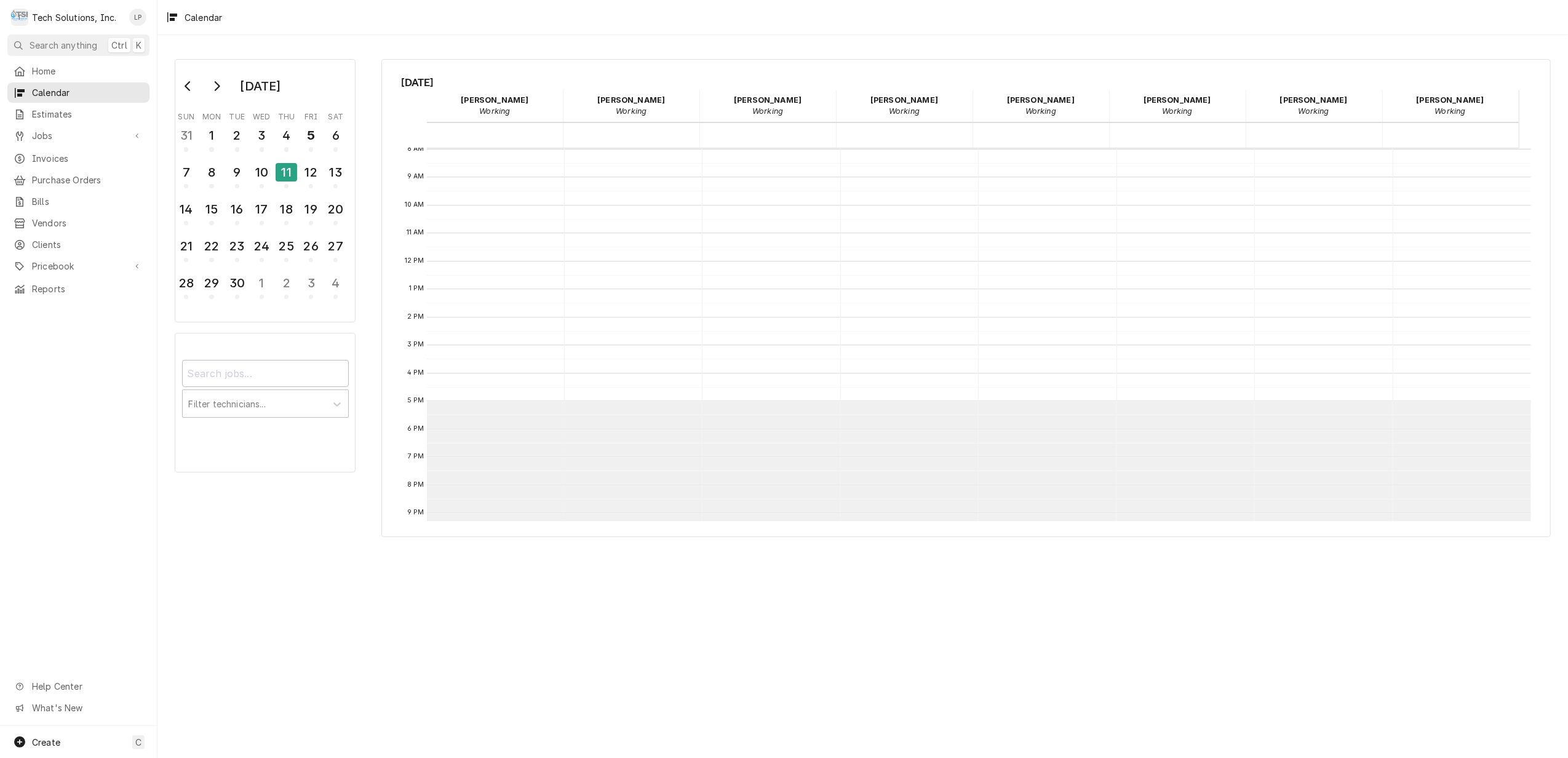
click at [815, 137] on div "Calendar Calendar" at bounding box center [768, 142] width 137 height 12
